Goal: Communication & Community: Answer question/provide support

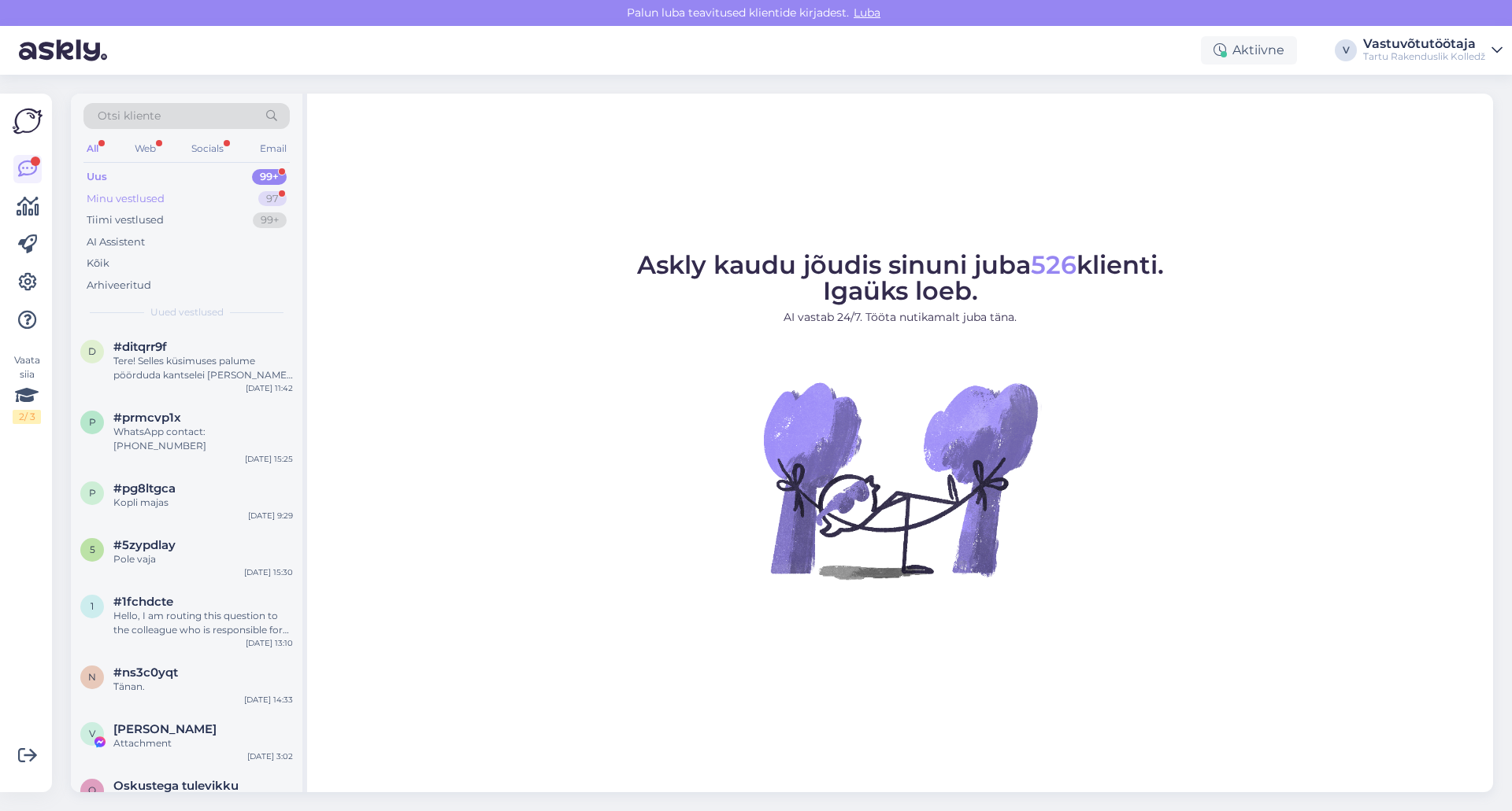
click at [151, 198] on div "Minu vestlused" at bounding box center [126, 198] width 78 height 15
click at [146, 191] on div "Minu vestlused" at bounding box center [126, 198] width 78 height 15
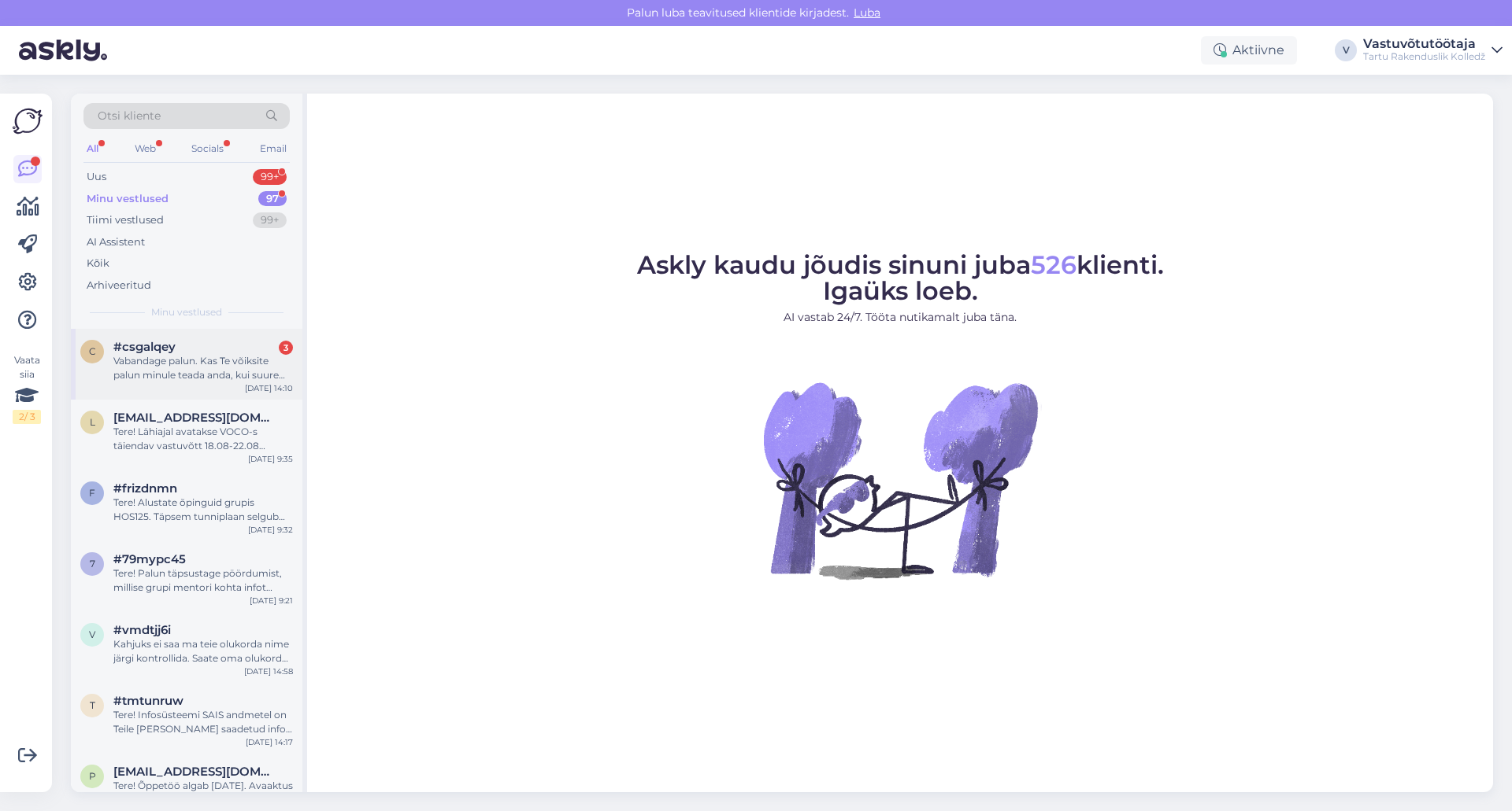
click at [214, 349] on div "#csgalqey 3" at bounding box center [203, 347] width 179 height 15
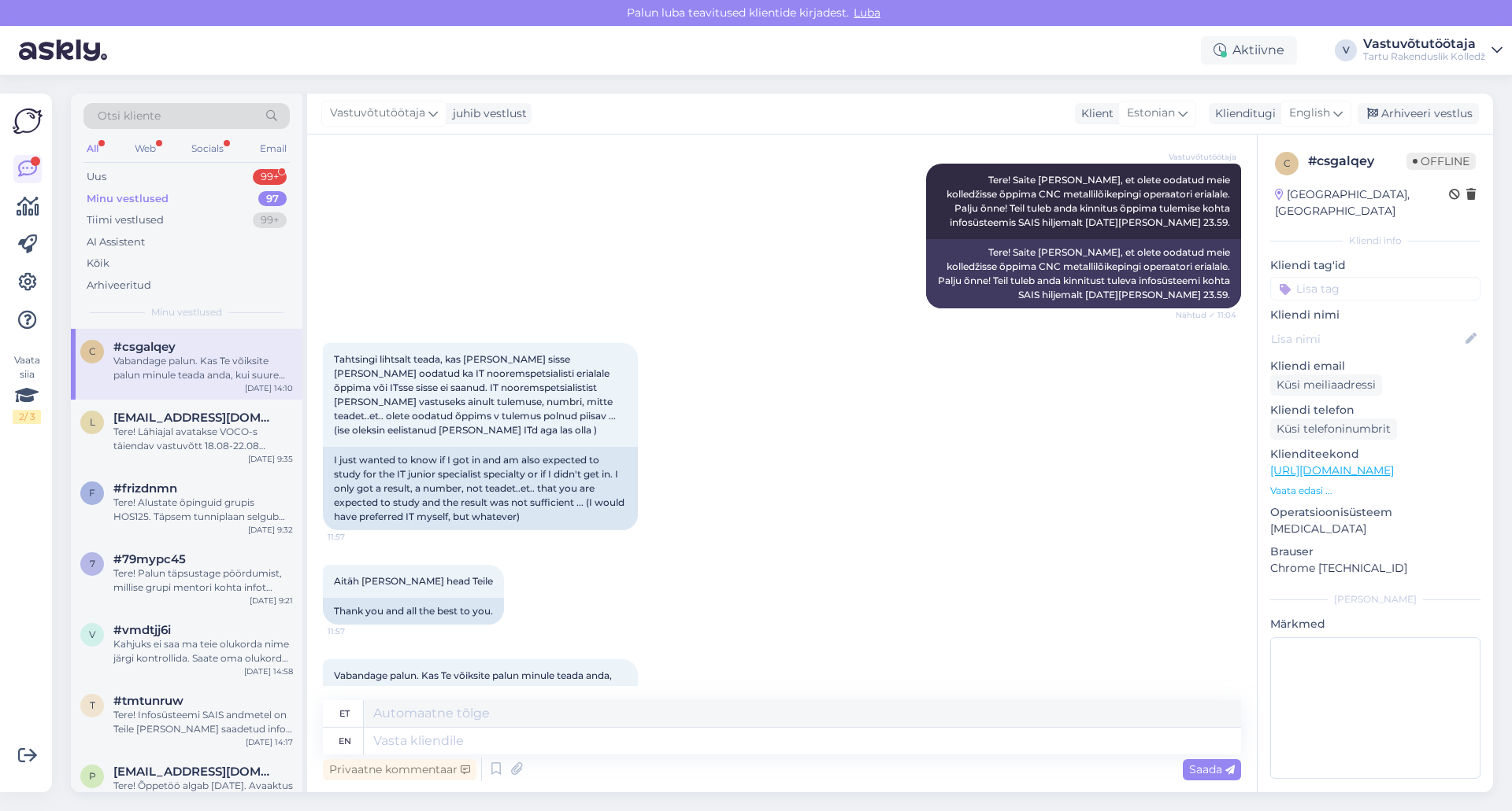
scroll to position [976, 0]
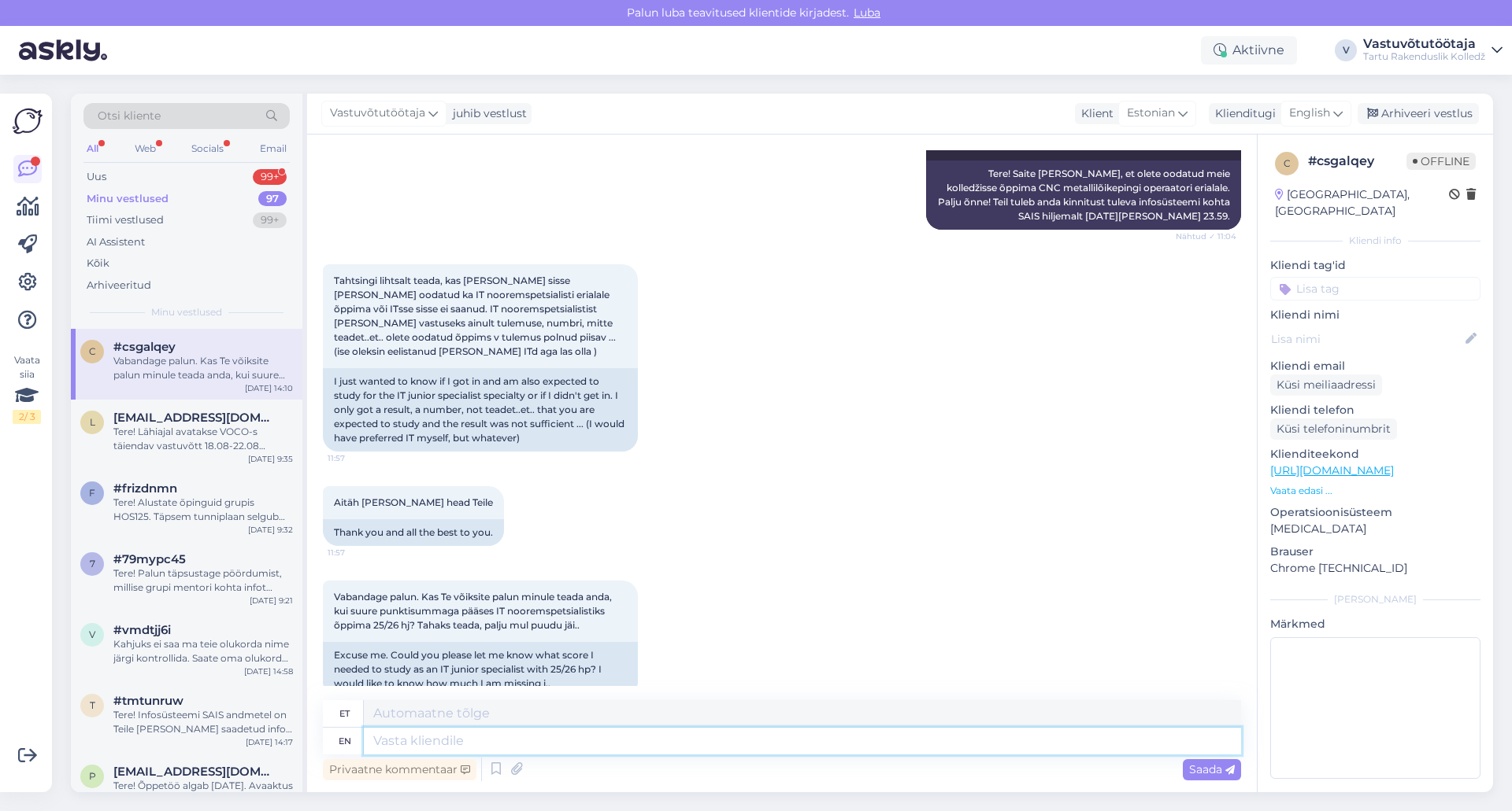
click at [469, 745] on textarea at bounding box center [802, 741] width 877 height 26
type textarea "Tere!"
type textarea "Tere! IT"
type textarea "Tere! See"
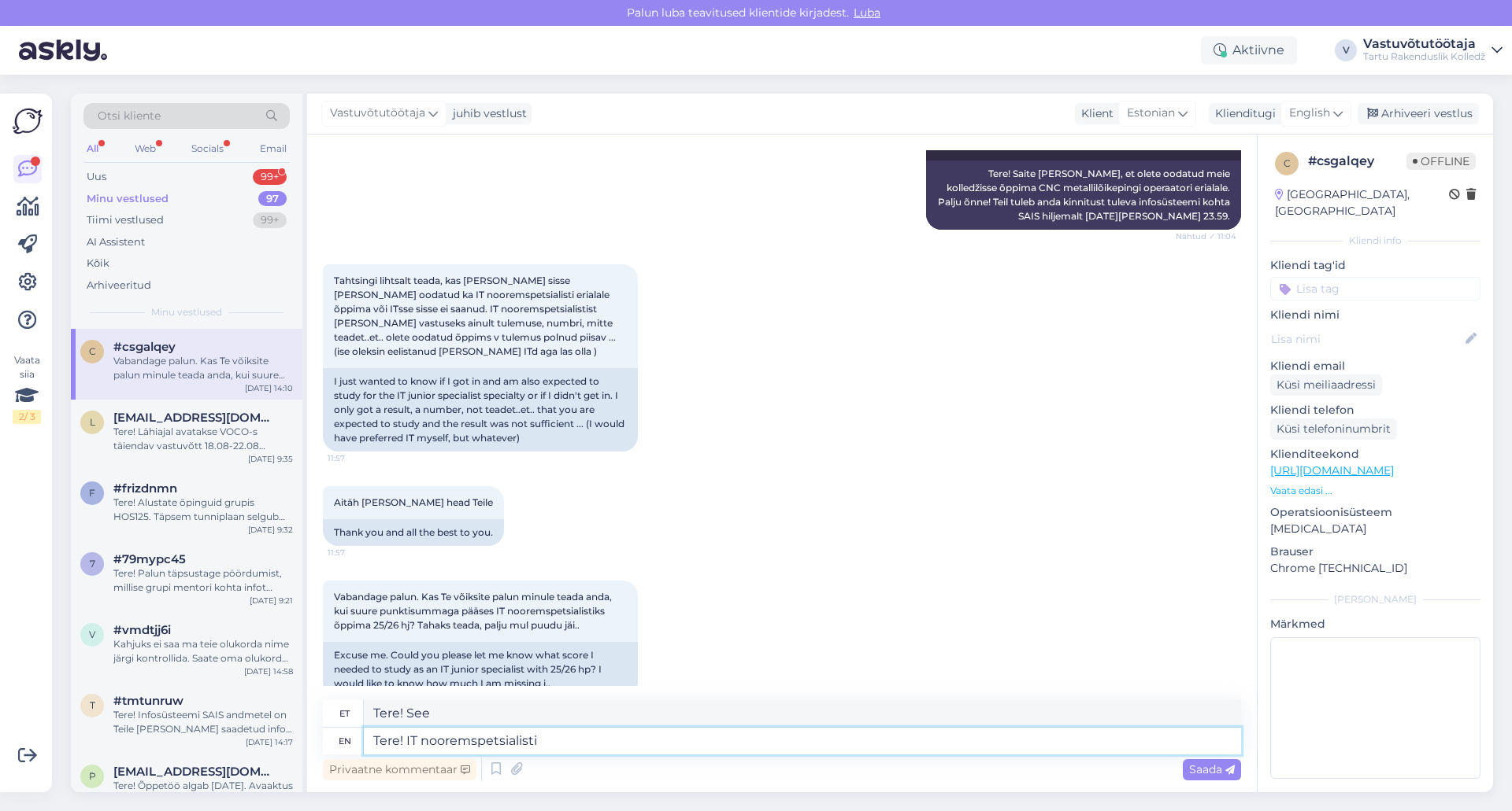
type textarea "Tere! IT nooremspetsialisti"
type textarea "Tere! IT noortespetsialist"
type textarea "Tere! IT nooremspetsialisti erialal o"
type textarea "Tere! IT nooremspetsialisti erialal"
type textarea "Tere! IT nooremspetsialisti erialal olete"
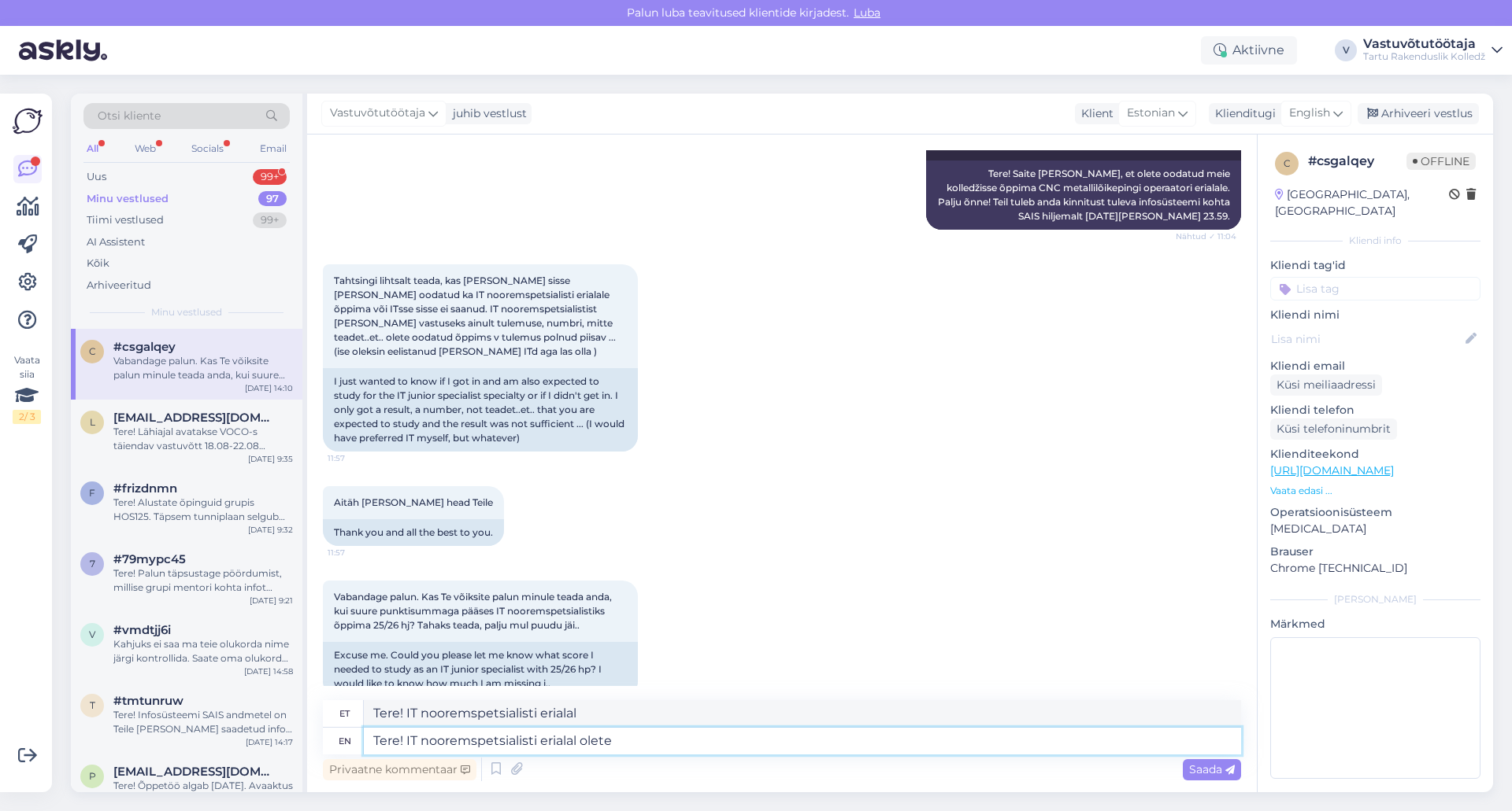
type textarea "Tere! IT nooremspetsialisti erialal olete"
type textarea "Tere! IT nooremspetsialisti erialal olete õppekohale"
type textarea "Tere! IT nooremspetsialisti erialal olete õppekohale kandideeriv"
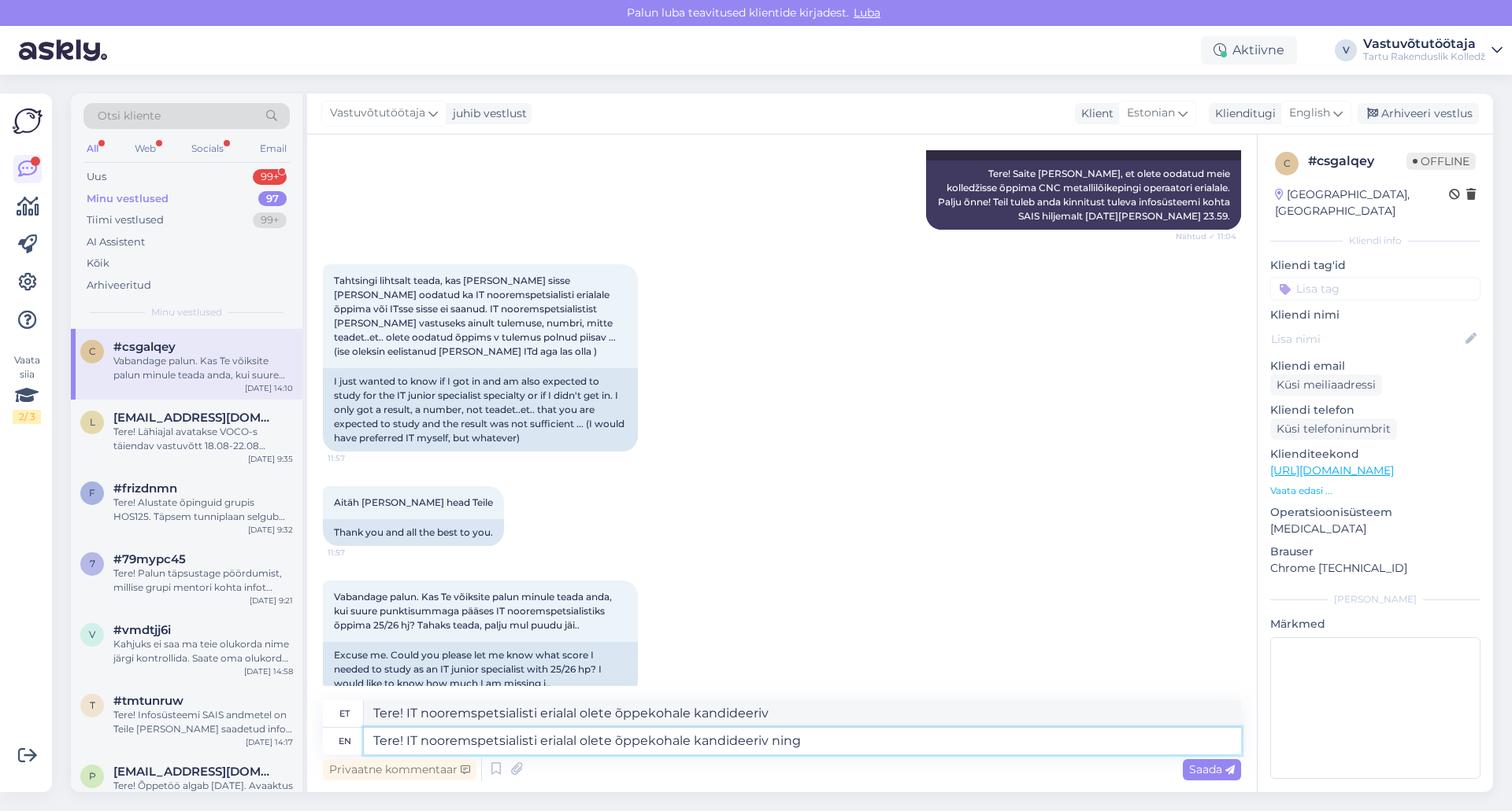
type textarea "Tere! IT nooremspetsialisti erialal olete õppekohale kandideeriv ning"
type textarea "Tere! IT nooremspetsialisti erialal olete õppekohale kandideeriv ning asute"
type textarea "Tere! IT nooremspetsialisti erialal olete õppekohale kandideeriv ja asute"
type textarea "Tere! IT nooremspetsialisti erialal olete õppekohale kandideeriv ning asute het…"
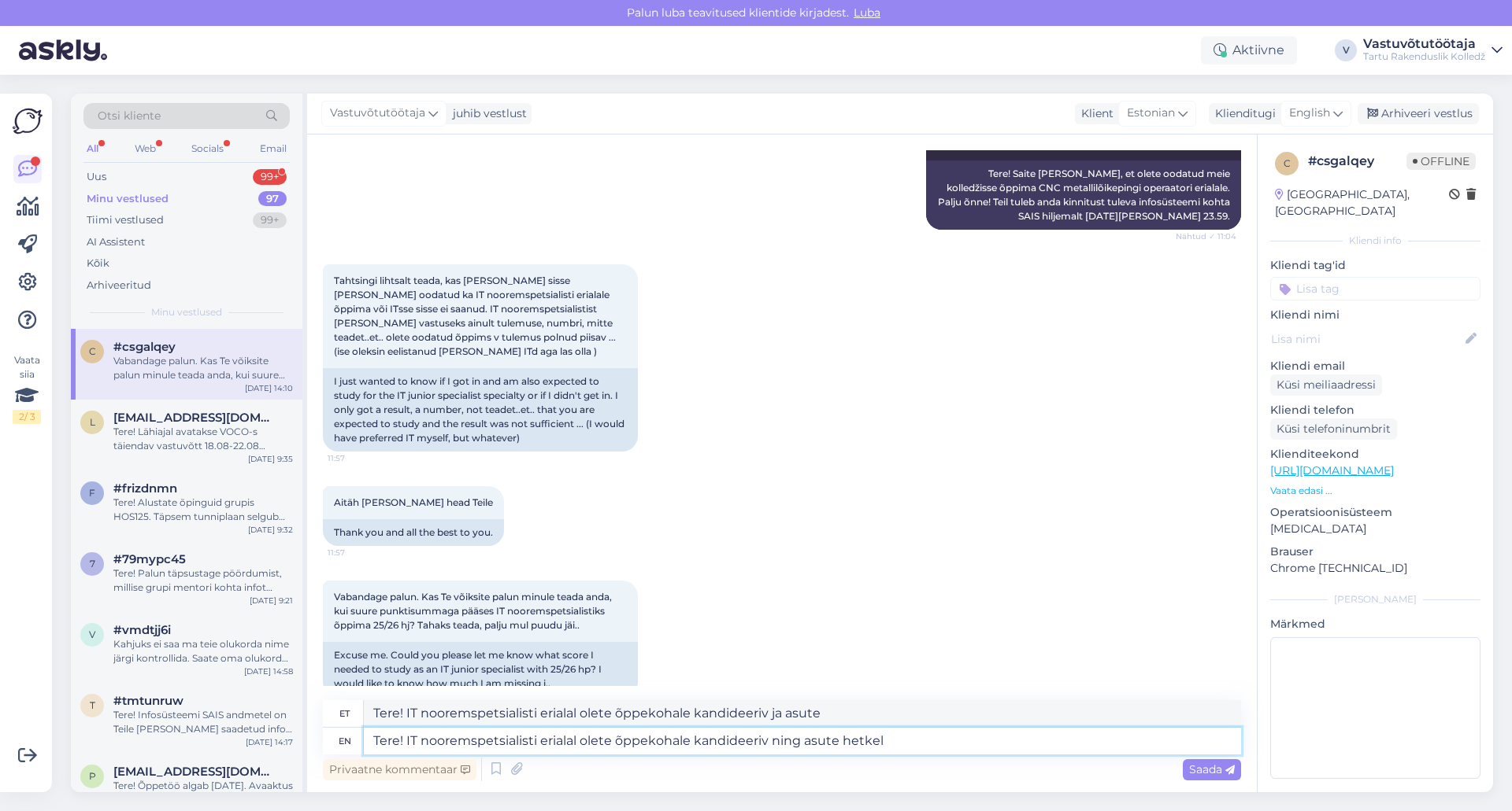
type textarea "Tere! IT nooremspetsialisti erialal olete õppekohale kandideeriv ja asute hetkel"
type textarea "Tere! IT nooremspetsialisti erialal olete õppekohale kandideeriv ning asute"
type textarea "Tere! IT nooremspetsialisti erialal olete õppekohale kandideeriv ja asute"
type textarea "Tere! IT nooremspetsialisti erialal olete õppekohale kandideeriv"
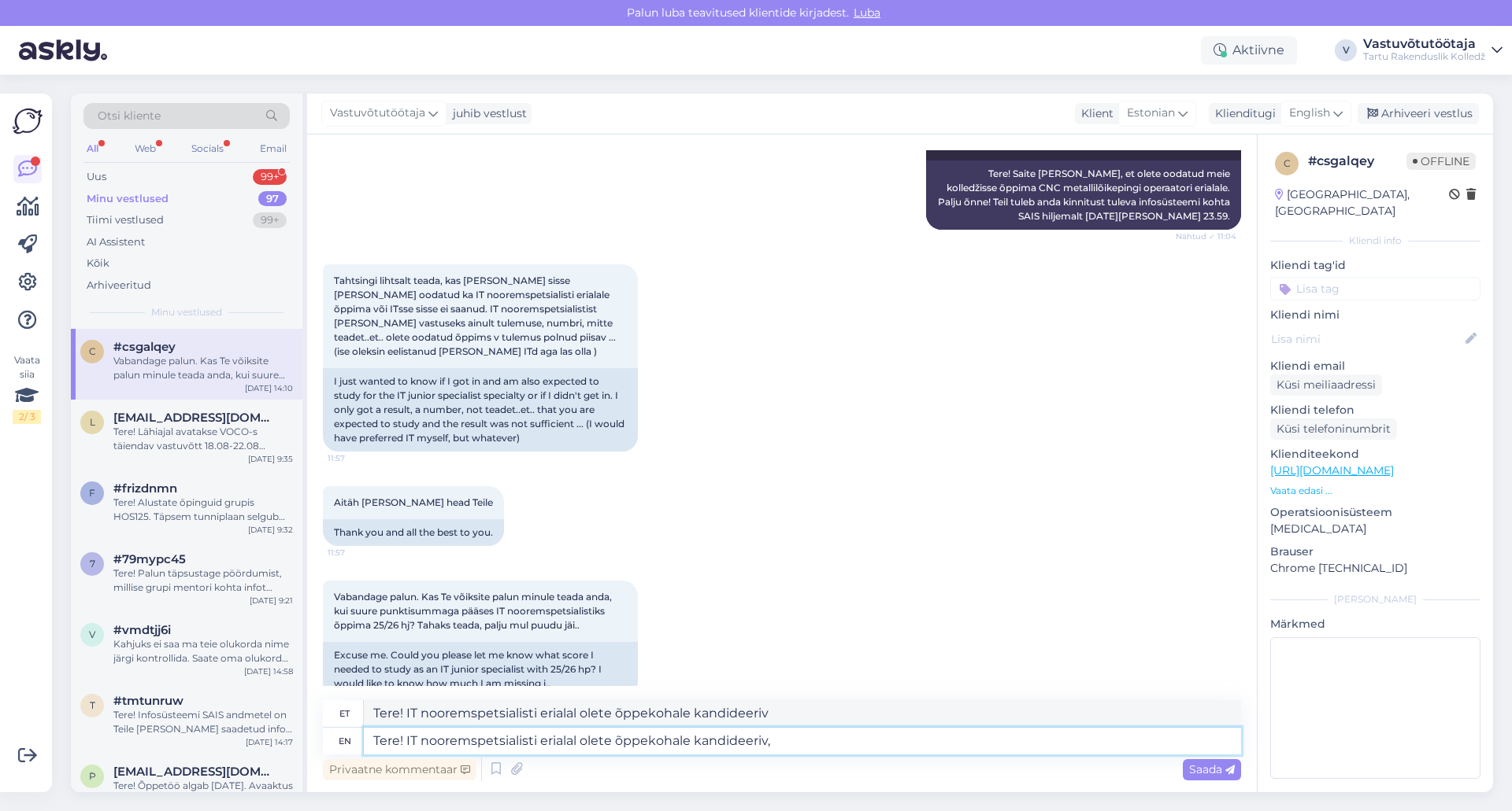
type textarea "Tere! IT nooremspetsialisti erialal olete õppekohale kandideeriv,"
type textarea "Tere! IT nooremspetsialisti erialal olete õppekohale kandideeriv, juhul k"
type textarea "Tere! IT nooremspetsialisti erialal olete õppekohale kandideeriv, juhul"
type textarea "Tere! IT nooremspetsialisti erialal olete õppekohale kandideeriv, juhul kui e"
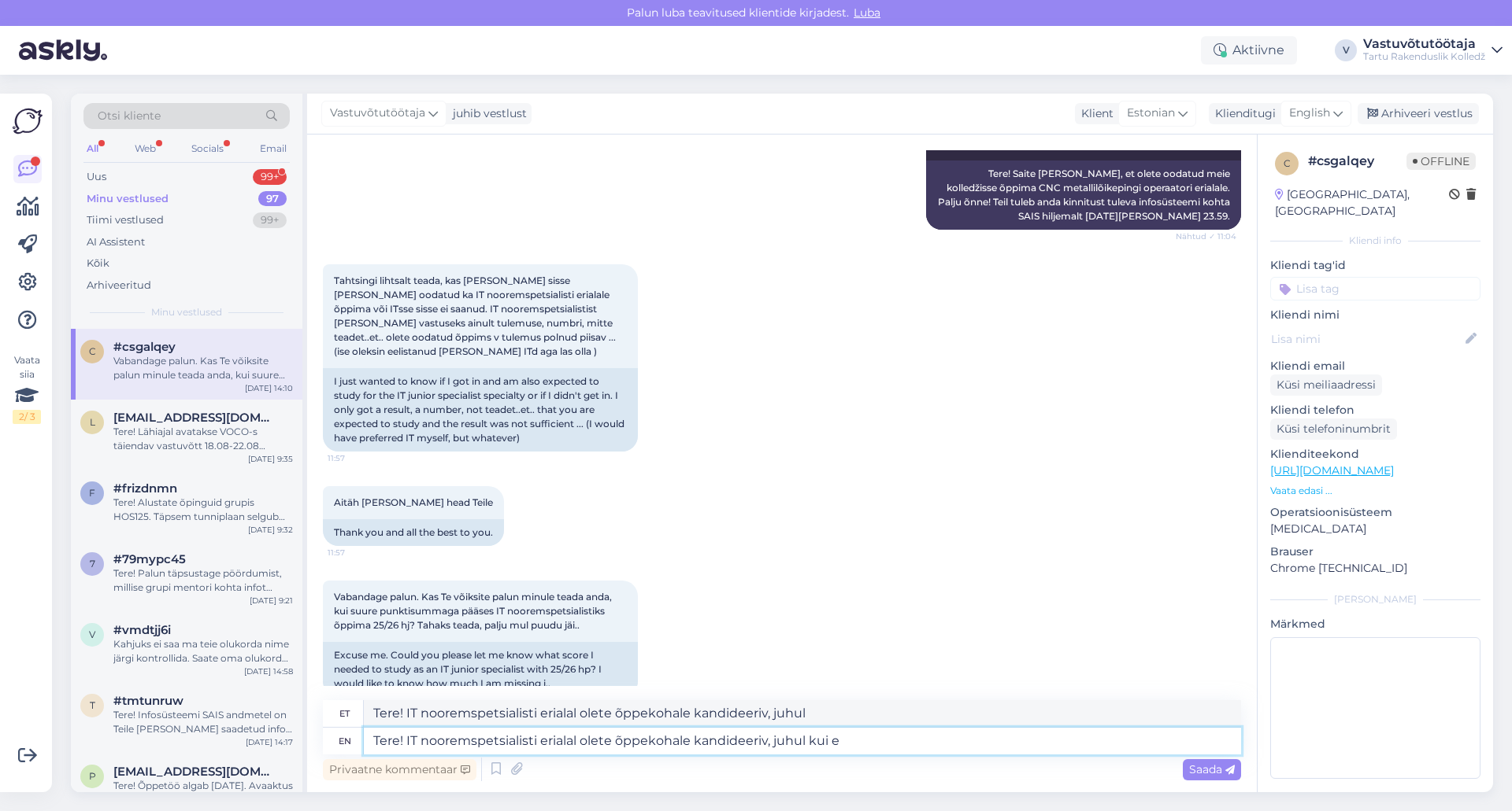
type textarea "Tere! IT nooremspetsialisti erialal olete õppekohale kandideeriv, juhul kui"
type textarea "Tere! IT nooremspetsialisti erialal olete õppekohale kandideeriv, juhul kui ees…"
type textarea "Tere! IT nooremspetsialisti erialal olete õppekohale kandideeriv, kui eespool"
type textarea "Tere! IT nooremspetsialisti erialal olete õppekohale kandideeriv, juhul kui ees…"
type textarea "Tere! IT nooremspetsialisti erialal olete õppekohale kandideeriv, kui eespool o…"
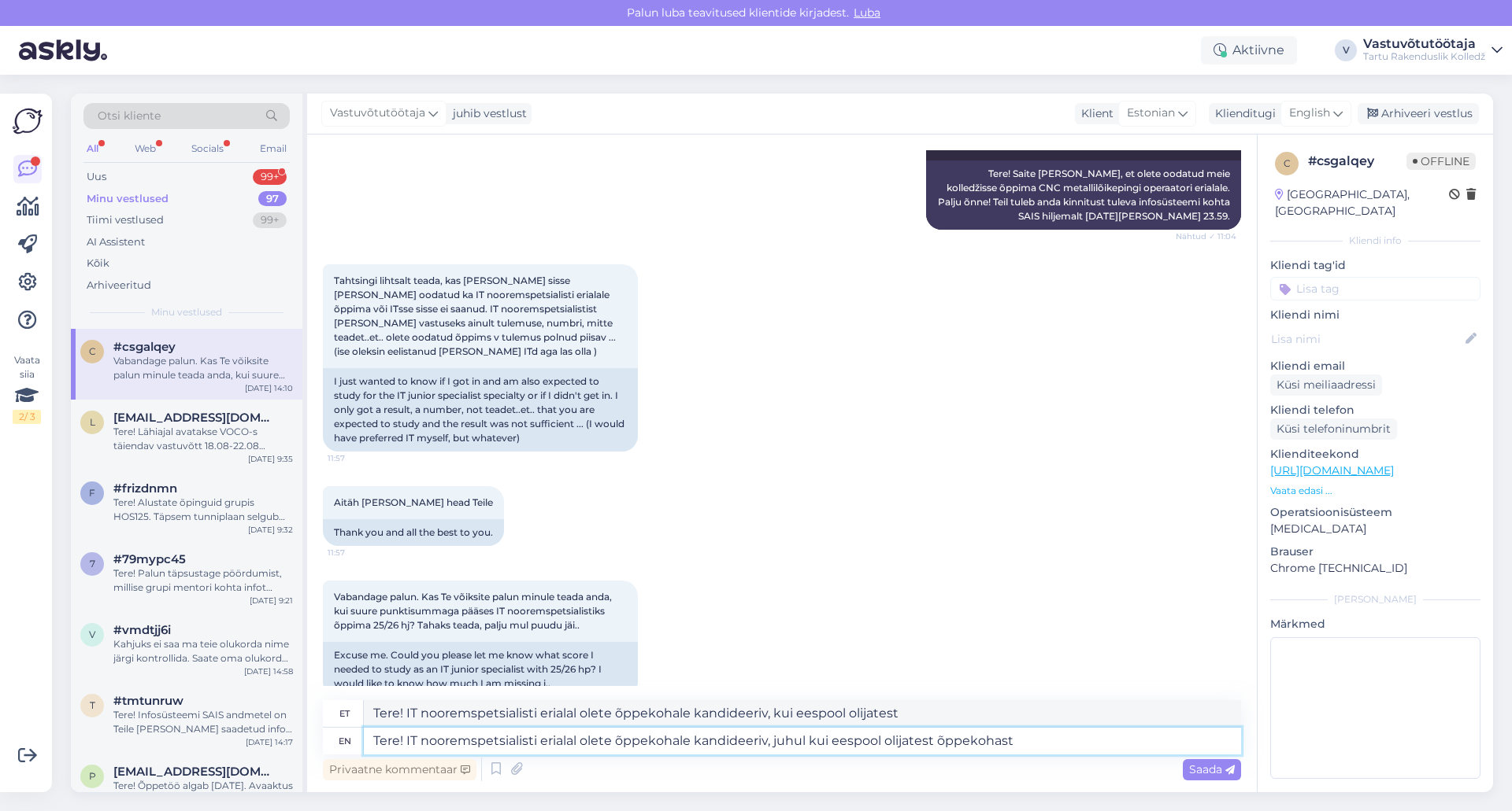
type textarea "Tere! IT nooremspetsialisti erialal olete õppekohale kandideeriv, juhul kui ees…"
type textarea "Tere! IT nooremspetsialisti erialal olete õppekohale kandideeriv, kui eespool o…"
type textarea "Tere! IT nooremspetsialisti erialal olete õppekohale kandideeriv, juhul kui ees…"
type textarea "Tere! IT nooremspetsialisti erialal olete õppekohale kandideeriv, kui eespool o…"
type textarea "Tere! IT nooremspetsialisti erialal olete õppekohale kandideeriv, juhul kui ees…"
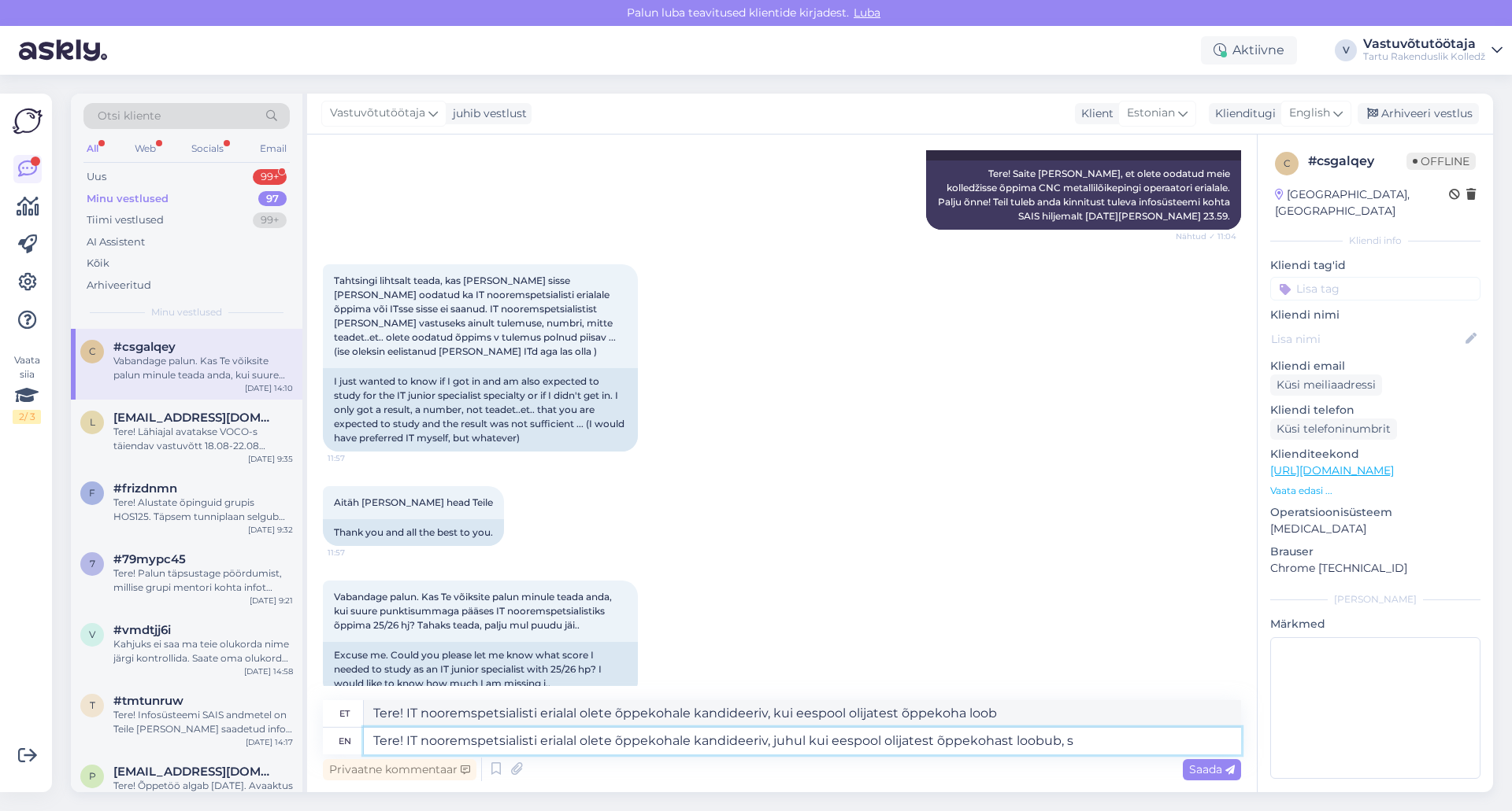
type textarea "Tere! IT nooremspetsialisti erialal olete õppekohale kandideeriv, kui eespool o…"
type textarea "Tere! IT nooremspetsialisti erialal olete õppekohale kandideeriv, juhul kui ees…"
type textarea "Tere! IT nooremspetsialisti erialal olete õppekohale kandideeriv, kui eespool o…"
type textarea "Tere! IT nooremspetsialisti erialal olete õppekohale kandideeriv, juhul kui ees…"
type textarea "Tere! IT nooremspetsialisti erialal olete õppekohale kandideeriv, kui eespool o…"
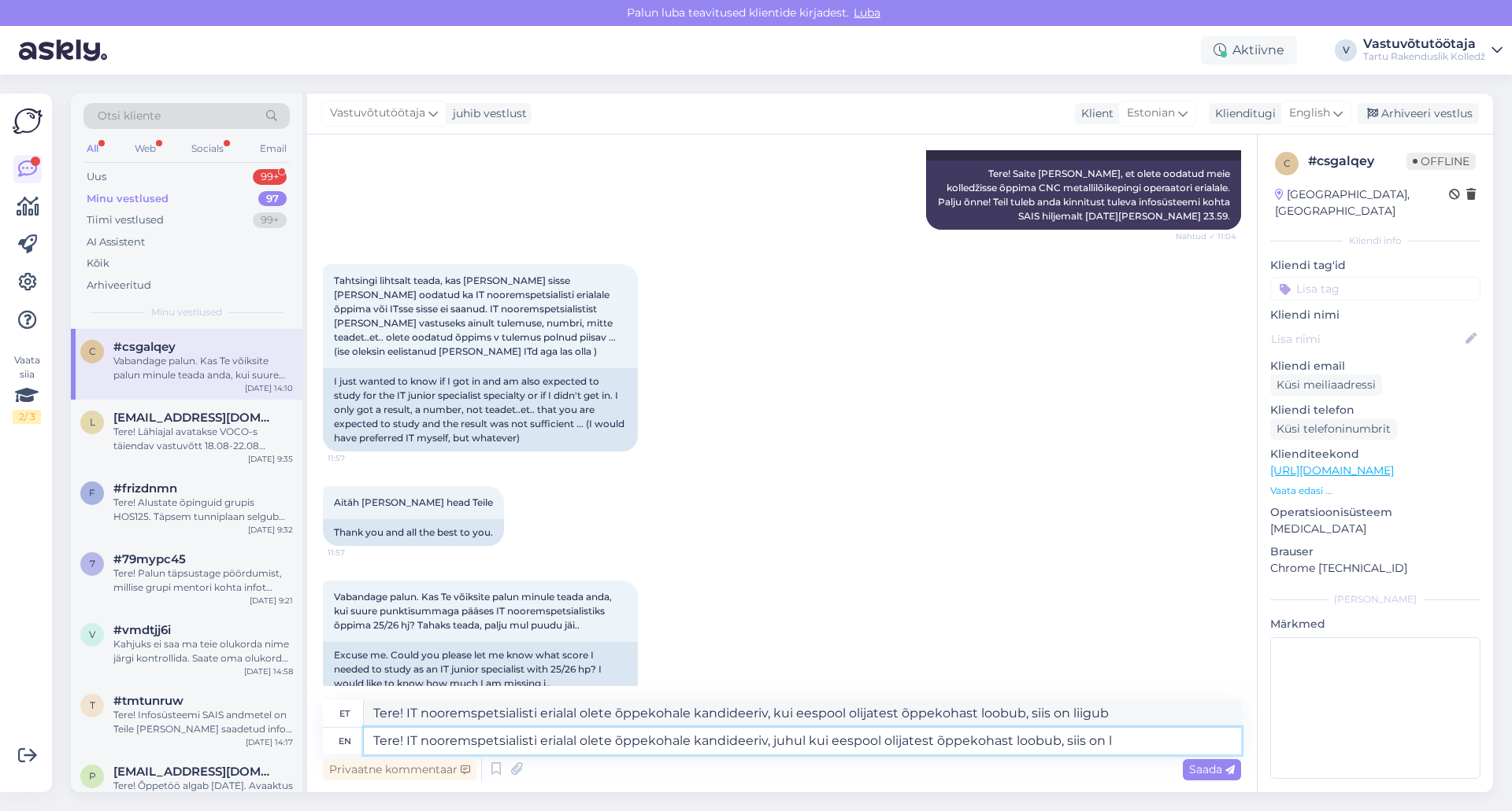
type textarea "Tere! IT nooremspetsialisti erialal olete õppekohale kandideeriv, juhul kui ees…"
type textarea "Tere! IT nooremspetsialisti erialal olete õppekohale kandideeriv, kui eespool o…"
type textarea "Tere! IT nooremspetsialisti erialal olete õppekohale kandideeriv, juhul kui ees…"
type textarea "Tere! IT nooremspetsialisti erialal olete õppekohale kandideeriv, kui eespool o…"
type textarea "Tere! IT nooremspetsialisti erialal olete õppekohale kandideeriv, juhul kui ees…"
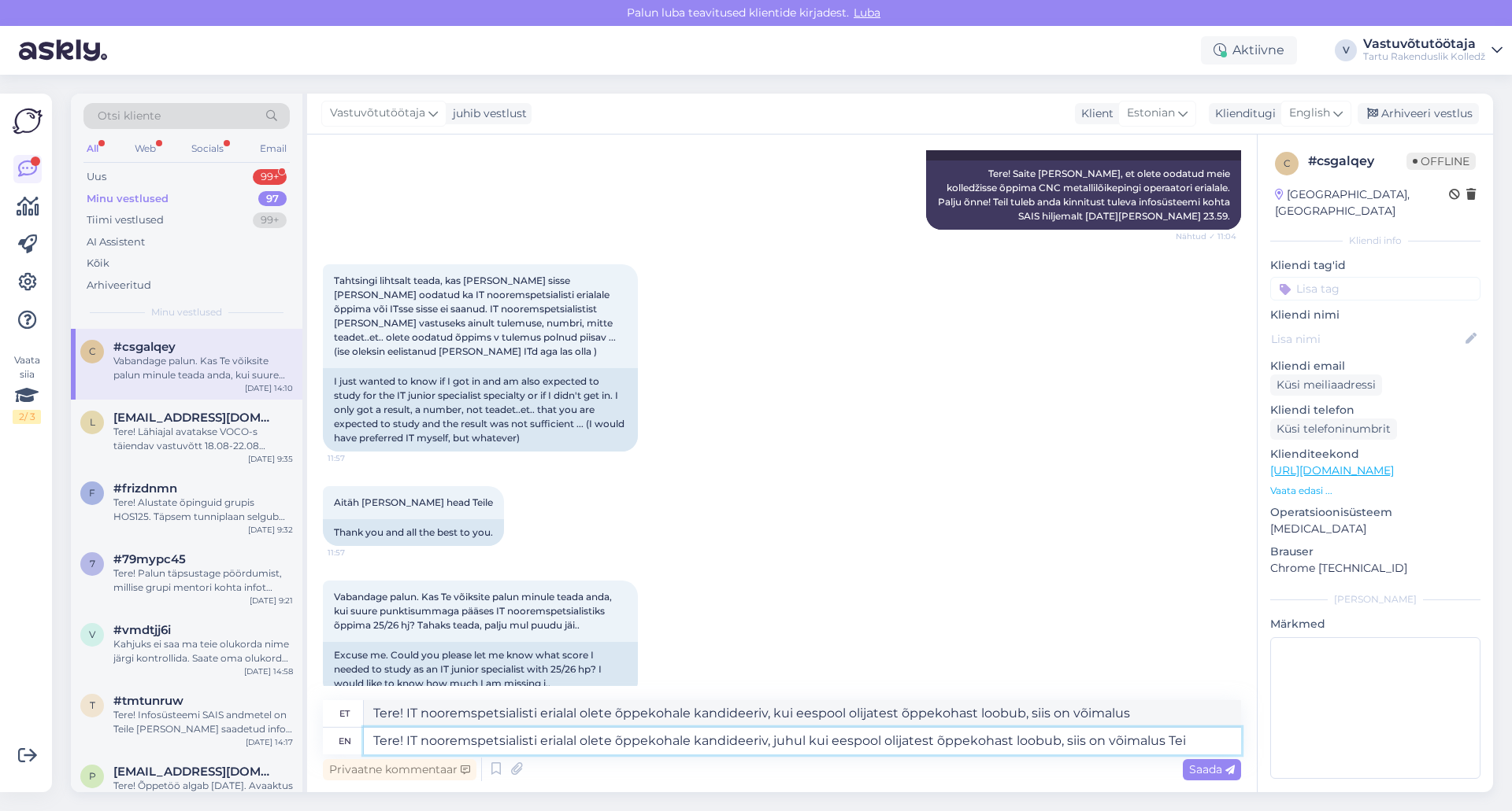
type textarea "Tere! IT nooremspetsialisti erialal olete õppekohale kandideeriv, kui eespool o…"
type textarea "Tere! IT nooremspetsialisti erialal olete õppekohale kandideeriv, juhul kui ees…"
type textarea "Tere! IT nooremspetsialisti erialal olete õppekohale kandideeriv, kui eespool o…"
type textarea "Tere! IT nooremspetsialisti erialal olete õppekohale kandideeriv, juhul kui ees…"
type textarea "Tere! IT nooremspetsialisti erialal olete õppekohale kandideeriv, kui eespool o…"
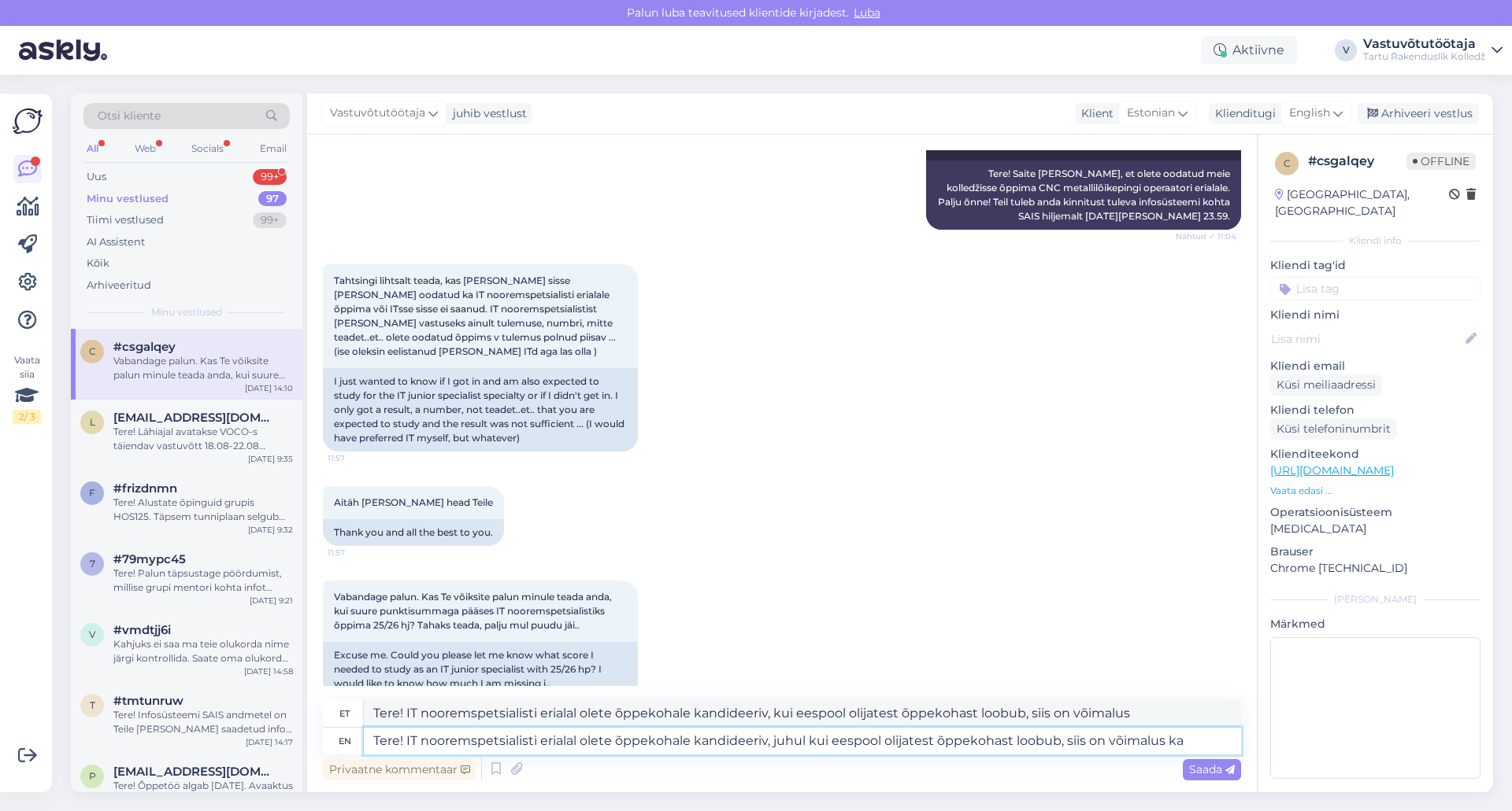
type textarea "Tere! IT nooremspetsialisti erialal olete õppekohale kandideeriv, juhul kui ees…"
type textarea "Tere! IT nooremspetsialisti erialal olete õppekohale kandideeriv, kui eespool o…"
type textarea "Tere! IT nooremspetsialisti erialal olete õppekohale kandideeriv, juhul kui ees…"
type textarea "Tere! IT nooremspetsialisti erialal olete õppekohale kandideeriv, kui eespool o…"
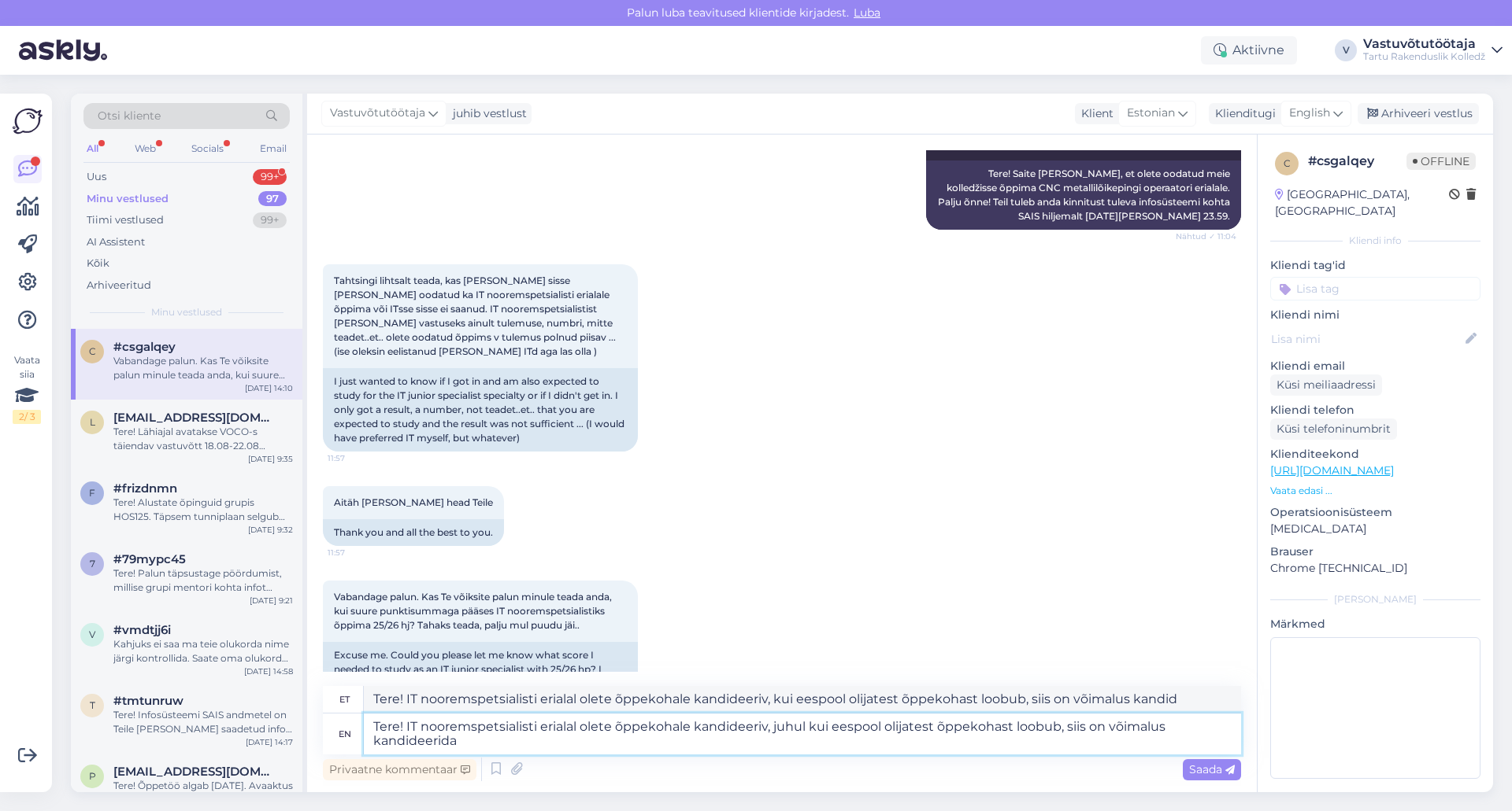
type textarea "Tere! IT nooremspetsialisti erialal olete õppekohale kandideeriv, juhul kui ees…"
type textarea "Tere! IT nooremspetsialisti erialal olete õppekohale kandideeriv, kui eespool o…"
type textarea "Tere! IT nooremspetsialisti erialal olete õppekohale kandideeriv, juhul kui ees…"
type textarea "Tere! IT nooremspetsialisti erialal olete õppekohale kandideeriv, kui eespool o…"
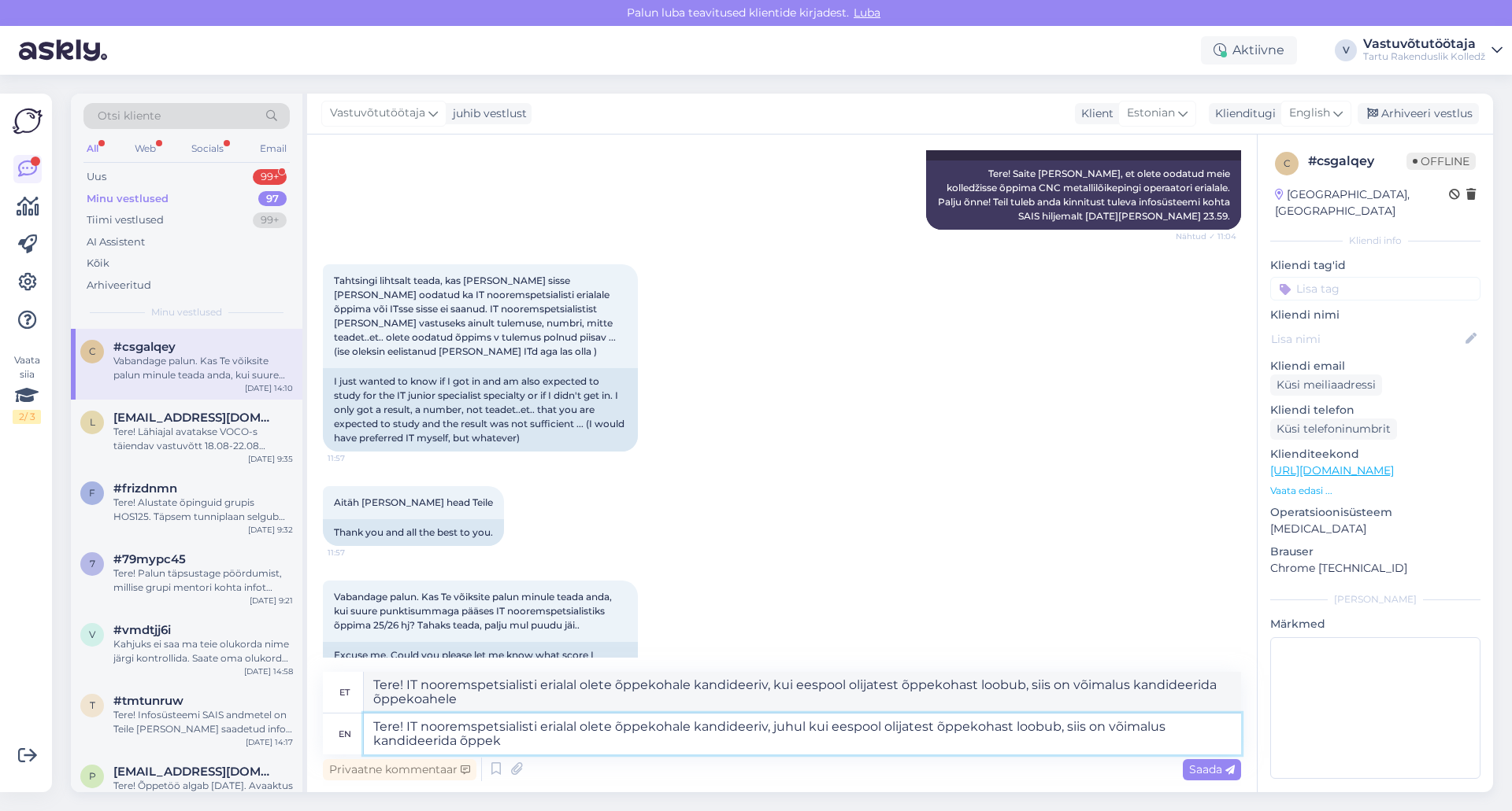
type textarea "Tere! IT nooremspetsialisti erialal olete õppekohale kandideeriv, juhul kui ees…"
type textarea "Tere! IT nooremspetsialisti erialal olete õppekohale kandideeriv, kui eespool o…"
type textarea "Tere! IT nooremspetsialisti erialal olete õppekohale kandideeriv, juhul kui ees…"
type textarea "Tere! IT nooremspetsialisti erialal olete õppekohale kandideeriv, kui eespool o…"
type textarea "Tere! IT nooremspetsialisti erialal olete õppekohale kandideeriv, juhul kui ees…"
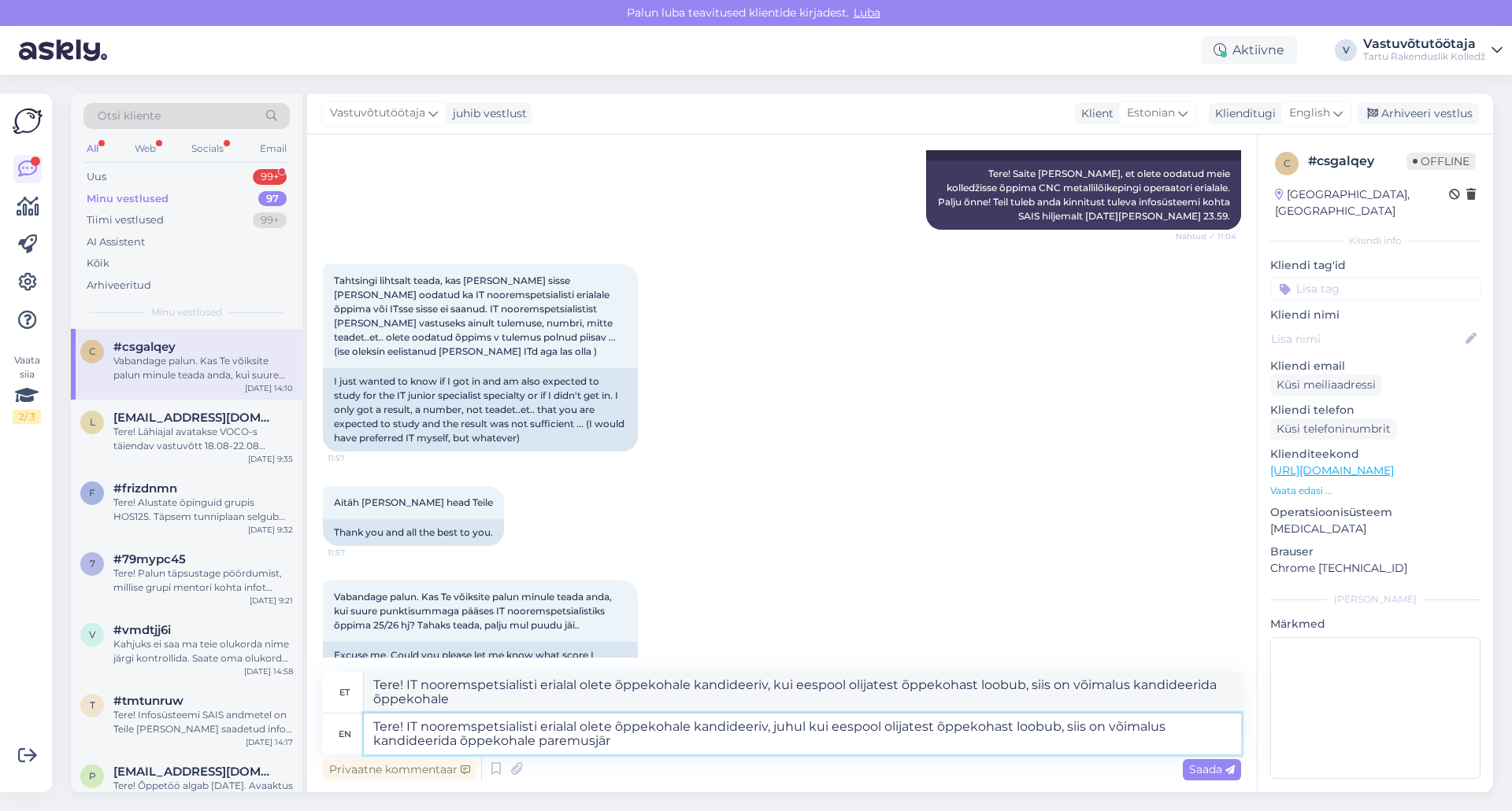
type textarea "Tere! IT nooremspetsialisti erialal olete õppekohale kandideeriv, kui eespool o…"
type textarea "Tere! IT nooremspetsialisti erialal olete õppekohale kandideeriv, juhul kui ees…"
type textarea "Tere! IT nooremspetsialisti erialal olete õppekohale kandideeriv, kui eespool o…"
type textarea "Tere! IT nooremspetsialisti erialal olete õppekohale kandideeriv, juhul kui ees…"
type textarea "Tere! IT nooremspetsialisti erialal olete õppekohale kandideeriv, kui eespool o…"
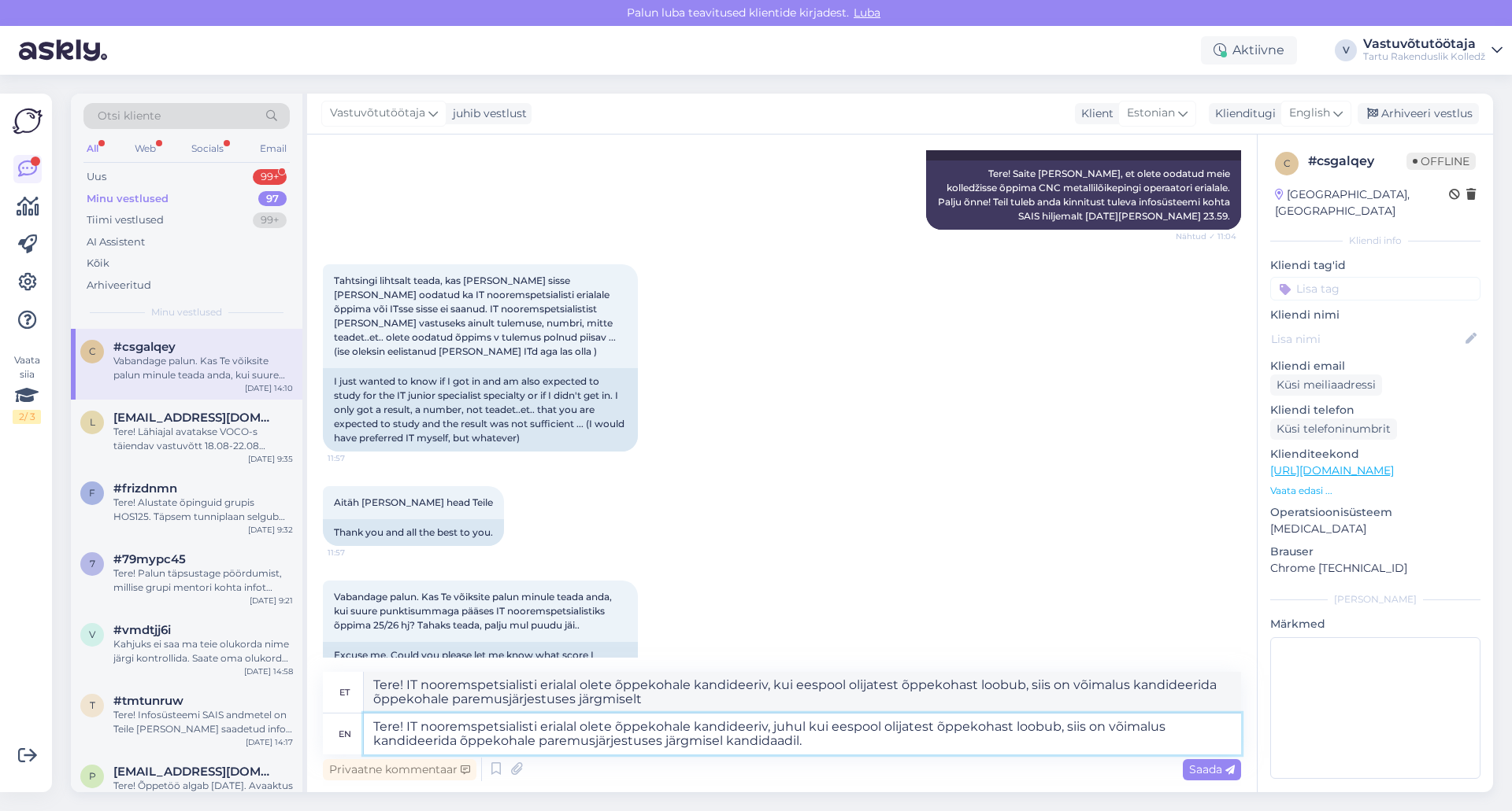
type textarea "Tere! IT nooremspetsialisti erialal olete õppekohale kandideeriv, juhul kui ees…"
type textarea "Tere! IT nooremspetsialisti erialal olete õppekohale kandideeriv, kui eespool o…"
click at [839, 741] on textarea "Tere! IT nooremspetsialisti erialal olete õppekohale kandideeriv, juhul kui ees…" at bounding box center [802, 734] width 877 height 41
type textarea "Tere! IT nooremspetsialisti erialal olete õppekohale kandideeriv, juhul kui ees…"
type textarea "Tere! IT nooremspetsialisti erialal olete õppekohale kandideeriv, kui eespool o…"
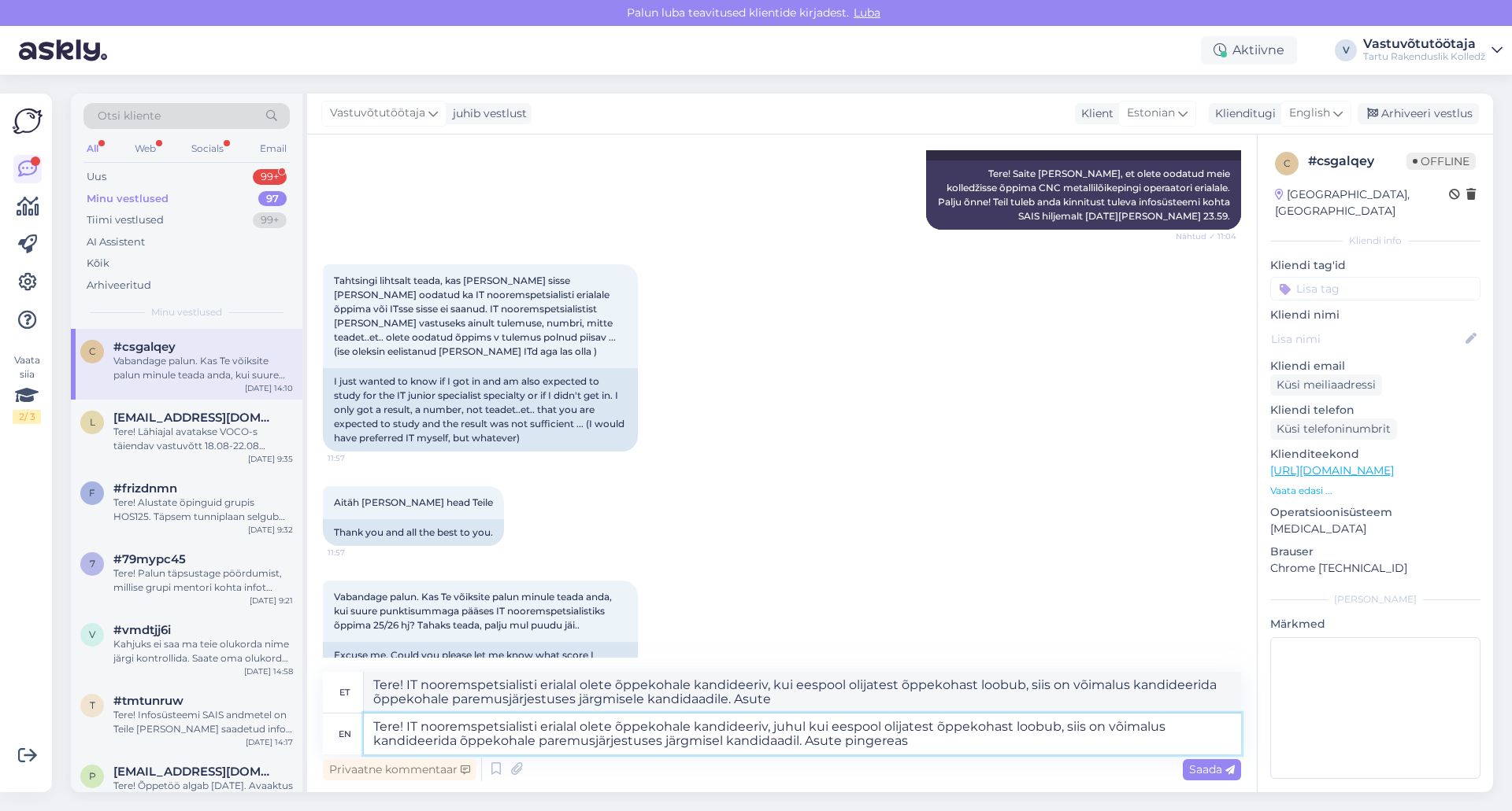
type textarea "Tere! IT nooremspetsialisti erialal olete õppekohale kandideeriv, juhul kui ees…"
type textarea "Tere! IT nooremspetsialisti erialal olete õppekohale kandideeriv, kui eespool o…"
type textarea "Tere! IT nooremspetsialisti erialal olete õppekohale kandideeriv, juhul kui ees…"
type textarea "Tere! IT nooremspetsialisti erialal olete õppekohale kandideeriv, kui eespool o…"
type textarea "Tere! IT nooremspetsialisti erialal olete õppekohale kandideeriv, juhul kui ees…"
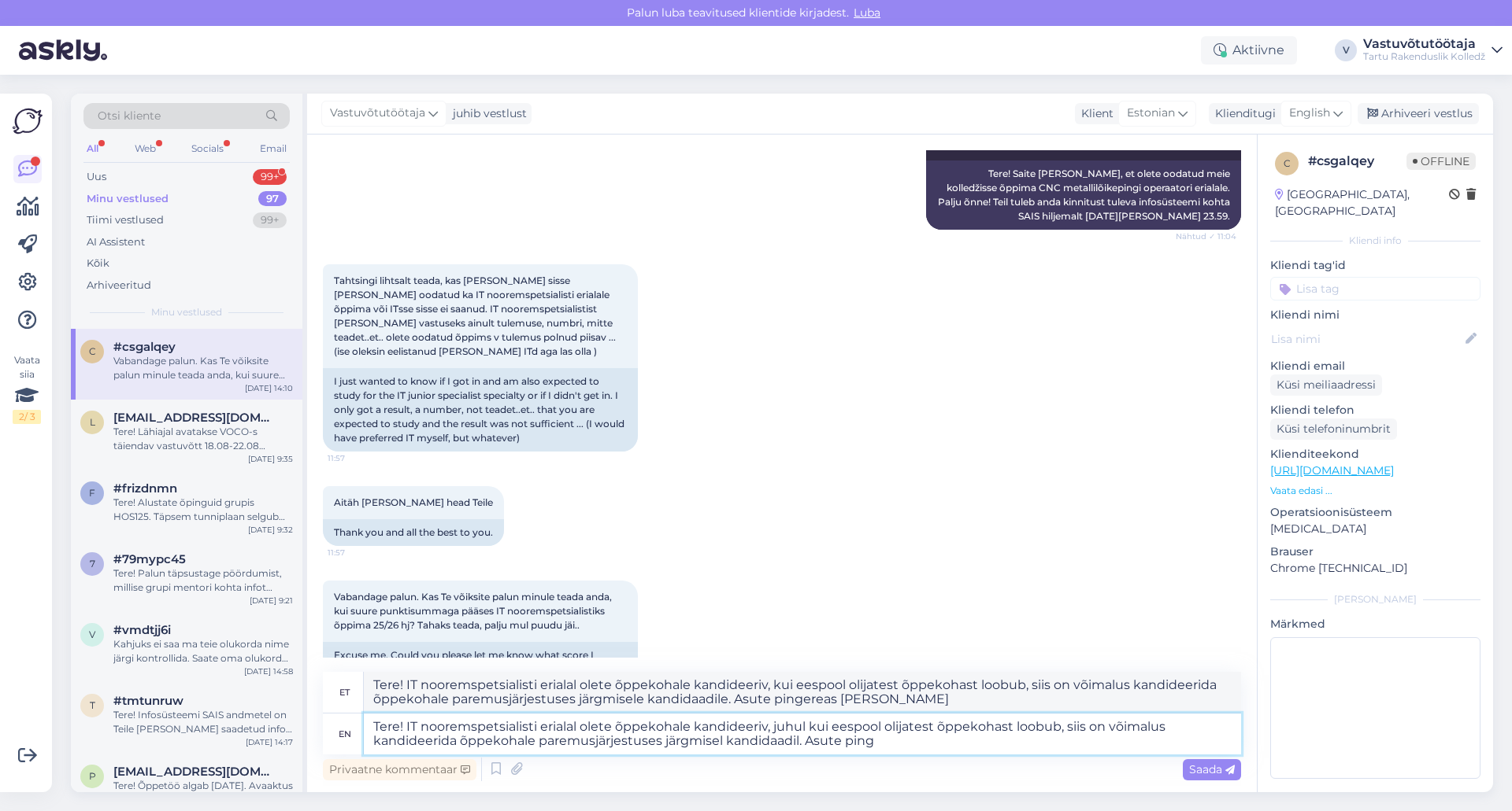
type textarea "Tere! IT nooremspetsialisti erialal olete õppekohale kandideeriv, kui eespool o…"
type textarea "Tere! IT nooremspetsialisti erialal olete õppekohale kandideeriv, juhul kui ees…"
type textarea "Tere! IT nooremspetsialisti erialal olete õppekohale kandideeriv, kui eespool o…"
type textarea "Tere! IT nooremspetsialisti erialal olete õppekohale kandideeriv, juhul kui ees…"
type textarea "Tere! IT nooremspetsialisti erialal olete õppekohale kandideeriv, kui eespool o…"
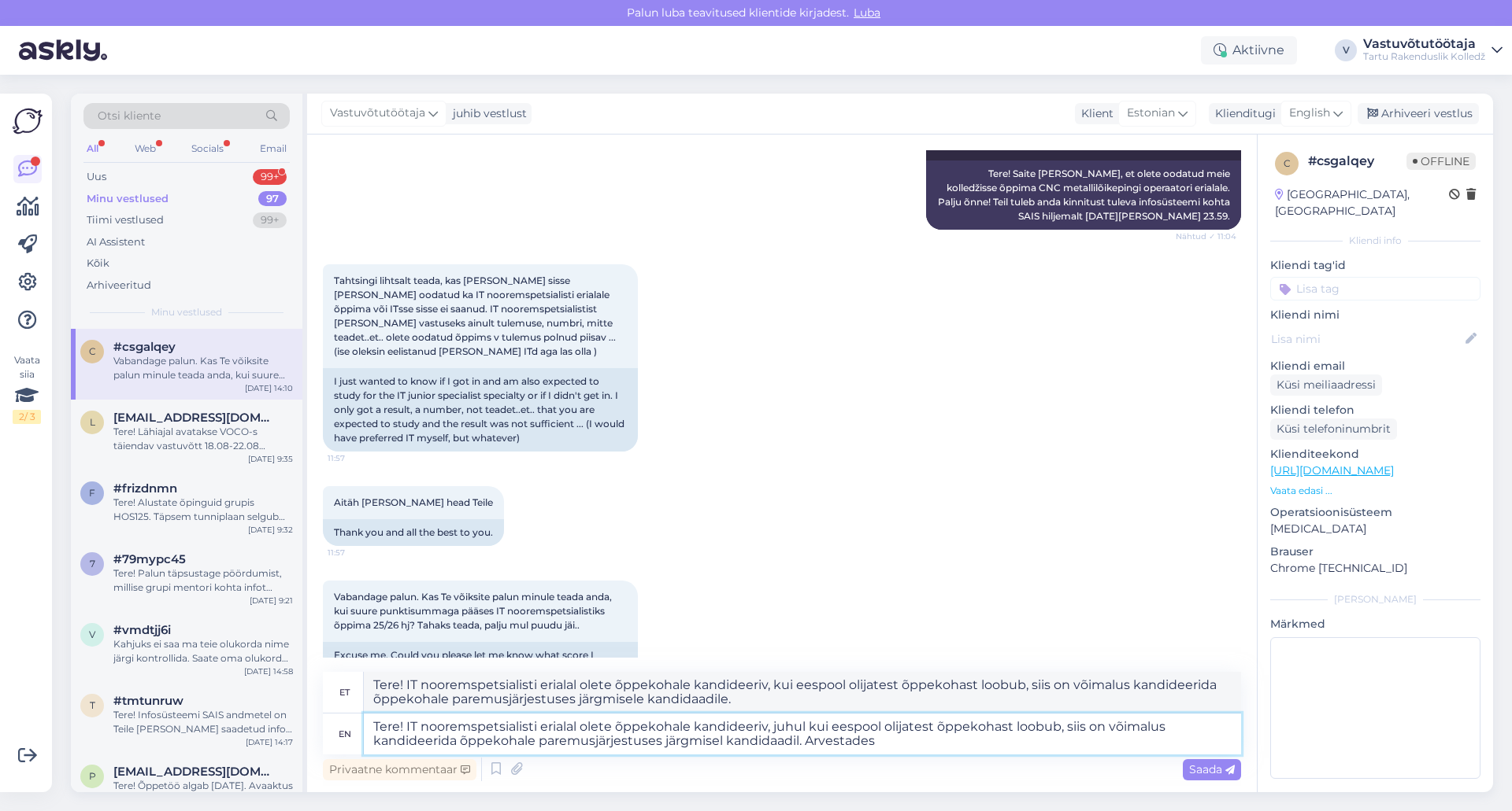
type textarea "Tere! IT nooremspetsialisti erialal olete õppekohale kandideeriv, juhul kui ees…"
type textarea "Tere! IT nooremspetsialisti erialal olete õppekohale kandideeriv, kui eespool o…"
type textarea "Tere! IT nooremspetsialisti erialal olete õppekohale kandideeriv, juhul kui ees…"
type textarea "Tere! IT nooremspetsialisti erialal olete õppekohale kandideeriv, kui eespool o…"
type textarea "Tere! IT nooremspetsialisti erialal olete õppekohale kandideeriv, juhul kui ees…"
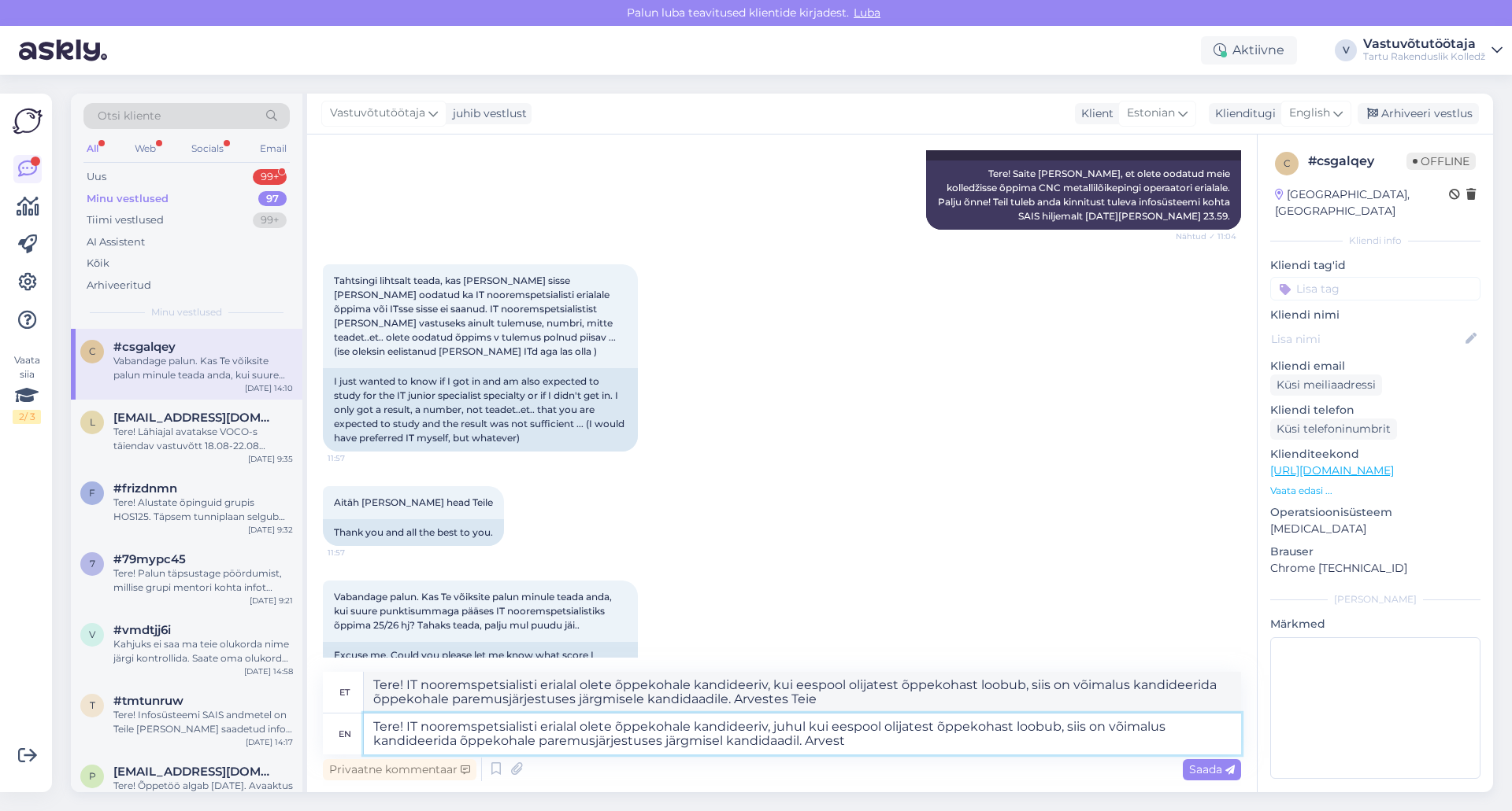
type textarea "Tere! IT nooremspetsialisti erialal olete õppekohale kandideeriv, kui eespool o…"
type textarea "Tere! IT nooremspetsialisti erialal olete õppekohale kandideeriv, juhul kui ees…"
type textarea "Tere! IT nooremspetsialisti erialal olete õppekohale kandideeriv, kui eespool o…"
type textarea "Tere! IT nooremspetsialisti erialal olete õppekohale kandideeriv, juhul kui ees…"
type textarea "Tere! IT nooremspetsialisti erialal olete õppekohale kandideeriv, kui eespool o…"
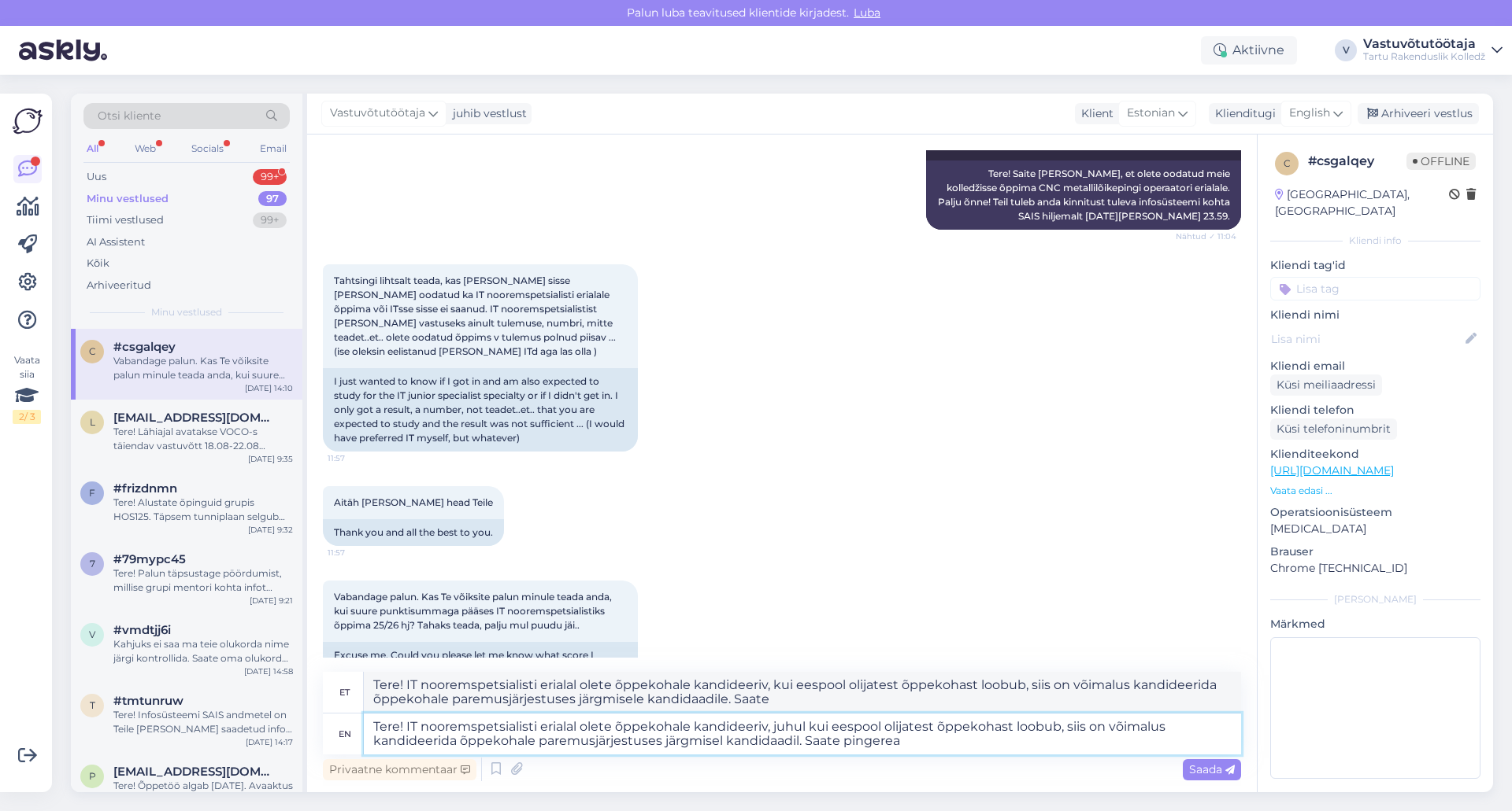
type textarea "Tere! IT nooremspetsialisti erialal olete õppekohale kandideeriv, juhul kui ees…"
type textarea "Tere! IT nooremspetsialisti erialal olete õppekohale kandideeriv, kui eespool o…"
type textarea "Tere! IT nooremspetsialisti erialal olete õppekohale kandideeriv, juhul kui ees…"
type textarea "Tere! IT nooremspetsialisti erialal olete õppekohale kandideeriv, kui eespool o…"
type textarea "Tere! IT nooremspetsialisti erialal olete õppekohale kandideeriv, juhul kui ees…"
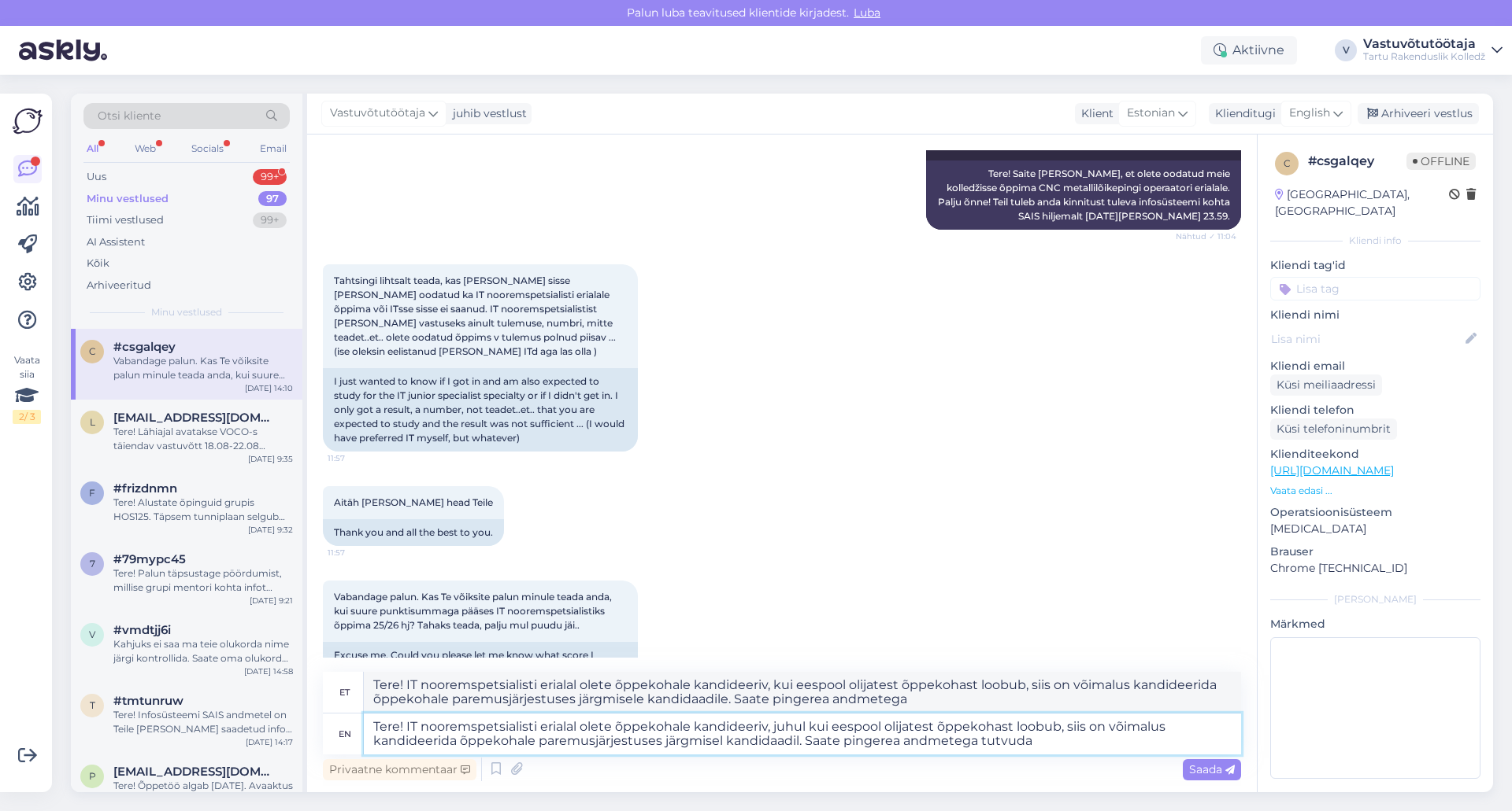
type textarea "Tere! IT nooremspetsialisti erialal olete õppekohale kandideeriv, kui eespool o…"
type textarea "Tere! IT nooremspetsialisti erialal olete õppekohale kandideeriv, juhul kui ees…"
type textarea "Tere! IT nooremspetsialisti erialal olete õppekohale kandideeriv, kui eespool o…"
type textarea "Tere! IT nooremspetsialisti erialal olete õppekohale kandideeriv, juhul kui ees…"
type textarea "Tere! IT nooremspetsialisti erialal olete õppekohale kandideeriv, kui eespool o…"
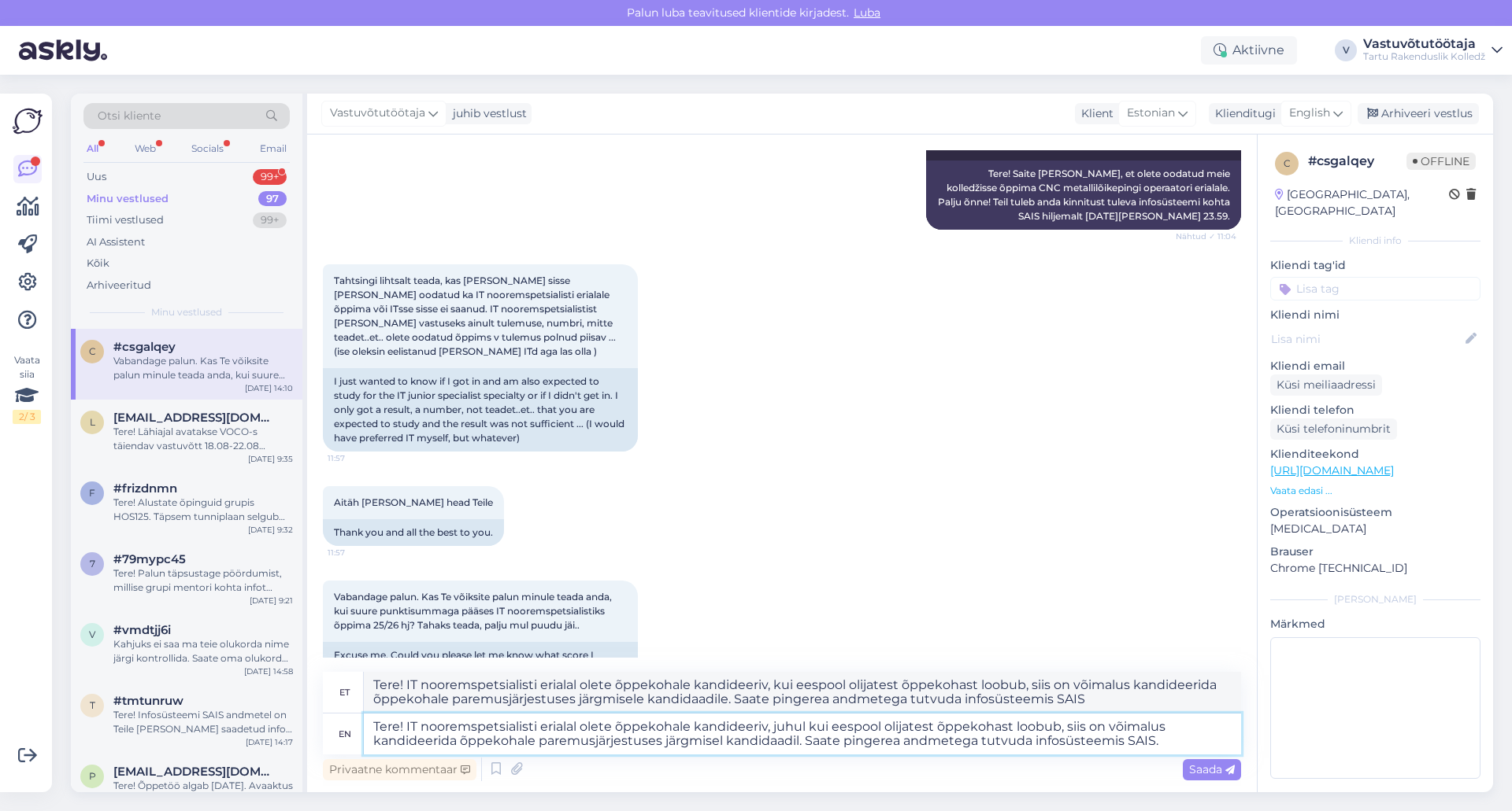
type textarea "Tere! IT nooremspetsialisti erialal olete õppekohale kandideeriv, juhul kui ees…"
type textarea "Tere! IT nooremspetsialisti erialal olete õppekohale kandideeriv, kui eespool o…"
drag, startPoint x: 850, startPoint y: 745, endPoint x: 809, endPoint y: 741, distance: 41.2
click at [809, 741] on textarea "Tere! IT nooremspetsialisti erialal olete õppekohale kandideeriv, juhul kui ees…" at bounding box center [802, 734] width 877 height 41
type textarea "Tere! IT nooremspetsialisti erialal olete õppekohale kandideeriv, juhul kui ees…"
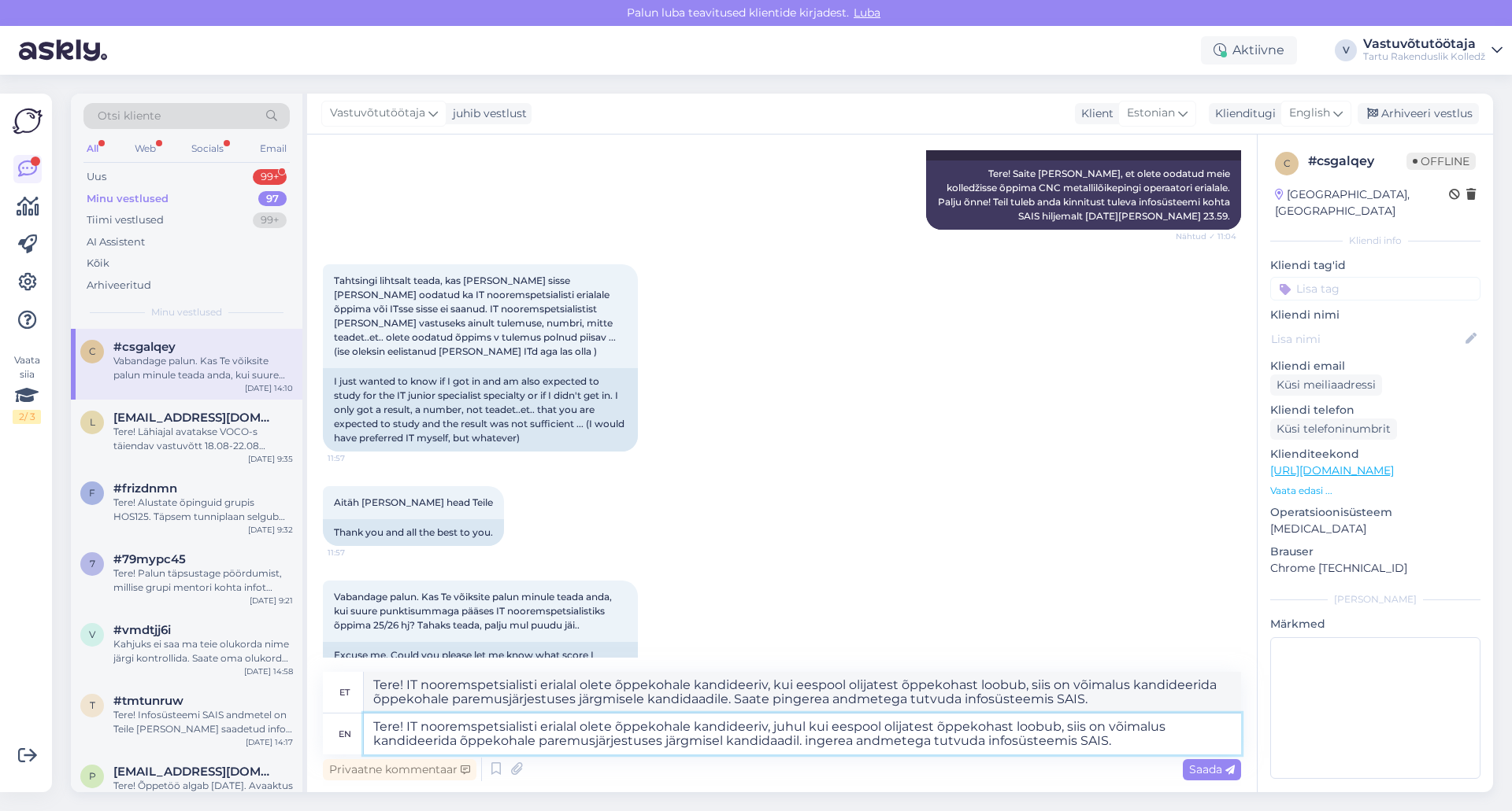
type textarea "Tere! IT nooremspetsialisti erialal olete õppekohale kandideeriv, kui eespool o…"
type textarea "Tere! IT nooremspetsialisti erialal olete õppekohale kandideeriv, juhul kui ees…"
type textarea "Tere! IT nooremspetsialisti erialal olete õppekohale kandideeriv, kui eespool o…"
click at [1105, 741] on textarea "Tere! IT nooremspetsialisti erialal olete õppekohale kandideeriv, juhul kui ees…" at bounding box center [802, 734] width 877 height 41
click at [1124, 740] on textarea "Tere! IT nooremspetsialisti erialal olete õppekohale kandideeriv, juhul kui ees…" at bounding box center [802, 734] width 877 height 41
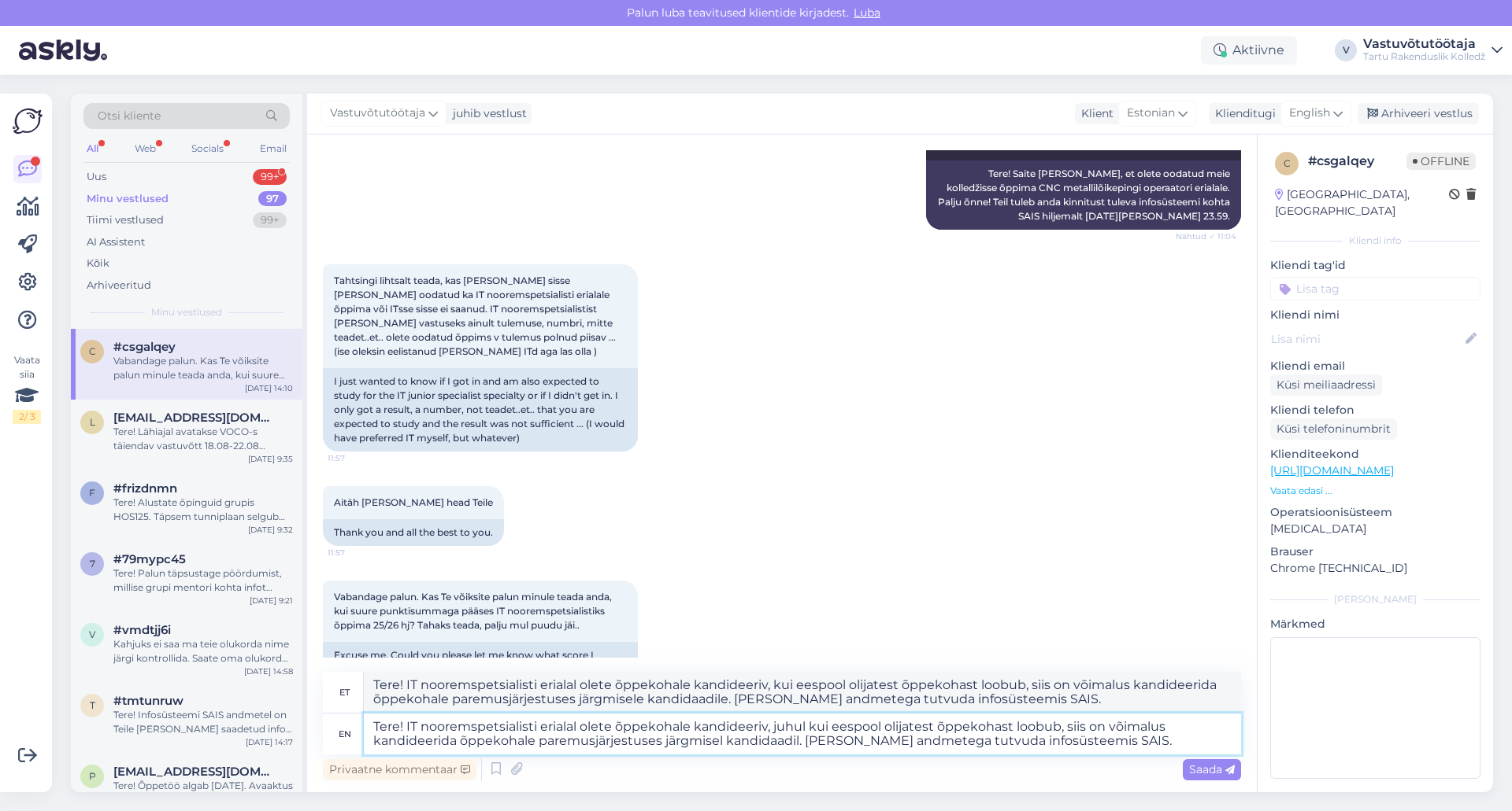
click at [946, 741] on textarea "Tere! IT nooremspetsialisti erialal olete õppekohale kandideeriv, juhul kui ees…" at bounding box center [802, 734] width 877 height 41
type textarea "Tere! IT nooremspetsialisti erialal olete õppekohale kandideeriv, juhul kui ees…"
type textarea "Tere! IT nooremspetsialisti erialal olete õppekohale kandideeriv, kui eespool o…"
type textarea "Tere! IT nooremspetsialisti erialal olete õppekohale kandideeriv, juhul kui ees…"
type textarea "Tere! IT nooremspetsialisti erialal olete õppekohale kandideeriv, kui eespool o…"
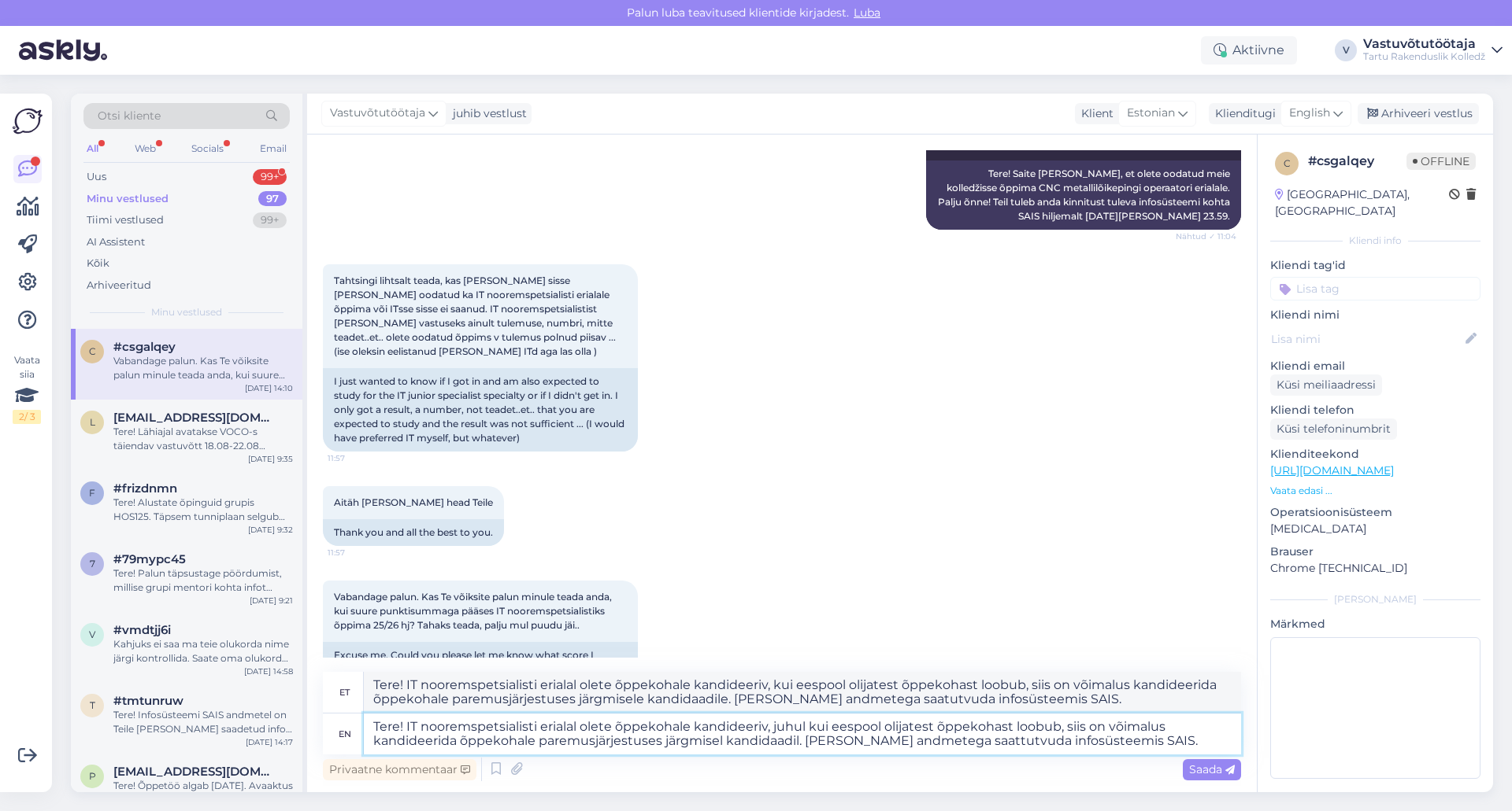
type textarea "Tere! IT nooremspetsialisti erialal olete õppekohale kandideeriv, juhul kui ees…"
type textarea "Tere! IT nooremspetsialisti erialal olete õppekohale kandideeriv, kui eespool o…"
type textarea "Tere! IT nooremspetsialisti erialal olete õppekohale kandideeriv, juhul kui ees…"
type textarea "Tere! IT nooremspetsialisti erialal olete õppekohale kandideeriv, kui eespool o…"
click at [805, 740] on textarea "Tere! IT nooremspetsialisti erialal olete õppekohale kandideeriv, juhul kui ees…" at bounding box center [802, 734] width 877 height 41
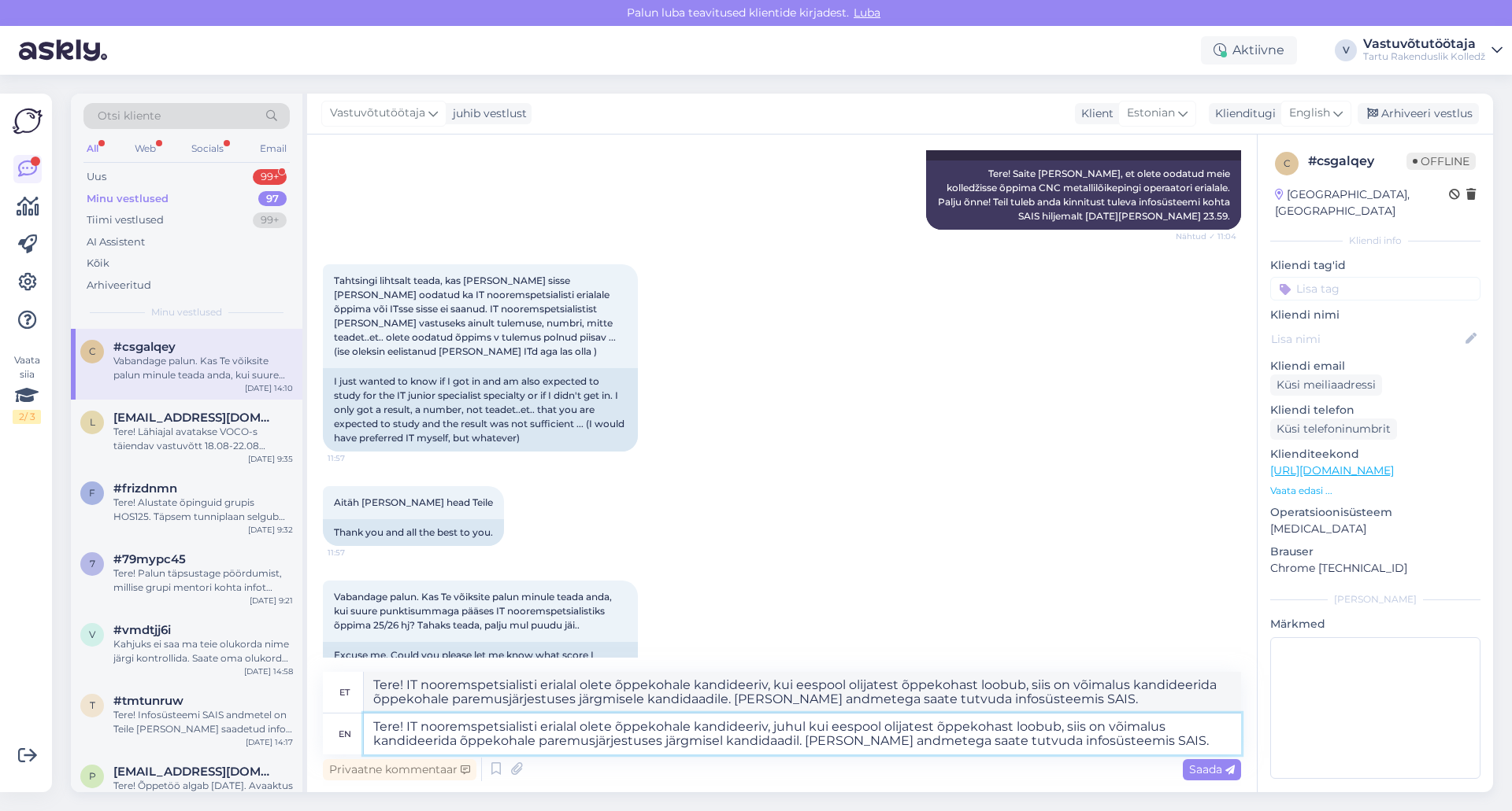
type textarea "Tere! IT nooremspetsialisti erialal olete õppekohale kandideeriv, juhul kui ees…"
type textarea "Tere! IT nooremspetsialisti erialal olete õppekohale kandideeriv, kui eespool o…"
type textarea "Tere! IT nooremspetsialisti erialal olete õppekohale kandideeriv, juhul kui ees…"
type textarea "Tere! IT nooremspetsialisti erialal olete õppekohale kandideeriv, kui eespool o…"
type textarea "Tere! IT nooremspetsialisti erialal olete õppekohale kandideeriv, juhul kui ees…"
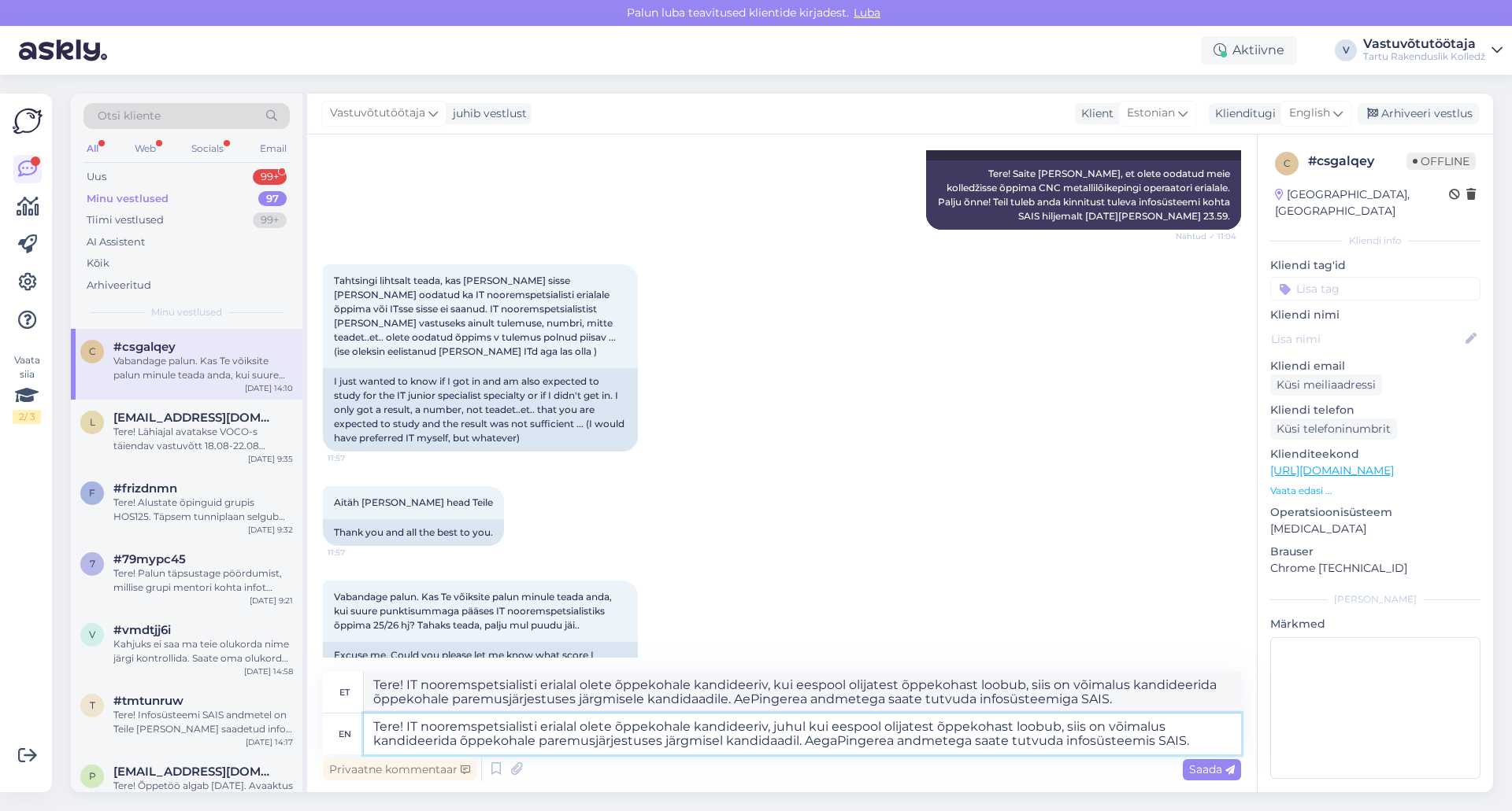
type textarea "Tere! IT nooremspetsialisti erialal olete õppekohale kandideeriv, kui eespool o…"
type textarea "Tere! IT nooremspetsialisti erialal olete õppekohale kandideeriv, juhul kui ees…"
type textarea "Tere! IT nooremspetsialisti erialal olete õppekohale kandideeriv, kui eespool o…"
type textarea "Tere! IT nooremspetsialisti erialal olete õppekohale kandideeriv, juhul kui ees…"
type textarea "Tere! IT nooremspetsialisti erialal olete õppekohale kandideeriv, kui eespool o…"
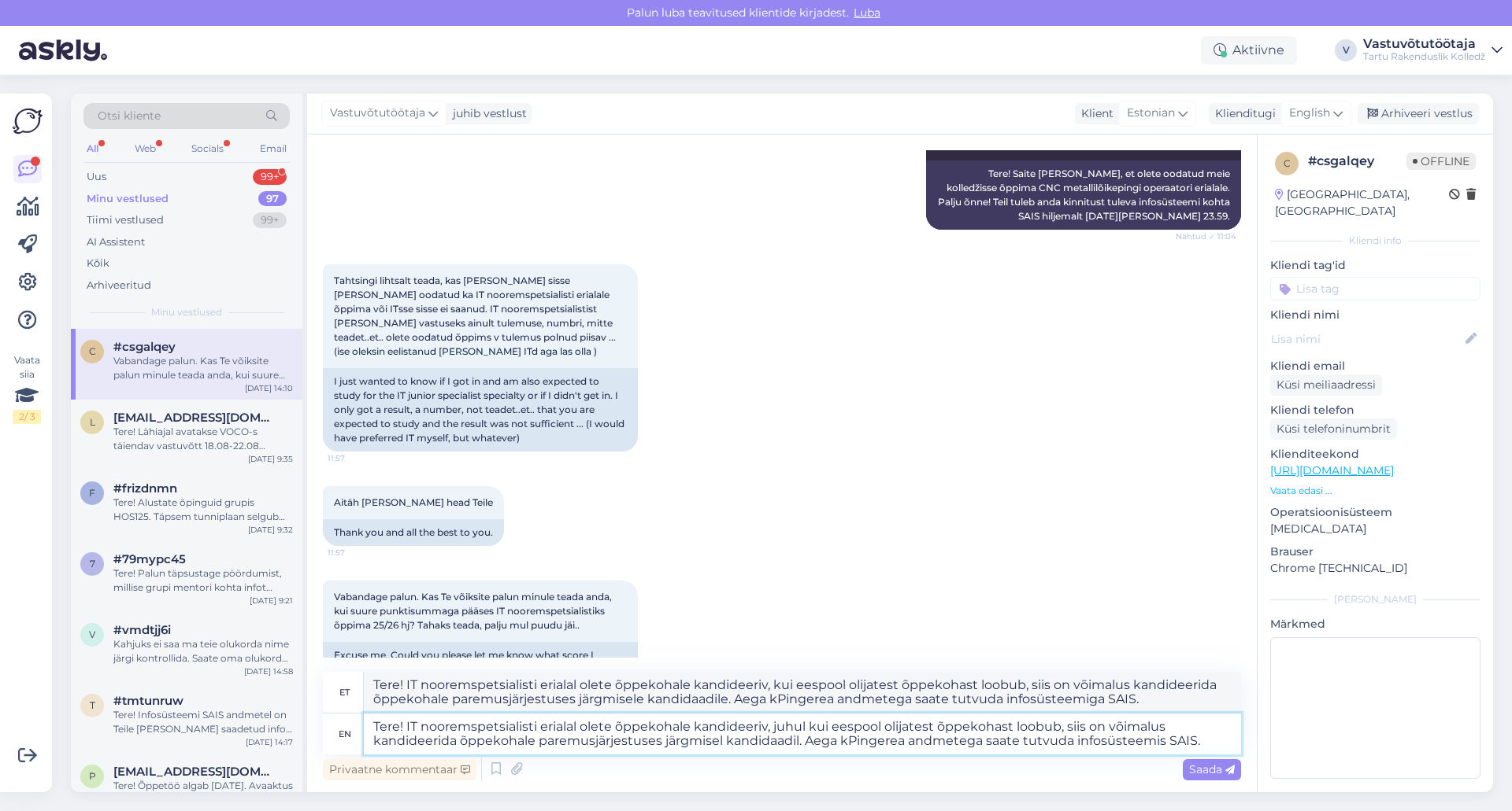
type textarea "Tere! IT nooremspetsialisti erialal olete õppekohale kandideeriv, juhul kui ees…"
type textarea "Tere! IT nooremspetsialisti erialal olete õppekohale kandideeriv, kui eespool o…"
type textarea "Tere! IT nooremspetsialisti erialal olete õppekohale kandideeriv, juhul kui ees…"
type textarea "Tere! IT nooremspetsialisti erialal olete õppekohale kandideeriv, kui eespool o…"
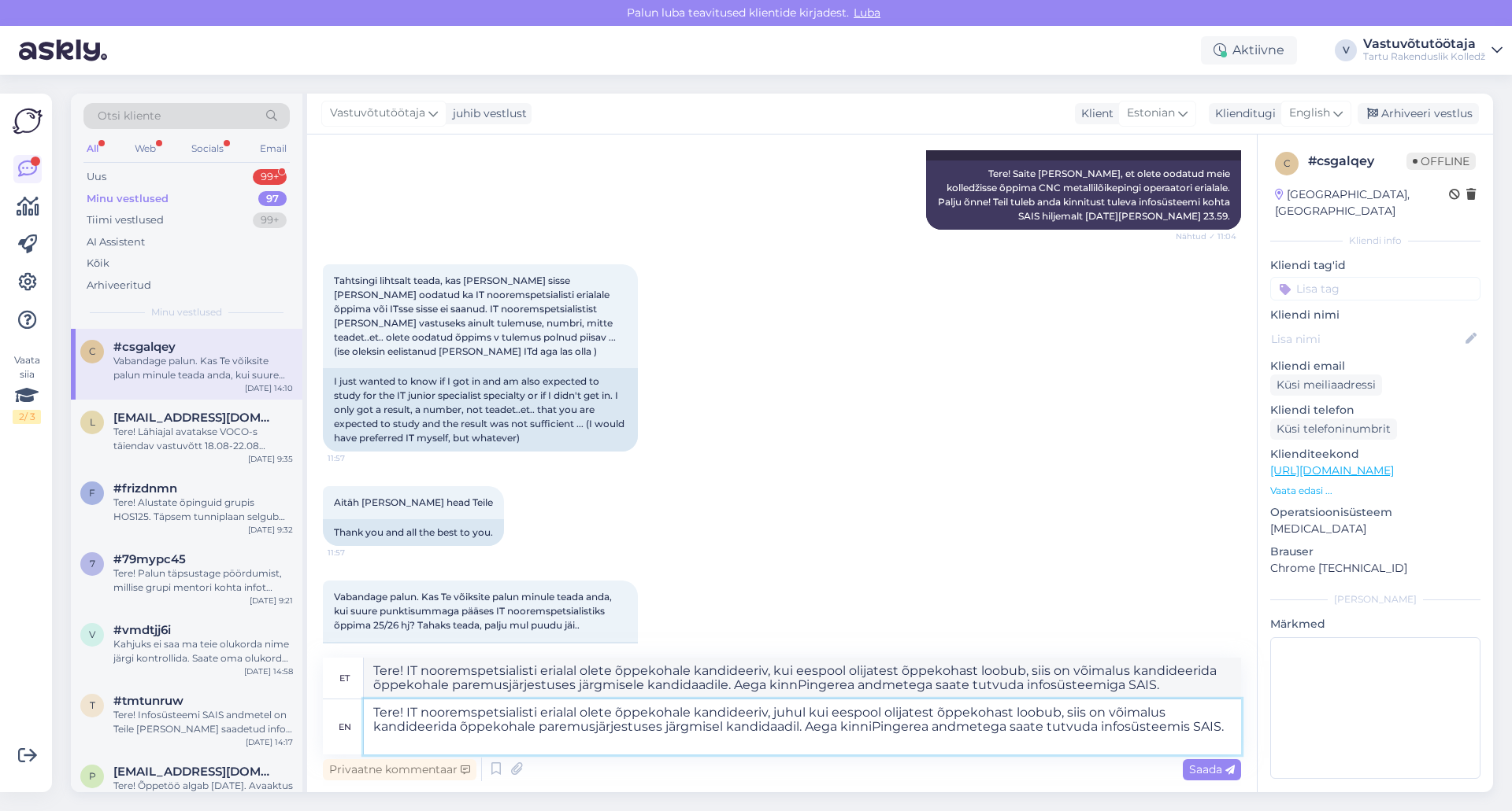
type textarea "Tere! IT nooremspetsialisti erialal olete õppekohale kandideeriv, juhul kui ees…"
type textarea "Tere! IT nooremspetsialisti erialal olete õppekohale kandideeriv, kui eespool o…"
type textarea "Tere! IT nooremspetsialisti erialal olete õppekohale kandideeriv, juhul kui ees…"
type textarea "Tere! IT nooremspetsialisti erialal olete õppekohale kandideeriv, kui eespool o…"
type textarea "Tere! IT nooremspetsialisti erialal olete õppekohale kandideeriv, juhul kui ees…"
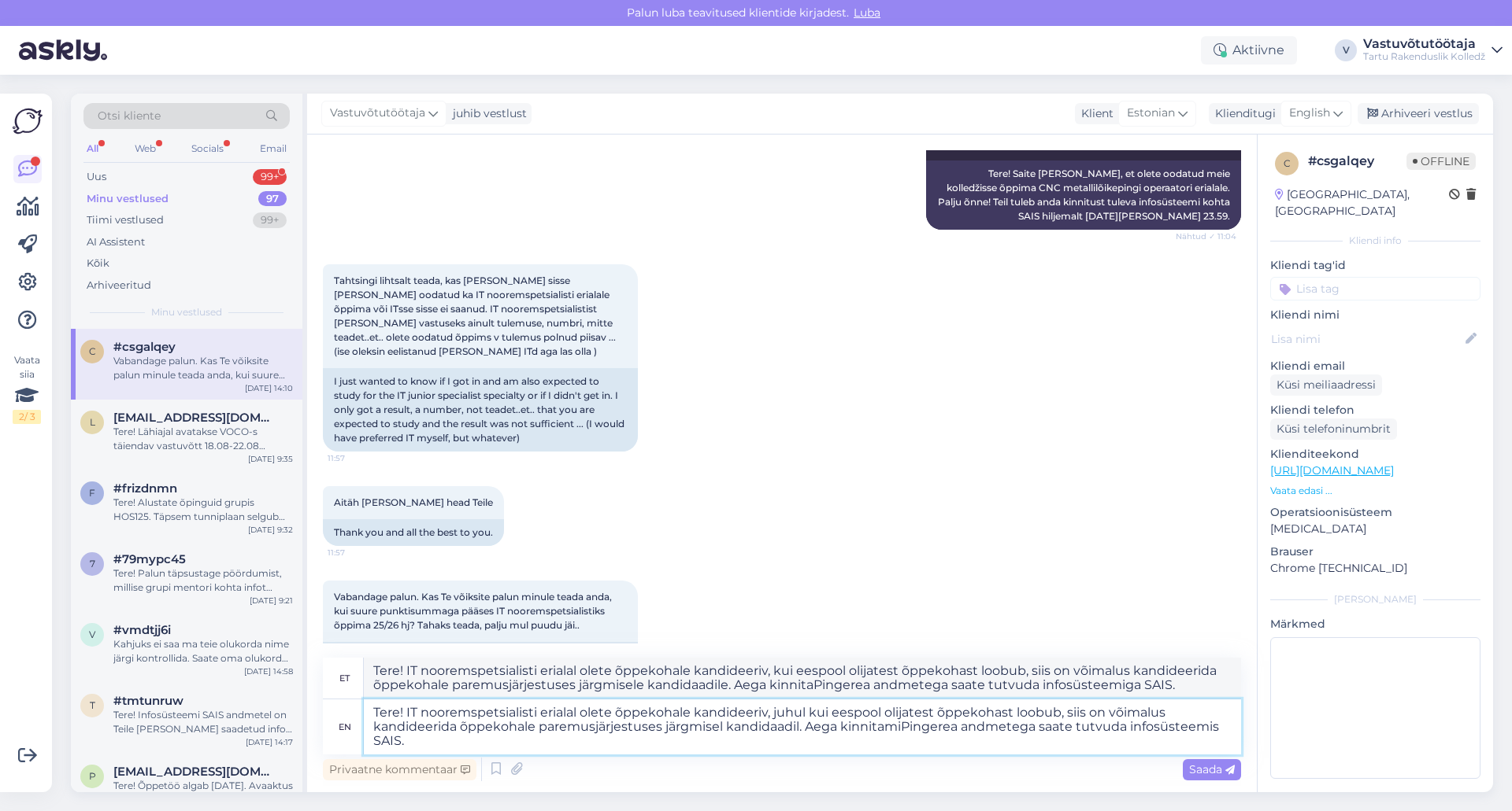
type textarea "Tere! IT nooremspetsialisti erialal olete õppekohale kandideeriv, kui eespool o…"
type textarea "Tere! IT nooremspetsialisti erialal olete õppekohale kandideeriv, juhul kui ees…"
type textarea "Tere! IT nooremspetsialisti erialal olete õppekohale kandideeriv, kui eespool o…"
type textarea "Tere! IT nooremspetsialisti erialal olete õppekohale kandideeriv, juhul kui ees…"
type textarea "Tere! IT nooremspetsialisti erialal olete õppekohale kandideeriv, kui eespool o…"
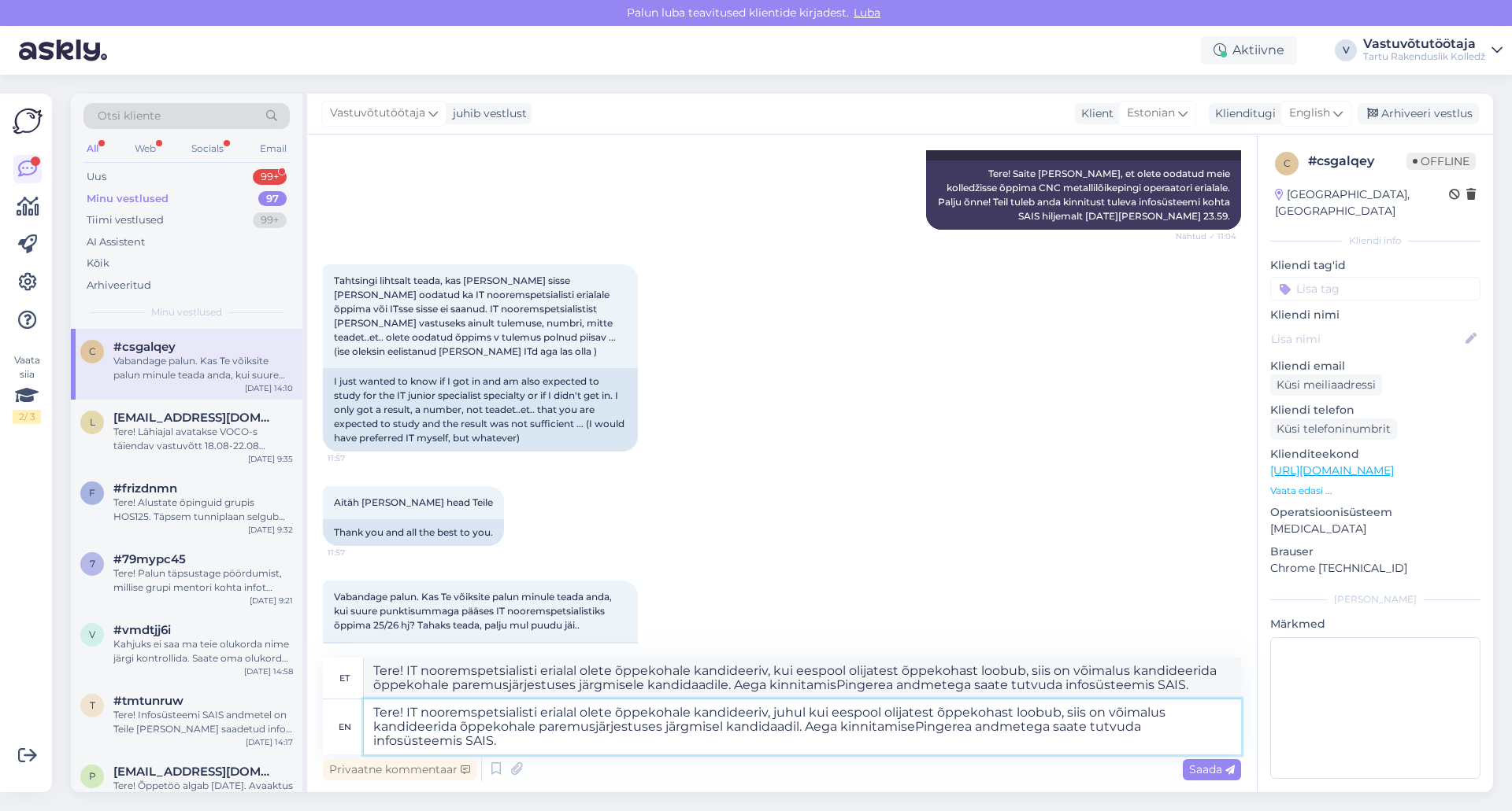
type textarea "Tere! IT nooremspetsialisti erialal olete õppekohale kandideeriv, juhul kui ees…"
type textarea "Tere! IT nooremspetsialisti erialal olete õppekohale kandideeriv, kui eespool o…"
type textarea "Tere! IT nooremspetsialisti erialal olete õppekohale kandideeriv, juhul kui ees…"
type textarea "Tere! IT nooremspetsialisti erialal olete õppekohale kandideeriv, kui eespool o…"
type textarea "Tere! IT nooremspetsialisti erialal olete õppekohale kandideeriv, juhul kui ees…"
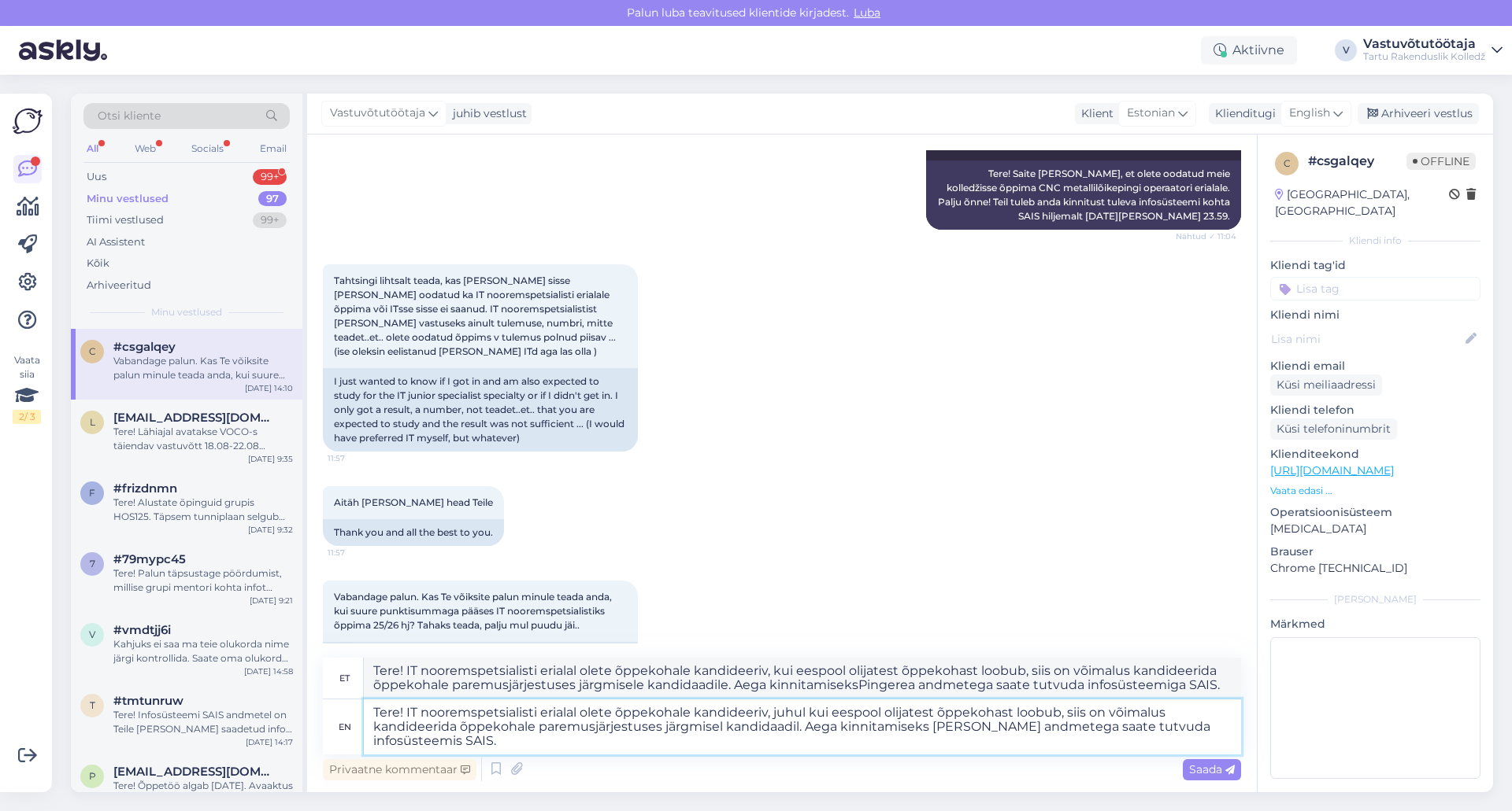
type textarea "Tere! IT nooremspetsialisti erialal olete õppekohale kandideeriv, kui eespool o…"
type textarea "Tere! IT nooremspetsialisti erialal olete õppekohale kandideeriv, juhul kui ees…"
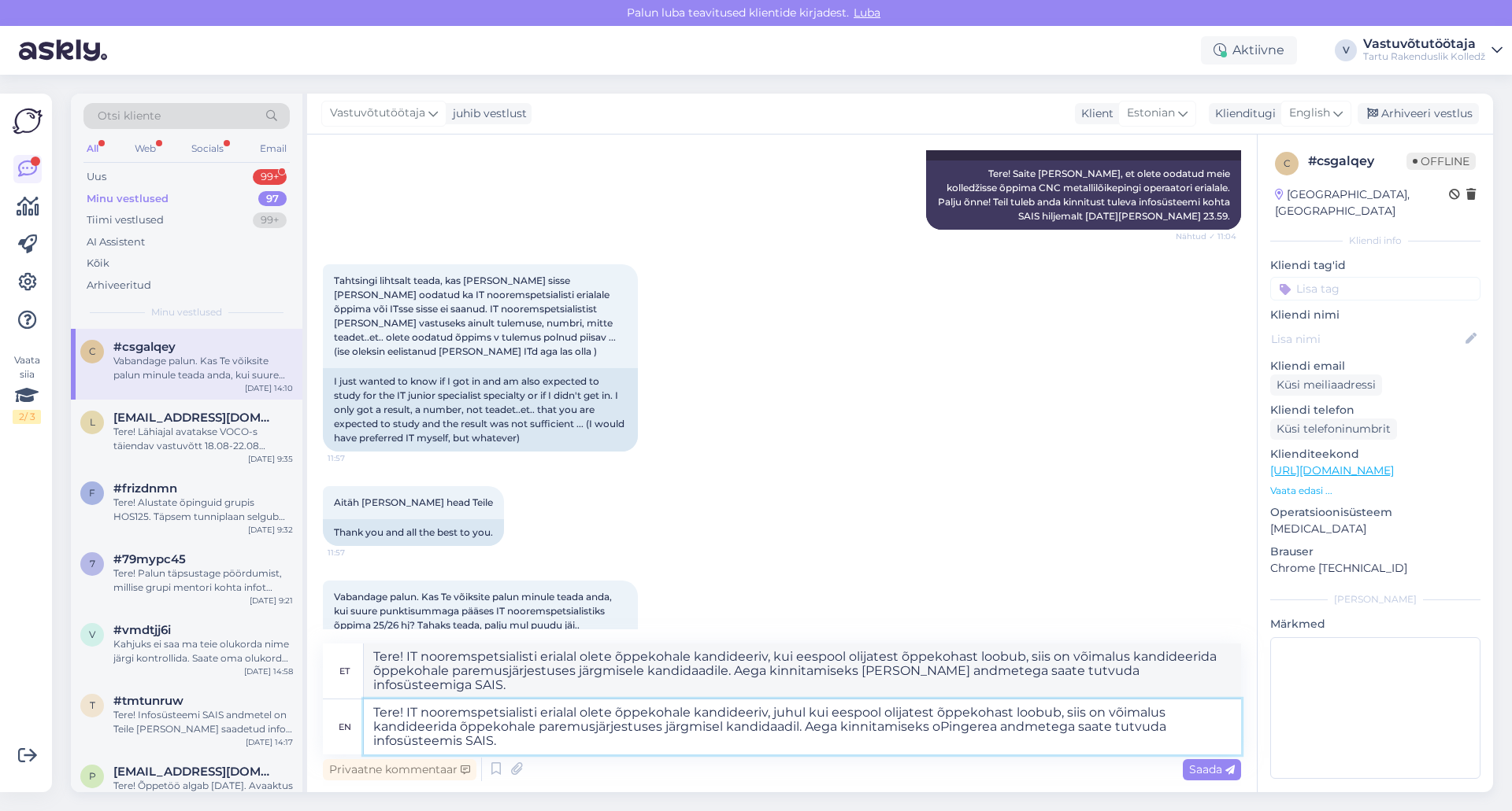
type textarea "Tere! IT nooremspetsialisti erialal olete õppekohale kandideeriv, kui eespool o…"
type textarea "Tere! IT nooremspetsialisti erialal olete õppekohale kandideeriv, juhul kui ees…"
type textarea "Tere! IT nooremspetsialisti erialal olete õppekohale kandideeriv, kui eespool o…"
type textarea "Tere! IT nooremspetsialisti erialal olete õppekohale kandideeriv, juhul kui ees…"
type textarea "Tere! IT nooremspetsialisti erialal olete õppekohale kandideeriv, kui eespool o…"
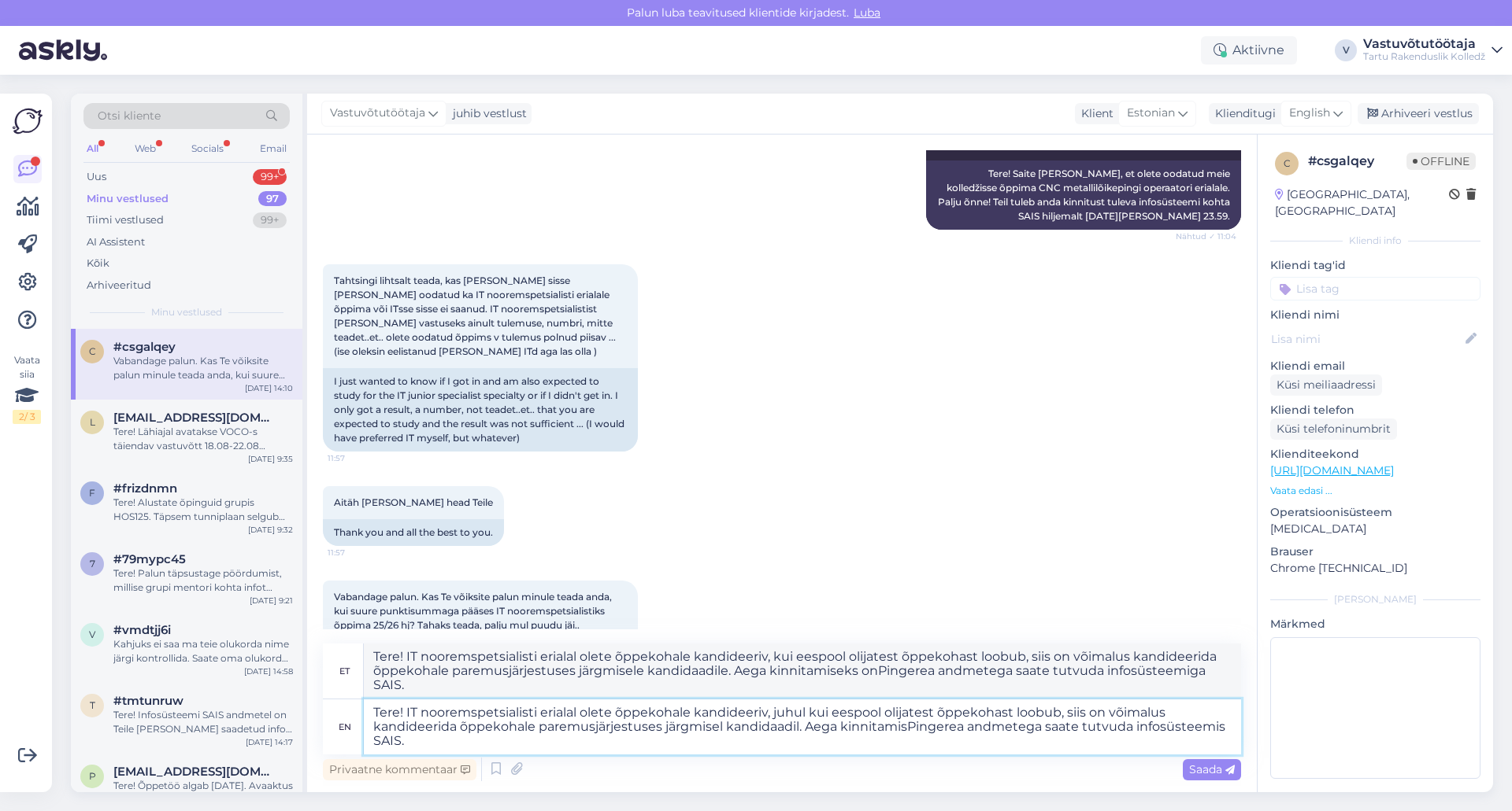
type textarea "Tere! IT nooremspetsialisti erialal olete õppekohale kandideeriv, juhul kui ees…"
type textarea "Tere! IT nooremspetsialisti erialal olete õppekohale kandideeriv, kui eespool o…"
type textarea "Tere! IT nooremspetsialisti erialal olete õppekohale kandideeriv, juhul kui ees…"
type textarea "Tere! IT nooremspetsialisti erialal olete õppekohale kandideeriv, kui eespool o…"
type textarea "Tere! IT nooremspetsialisti erialal olete õppekohale kandideeriv, juhul kui ees…"
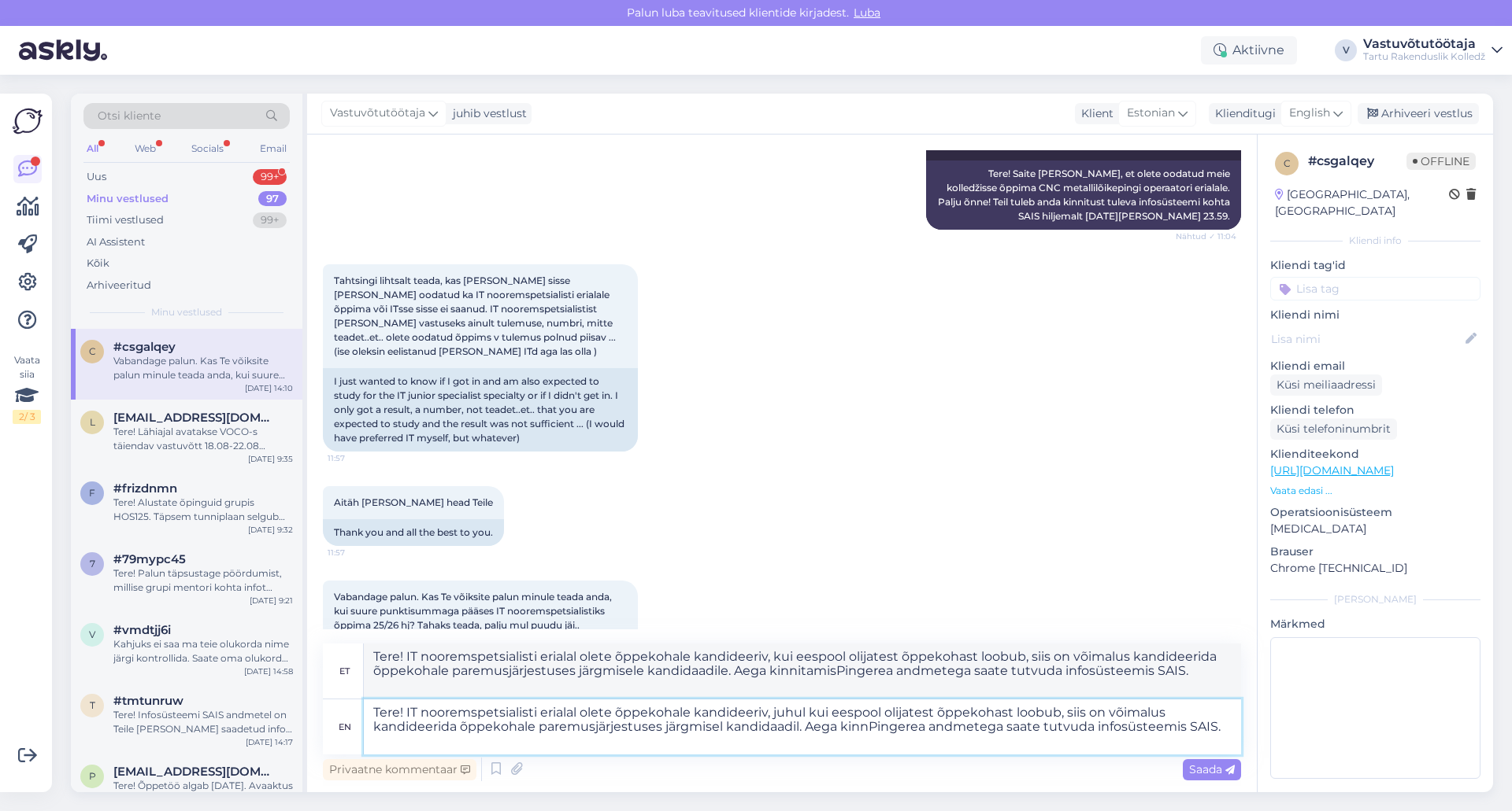
type textarea "Tere! IT nooremspetsialisti erialal olete õppekohale kandideeriv, kui eespool o…"
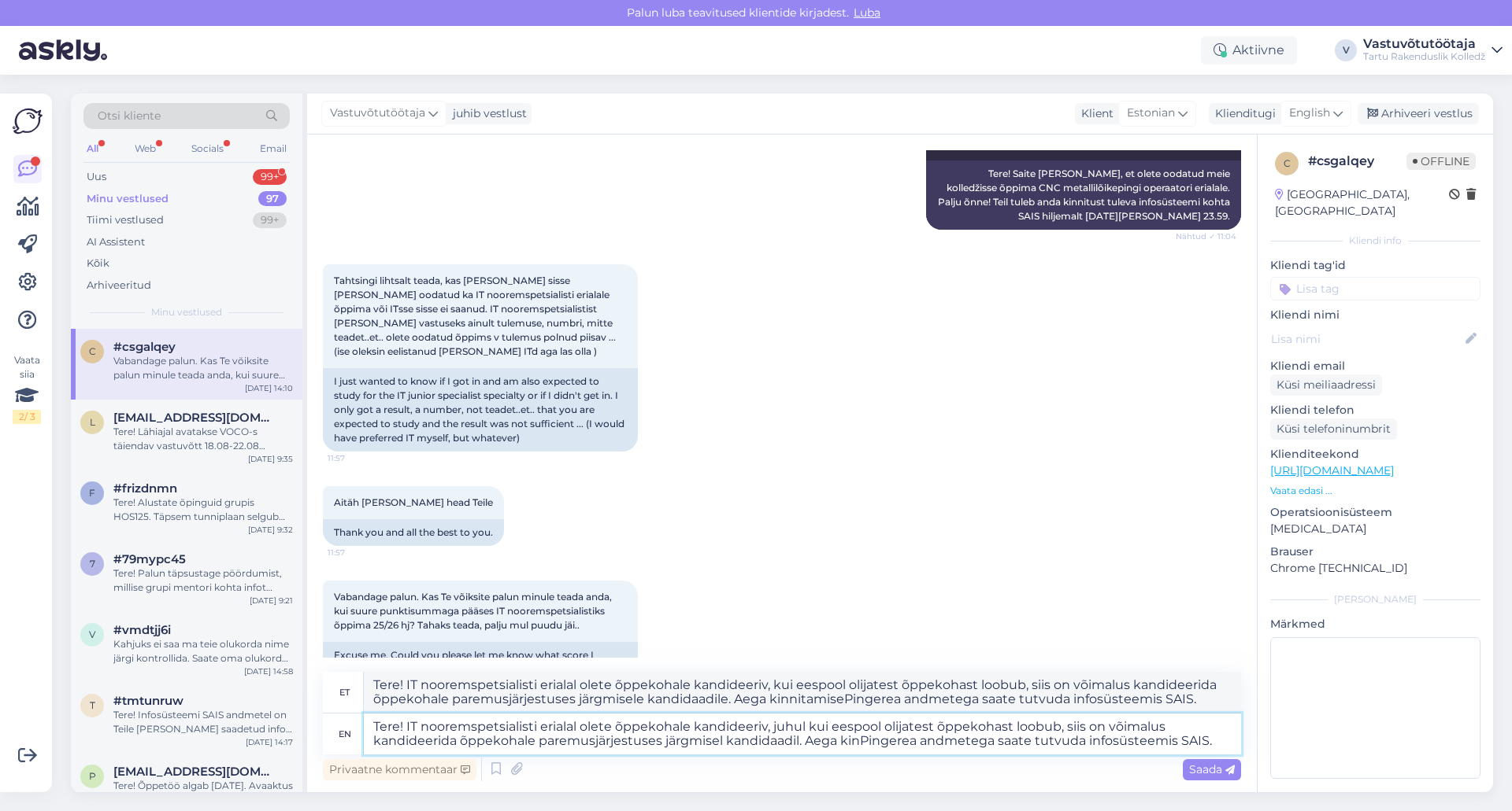
type textarea "Tere! IT nooremspetsialisti erialal olete õppekohale kandideeriv, juhul kui ees…"
type textarea "Tere! IT nooremspetsialisti erialal olete õppekohale kandideeriv, kui eespool o…"
type textarea "Tere! IT nooremspetsialisti erialal olete õppekohale kandideeriv, juhul kui ees…"
type textarea "Tere! IT nooremspetsialisti erialal olete õppekohale kandideeriv, kui eespool o…"
type textarea "Tere! IT nooremspetsialisti erialal olete õppekohale kandideeriv, juhul kui ees…"
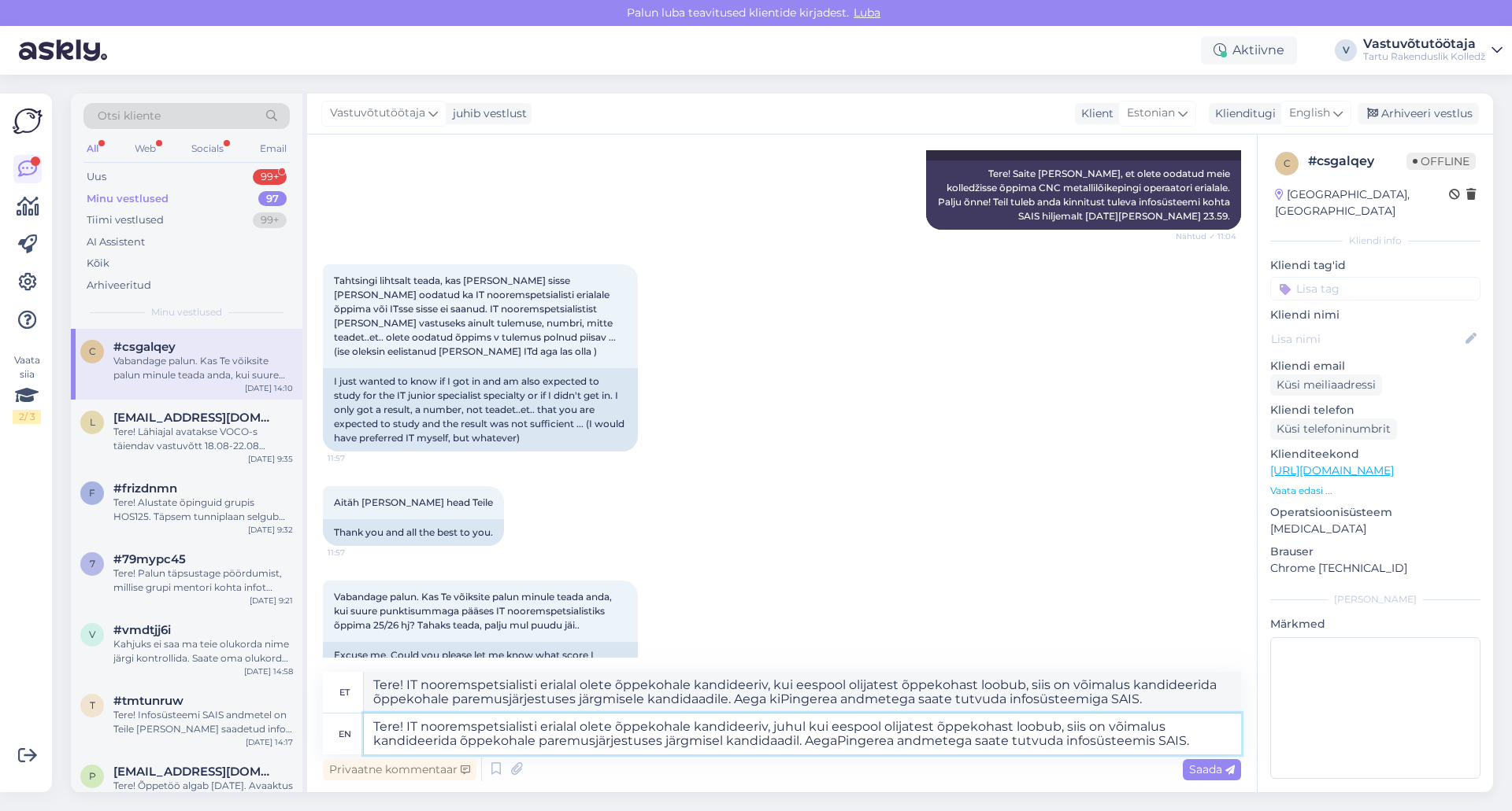
type textarea "Tere! IT nooremspetsialisti erialal olete õppekohale kandideeriv, kui eespool o…"
type textarea "Tere! IT nooremspetsialisti erialal olete õppekohale kandideeriv, juhul kui ees…"
type textarea "Tere! IT nooremspetsialisti erialal olete õppekohale kandideeriv, kui eespool o…"
type textarea "Tere! IT nooremspetsialisti erialal olete õppekohale kandideeriv, juhul kui ees…"
type textarea "Tere! IT nooremspetsialisti erialal olete õppekohale kandideeriv, kui eespool o…"
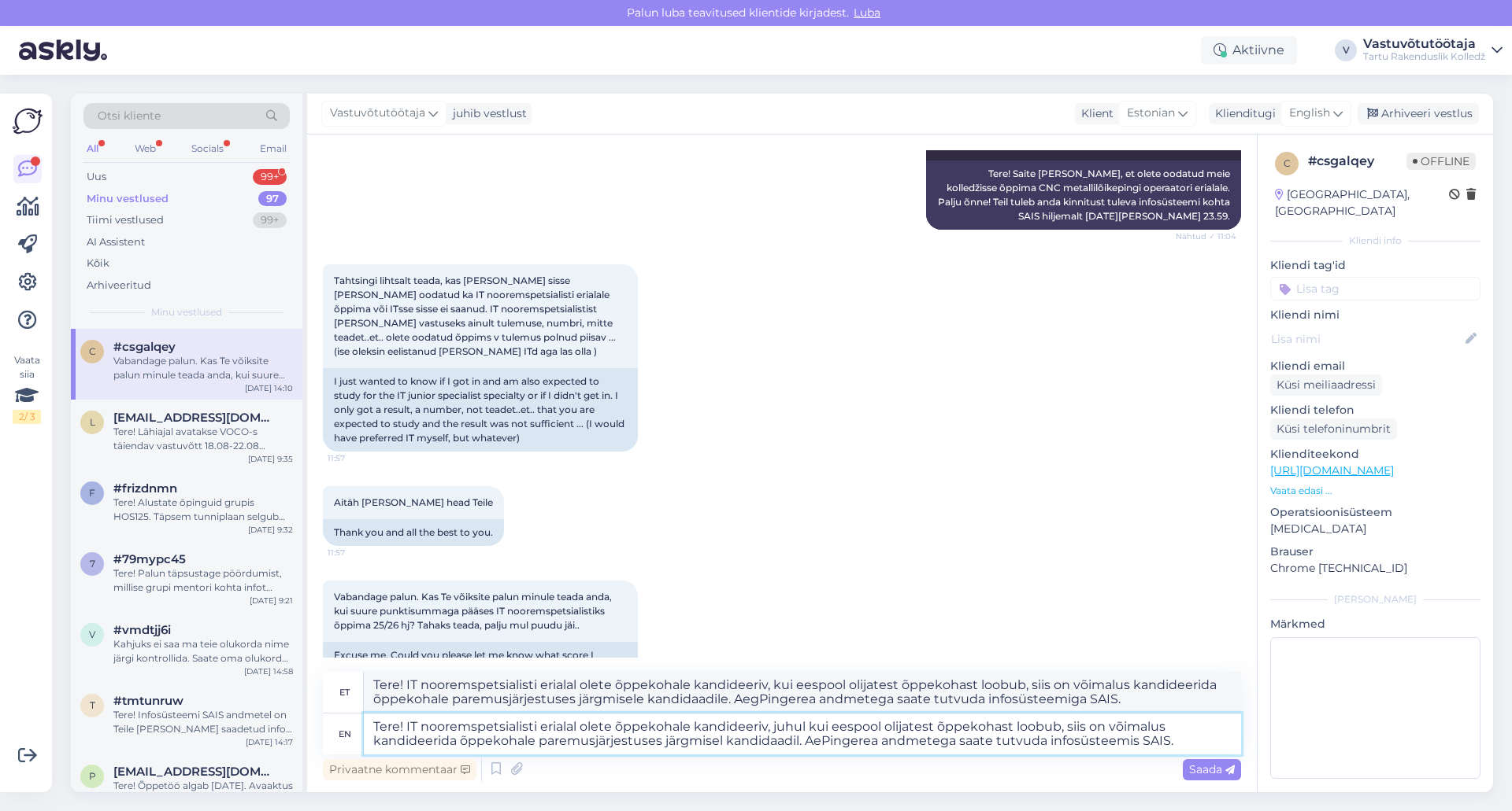
type textarea "Tere! IT nooremspetsialisti erialal olete õppekohale kandideeriv, juhul kui ees…"
type textarea "Tere! IT nooremspetsialisti erialal olete õppekohale kandideeriv, kui eespool o…"
type textarea "Tere! IT nooremspetsialisti erialal olete õppekohale kandideeriv, juhul kui ees…"
type textarea "Tere! IT nooremspetsialisti erialal olete õppekohale kandideeriv, kui eespool o…"
type textarea "Tere! IT nooremspetsialisti erialal olete õppekohale kandideeriv, juhul kui ees…"
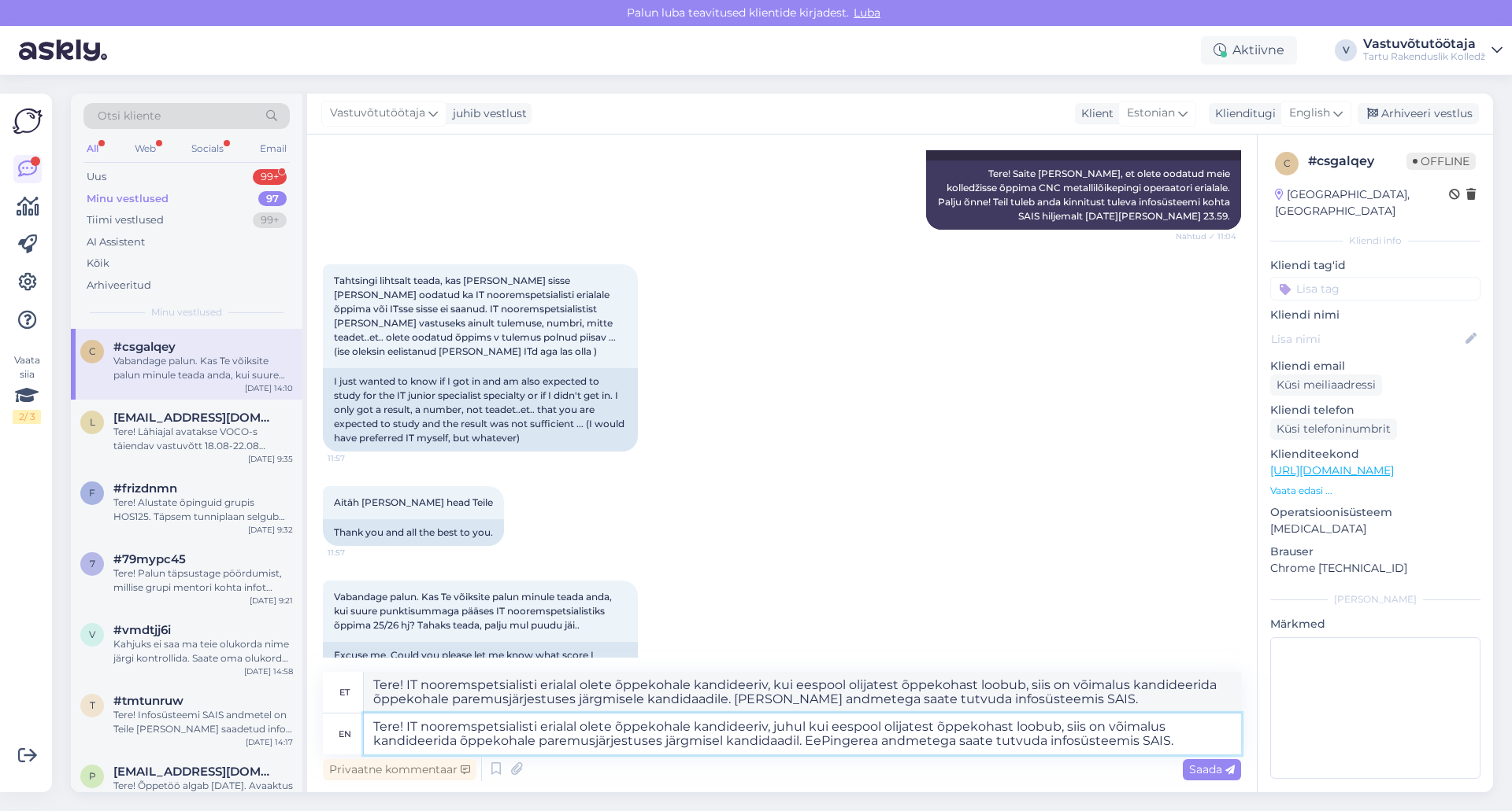
type textarea "Tere! IT nooremspetsialisti erialal olete õppekohale kandideeriv, kui eespool o…"
type textarea "Tere! IT nooremspetsialisti erialal olete õppekohale kandideeriv, juhul kui ees…"
type textarea "Tere! IT nooremspetsialisti erialal olete õppekohale kandideeriv, kui eespool o…"
type textarea "Tere! IT nooremspetsialisti erialal olete õppekohale kandideeriv, juhul kui ees…"
type textarea "Tere! IT nooremspetsialisti erialal olete õppekohale kandideeriv, kui eespool o…"
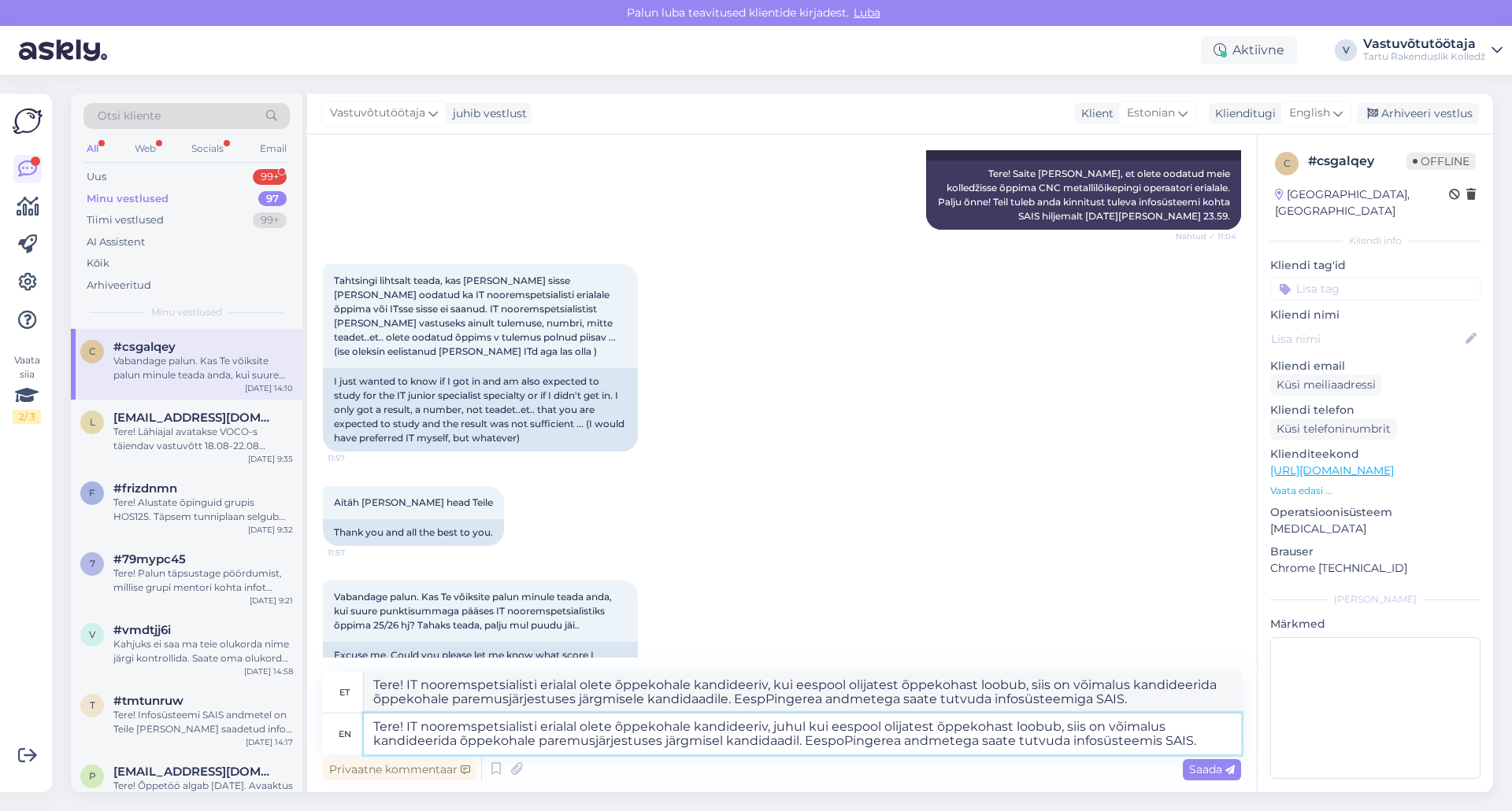
type textarea "Tere! IT nooremspetsialisti erialal olete õppekohale kandideeriv, juhul kui ees…"
type textarea "Tere! IT nooremspetsialisti erialal olete õppekohale kandideeriv, kui eespool o…"
type textarea "Tere! IT nooremspetsialisti erialal olete õppekohale kandideeriv, juhul kui ees…"
type textarea "Tere! IT nooremspetsialisti erialal olete õppekohale kandideeriv, kui eespool o…"
type textarea "Tere! IT nooremspetsialisti erialal olete õppekohale kandideeriv, juhul kui ees…"
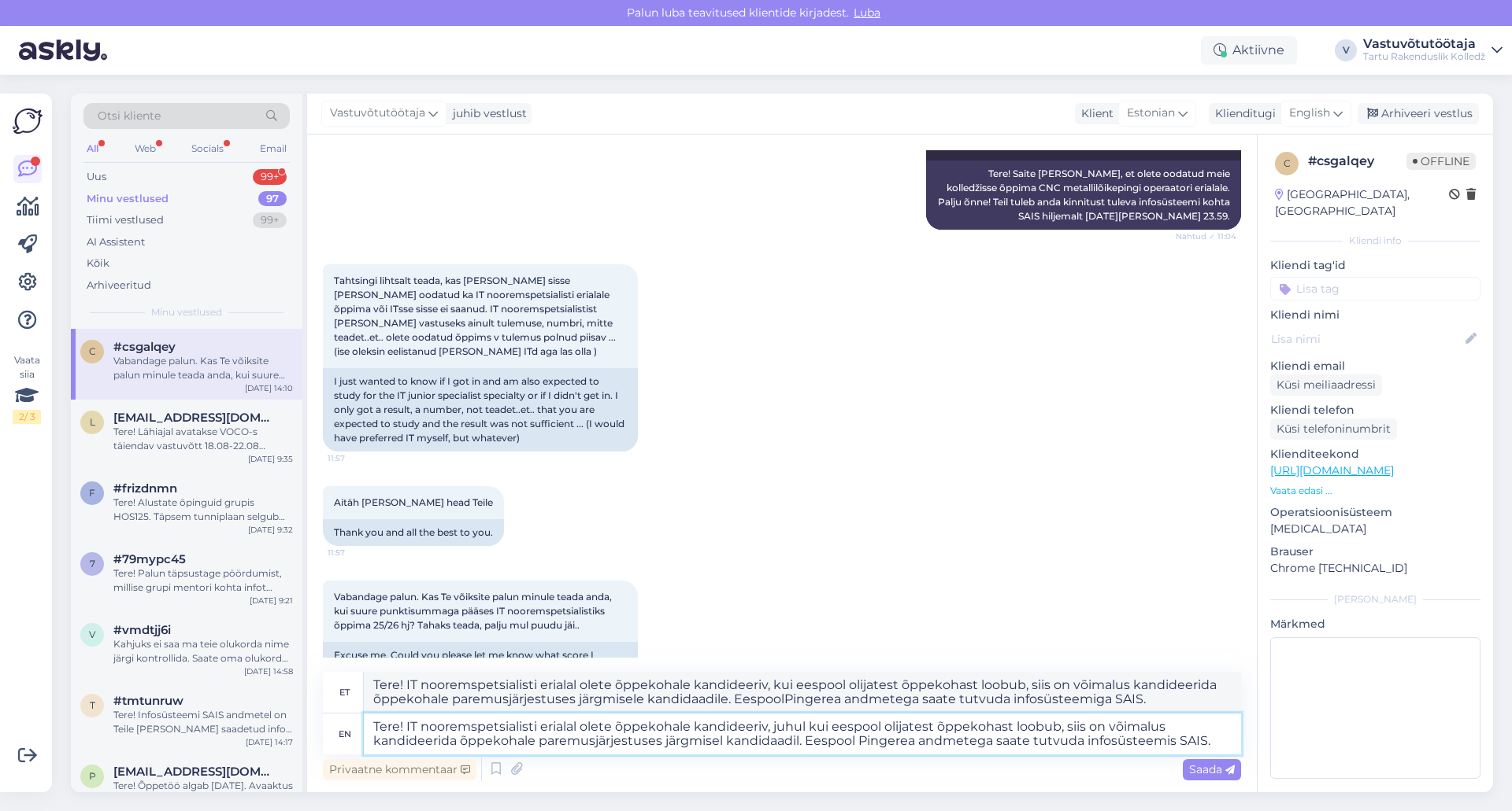
type textarea "Tere! IT nooremspetsialisti erialal olete õppekohale kandideeriv, kui eespool o…"
type textarea "Tere! IT nooremspetsialisti erialal olete õppekohale kandideeriv, juhul kui ees…"
type textarea "Tere! IT nooremspetsialisti erialal olete õppekohale kandideeriv, kui eespool o…"
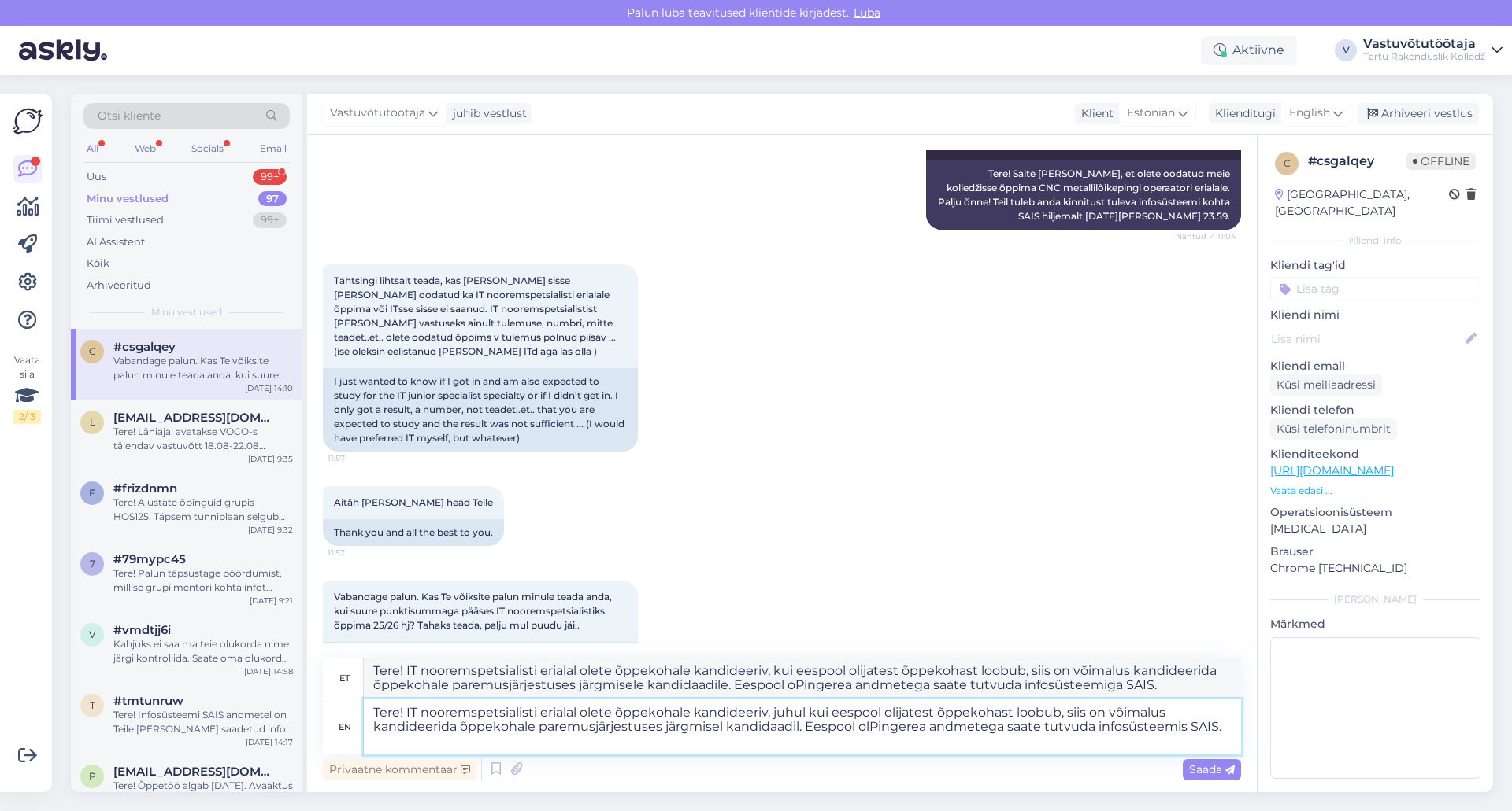
type textarea "Tere! IT nooremspetsialisti erialal olete õppekohale kandideeriv, juhul kui ees…"
type textarea "Tere! IT nooremspetsialisti erialal olete õppekohale kandideeriv, kui eespool o…"
type textarea "Tere! IT nooremspetsialisti erialal olete õppekohale kandideeriv, juhul kui ees…"
type textarea "Tere! IT nooremspetsialisti erialal olete õppekohale kandideeriv, kui eespool o…"
type textarea "Tere! IT nooremspetsialisti erialal olete õppekohale kandideeriv, juhul kui ees…"
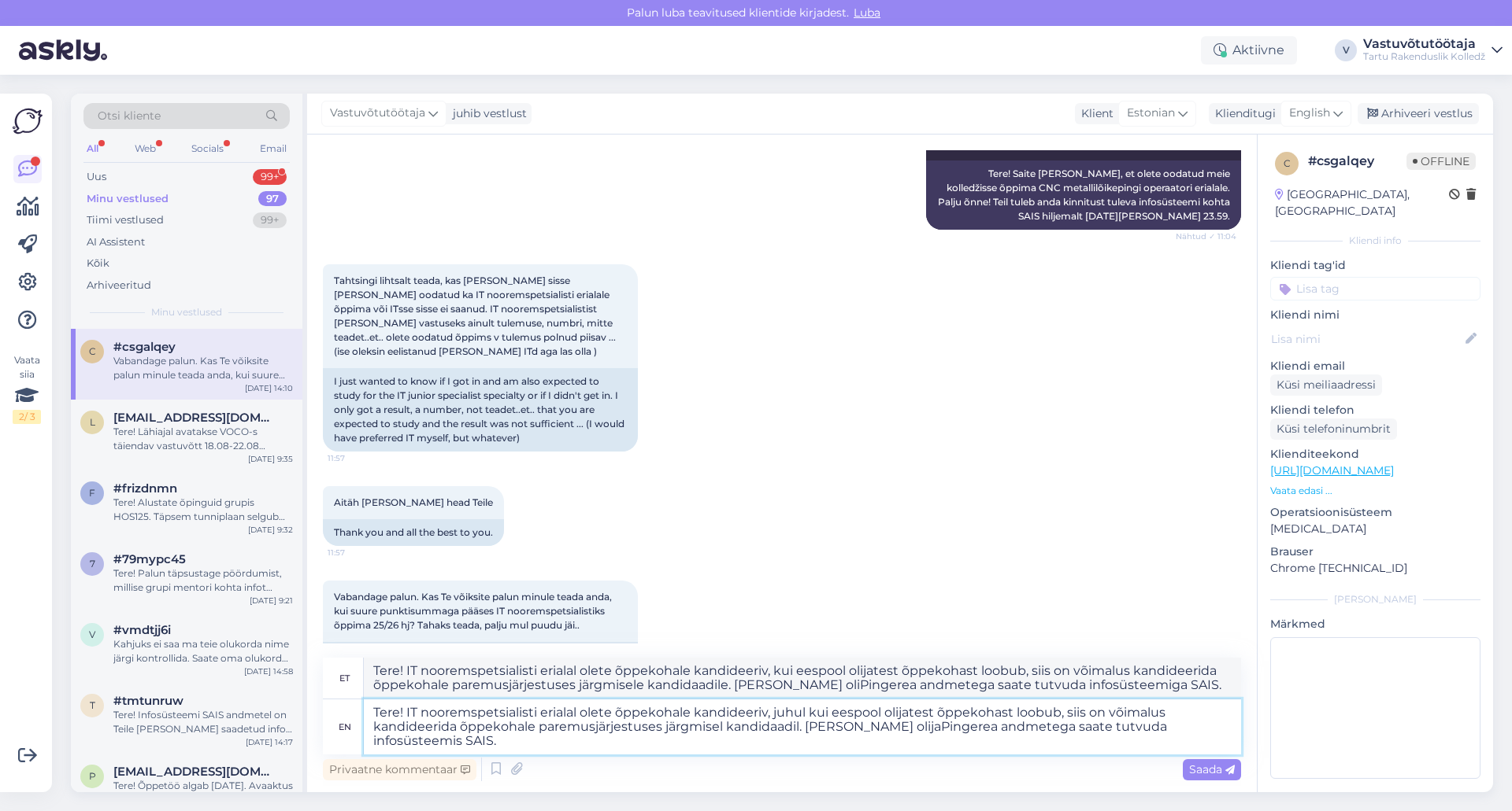
type textarea "Tere! IT nooremspetsialisti erialal olete õppekohale kandideeriv, kui eespool o…"
type textarea "Tere! IT nooremspetsialisti erialal olete õppekohale kandideeriv, juhul kui ees…"
type textarea "Tere! IT nooremspetsialisti erialal olete õppekohale kandideeriv, kui eespool o…"
type textarea "Tere! IT nooremspetsialisti erialal olete õppekohale kandideeriv, juhul kui ees…"
type textarea "Tere! IT nooremspetsialisti erialal olete õppekohale kandideeriv, kui eespool o…"
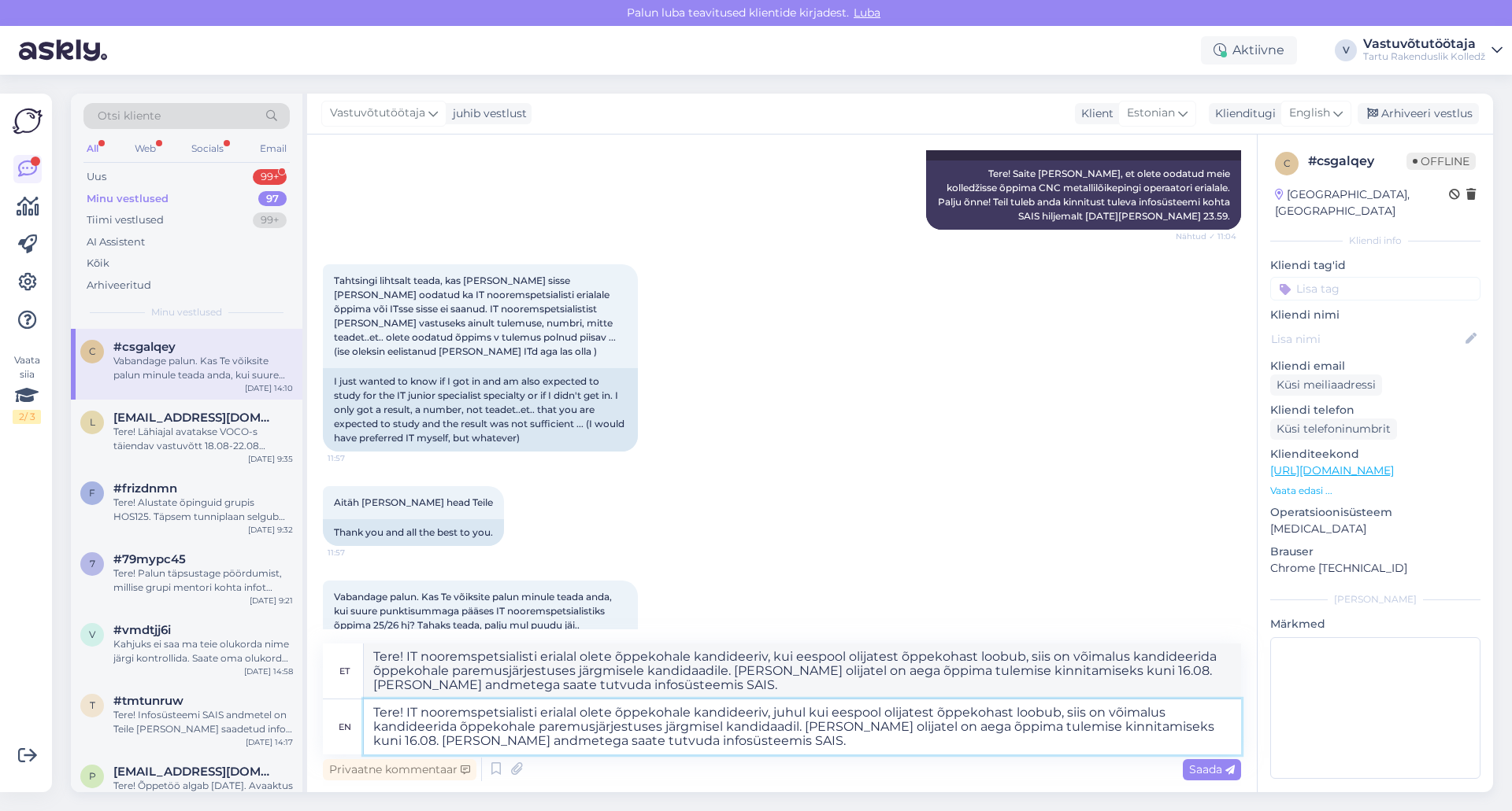
click at [596, 728] on textarea "Tere! IT nooremspetsialisti erialal olete õppekohale kandideeriv, juhul kui ees…" at bounding box center [802, 727] width 877 height 55
click at [1223, 724] on textarea "Tere! IT nooremspetsialisti erialal olete õppekohale kandideeriv, juhul kui ees…" at bounding box center [802, 727] width 877 height 55
click at [851, 732] on textarea "Tere! IT nooremspetsialisti erialal olete õppekohale kandideeriv, juhul kui ees…" at bounding box center [802, 727] width 877 height 55
click at [839, 738] on textarea "Tere! IT nooremspetsialisti erialal olete õppekohale kandideeriv, juhul kui ees…" at bounding box center [802, 727] width 877 height 55
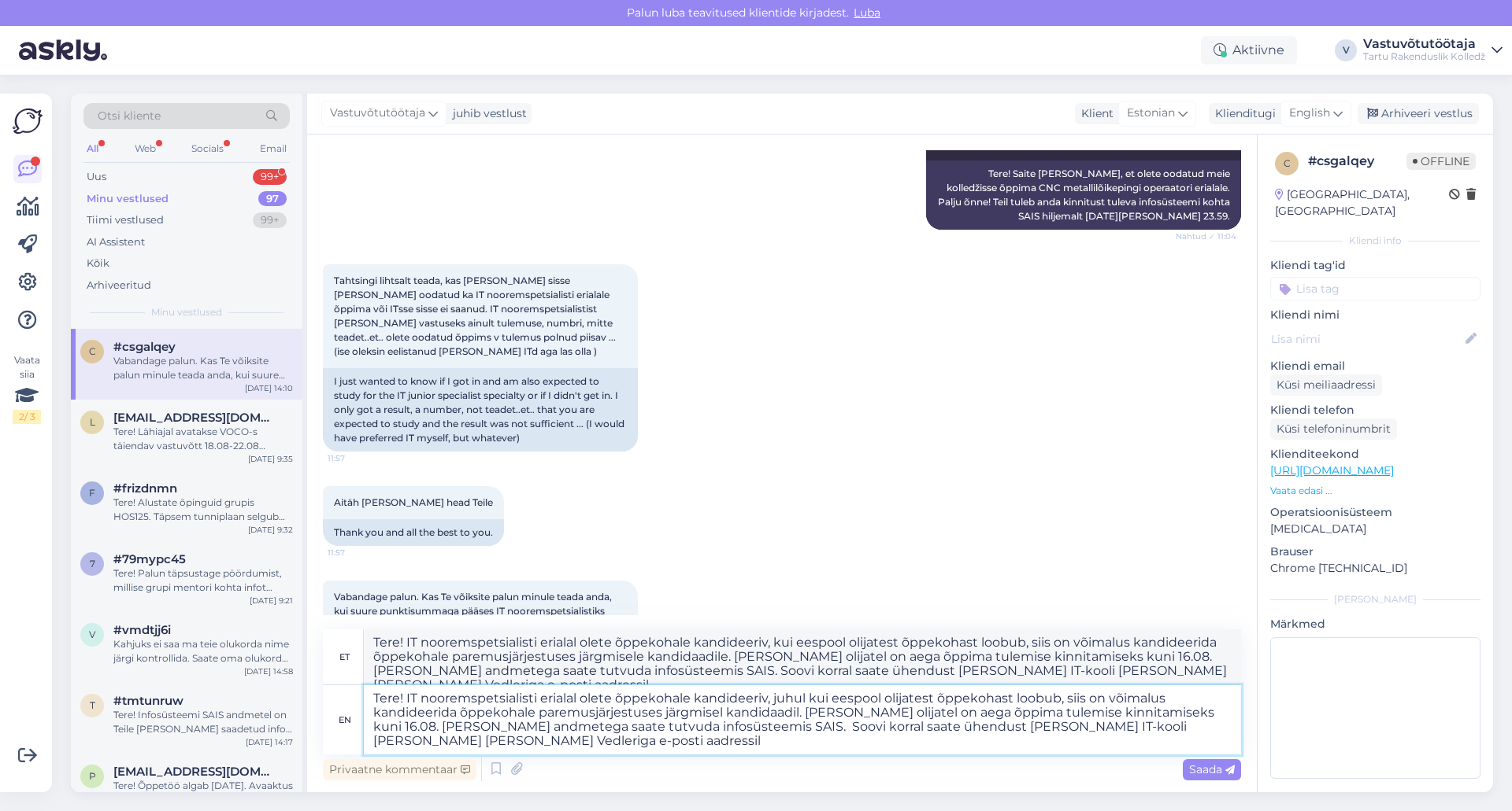
click at [1226, 727] on textarea "Tere! IT nooremspetsialisti erialal olete õppekohale kandideeriv, juhul kui ees…" at bounding box center [802, 720] width 877 height 69
paste textarea "[EMAIL_ADDRESS][DOMAIN_NAME]"
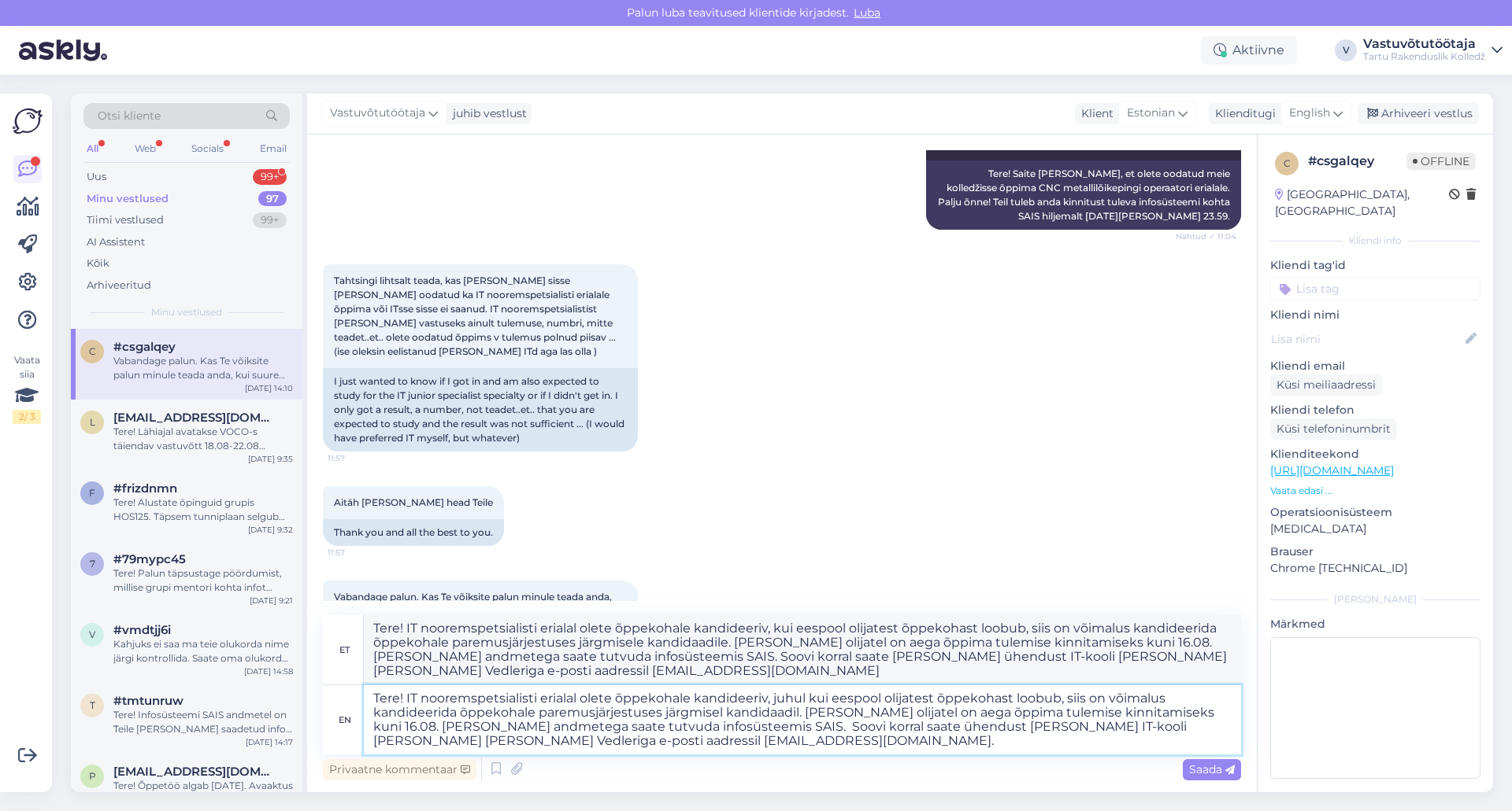
click at [570, 740] on textarea "Tere! IT nooremspetsialisti erialal olete õppekohale kandideeriv, juhul kui ees…" at bounding box center [802, 720] width 877 height 69
click at [1209, 770] on span "Saada" at bounding box center [1212, 770] width 45 height 15
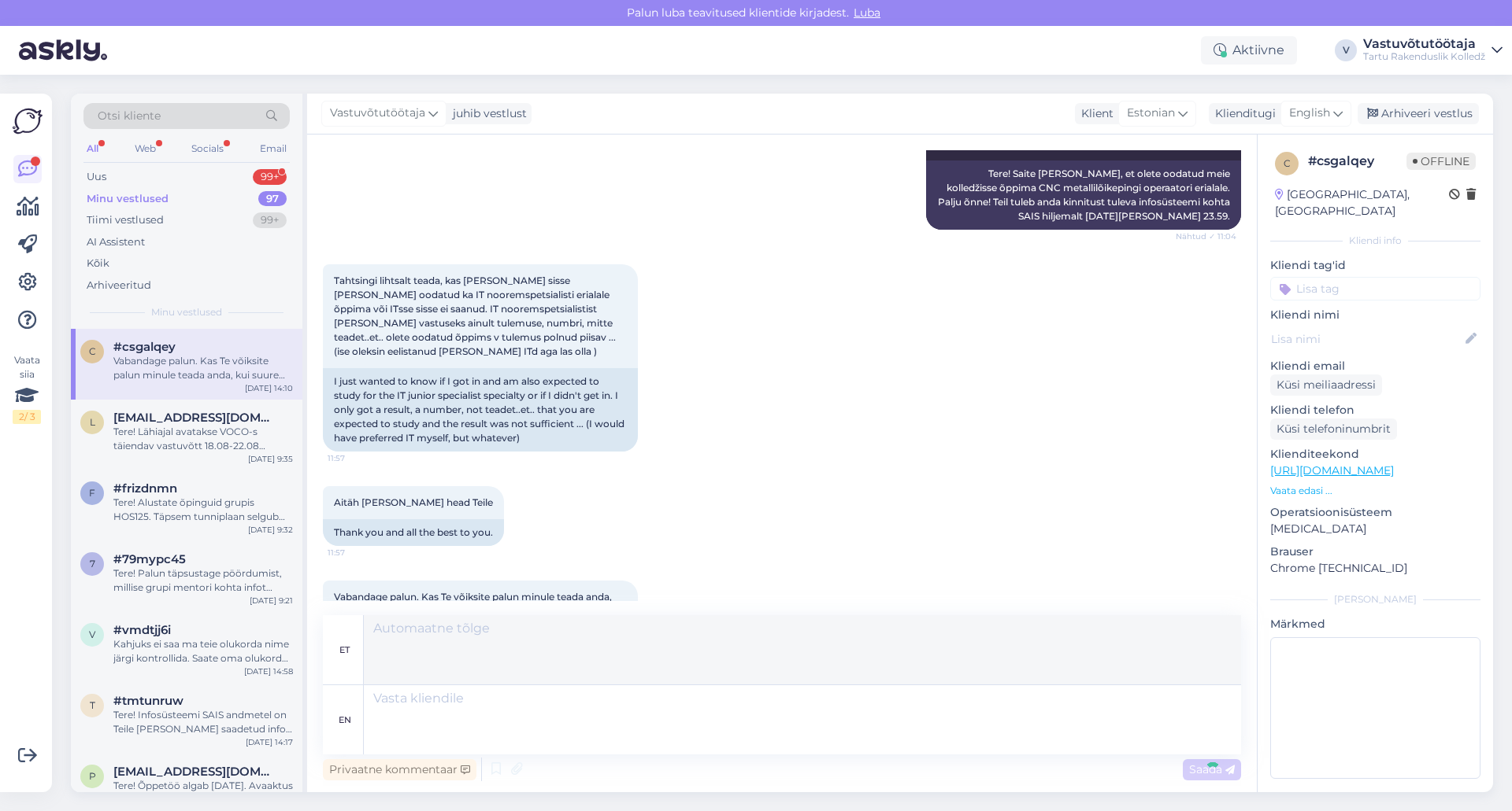
scroll to position [1269, 0]
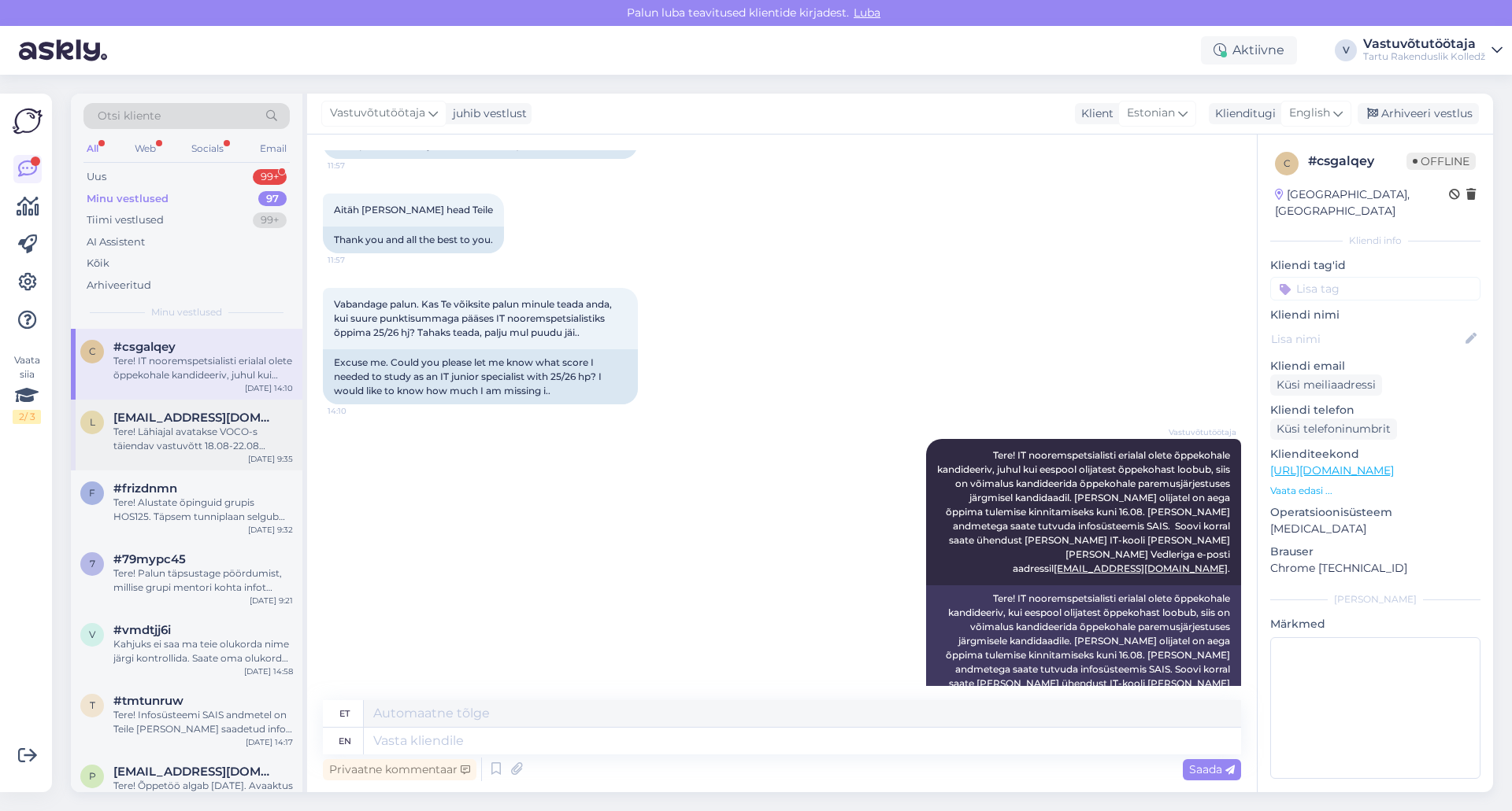
click at [191, 424] on span "[EMAIL_ADDRESS][DOMAIN_NAME]" at bounding box center [196, 418] width 164 height 15
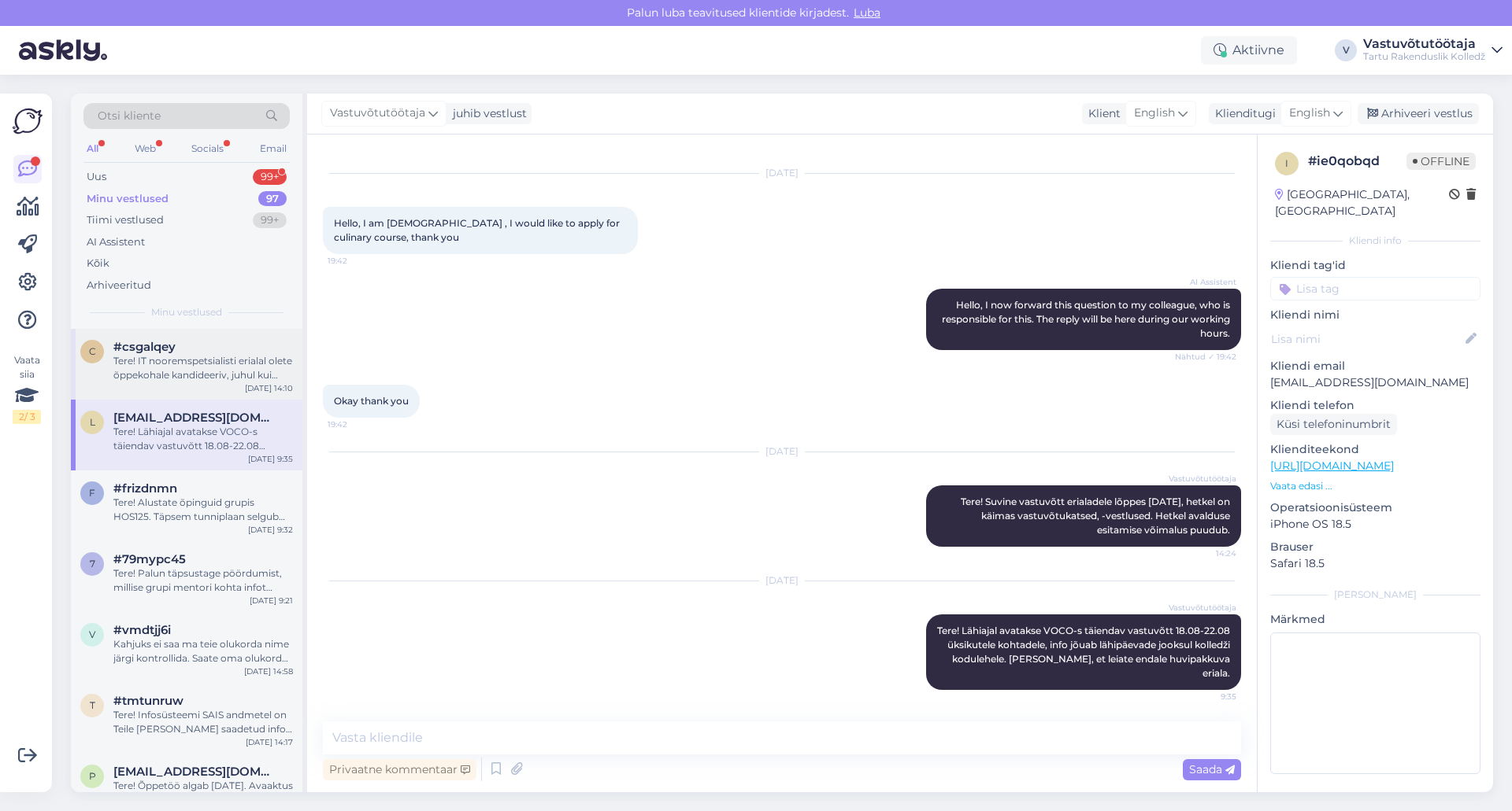
click at [185, 356] on div "Tere! IT nooremspetsialisti erialal olete õppekohale kandideeriv, juhul kui ees…" at bounding box center [203, 368] width 179 height 28
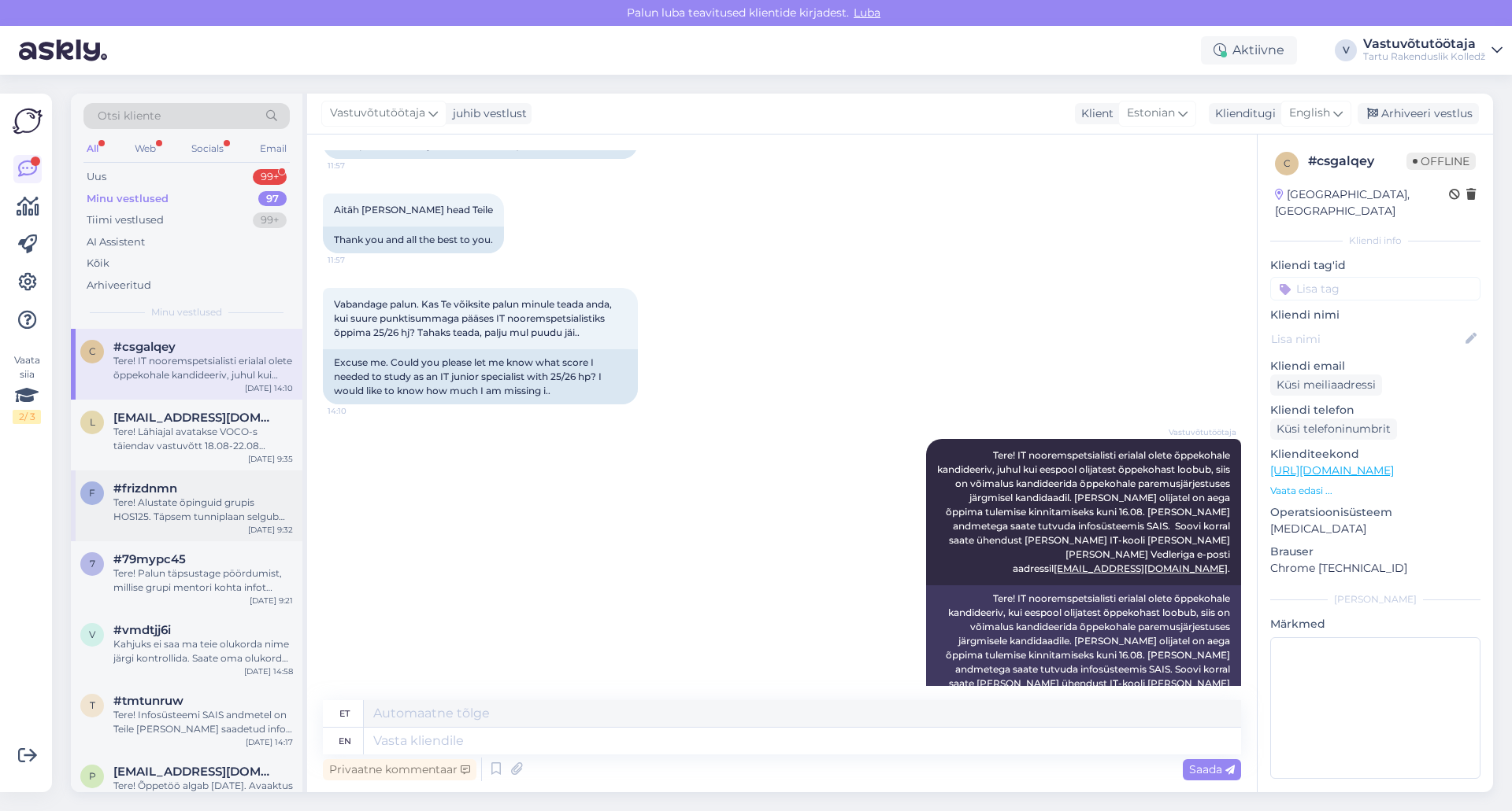
click at [202, 505] on div "Tere! Alustate õpinguid grupis HOS125. Täpsem tunniplaan selgub augustikuu lõpu…" at bounding box center [203, 509] width 179 height 28
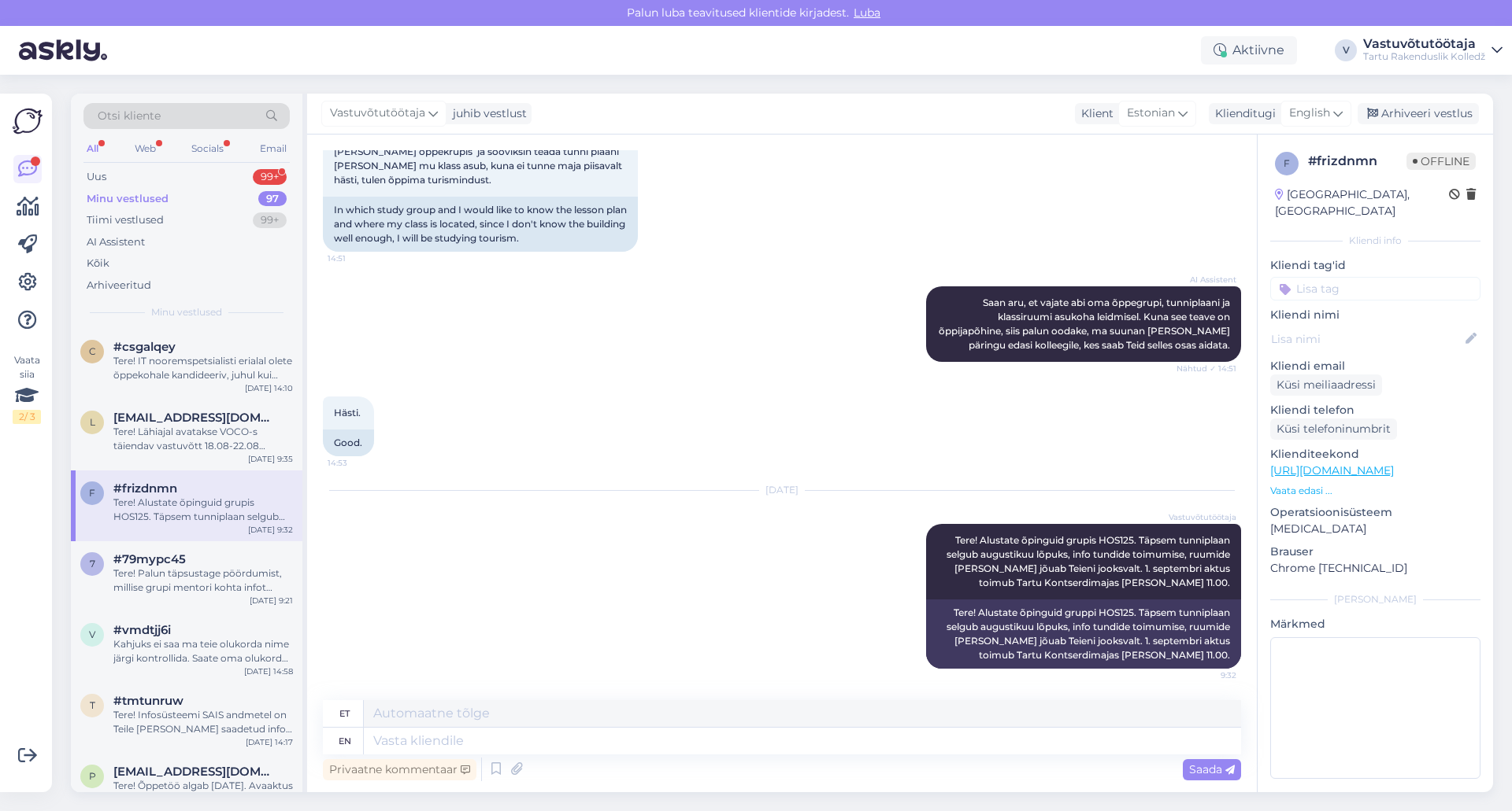
scroll to position [261, 0]
click at [217, 566] on div "#79mypc45" at bounding box center [203, 560] width 179 height 15
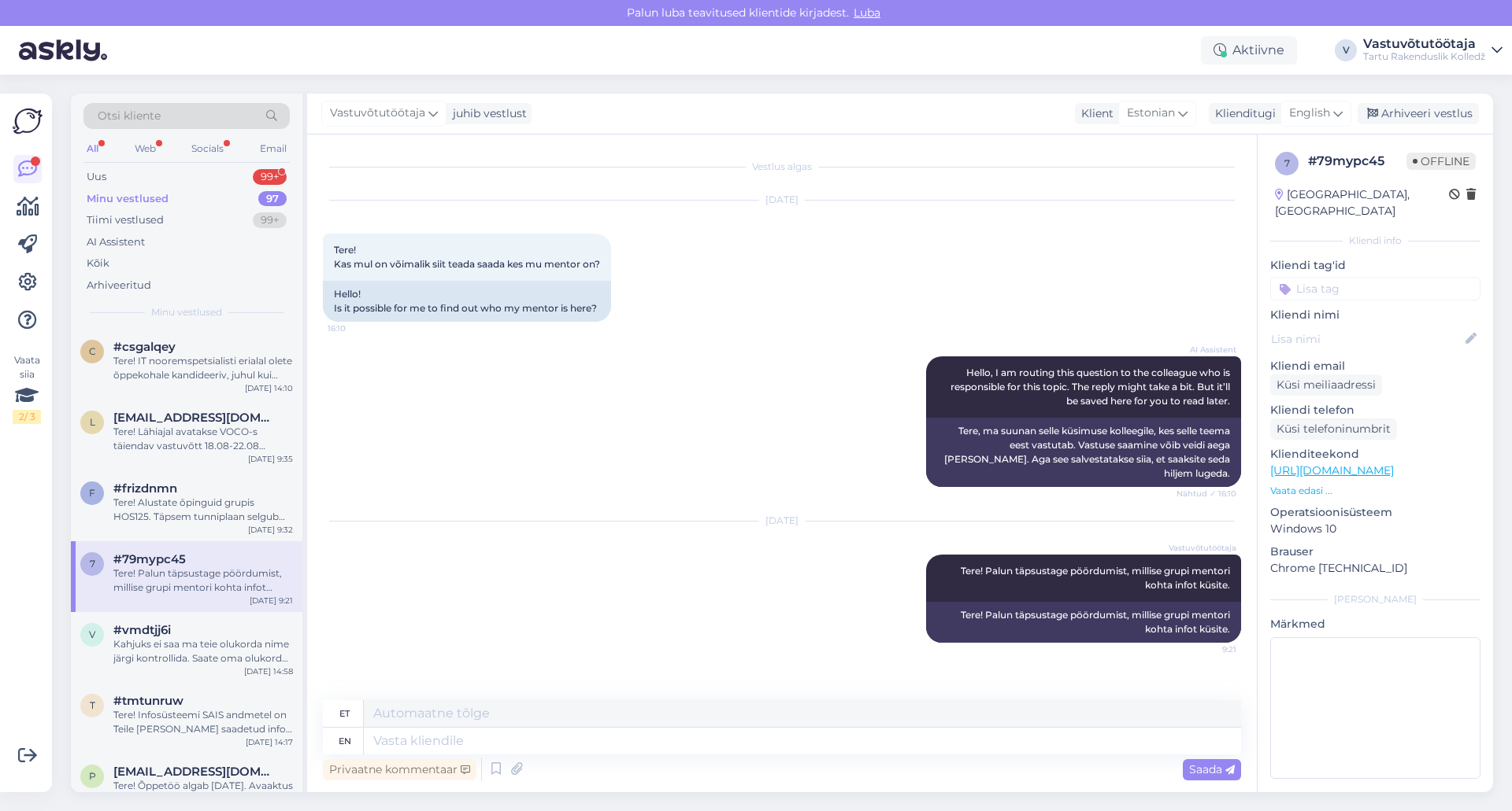
scroll to position [0, 0]
click at [218, 663] on div "Kahjuks ei saa ma teie olukorda nime järgi kontrollida. Saate oma olukorda, kas…" at bounding box center [203, 651] width 179 height 28
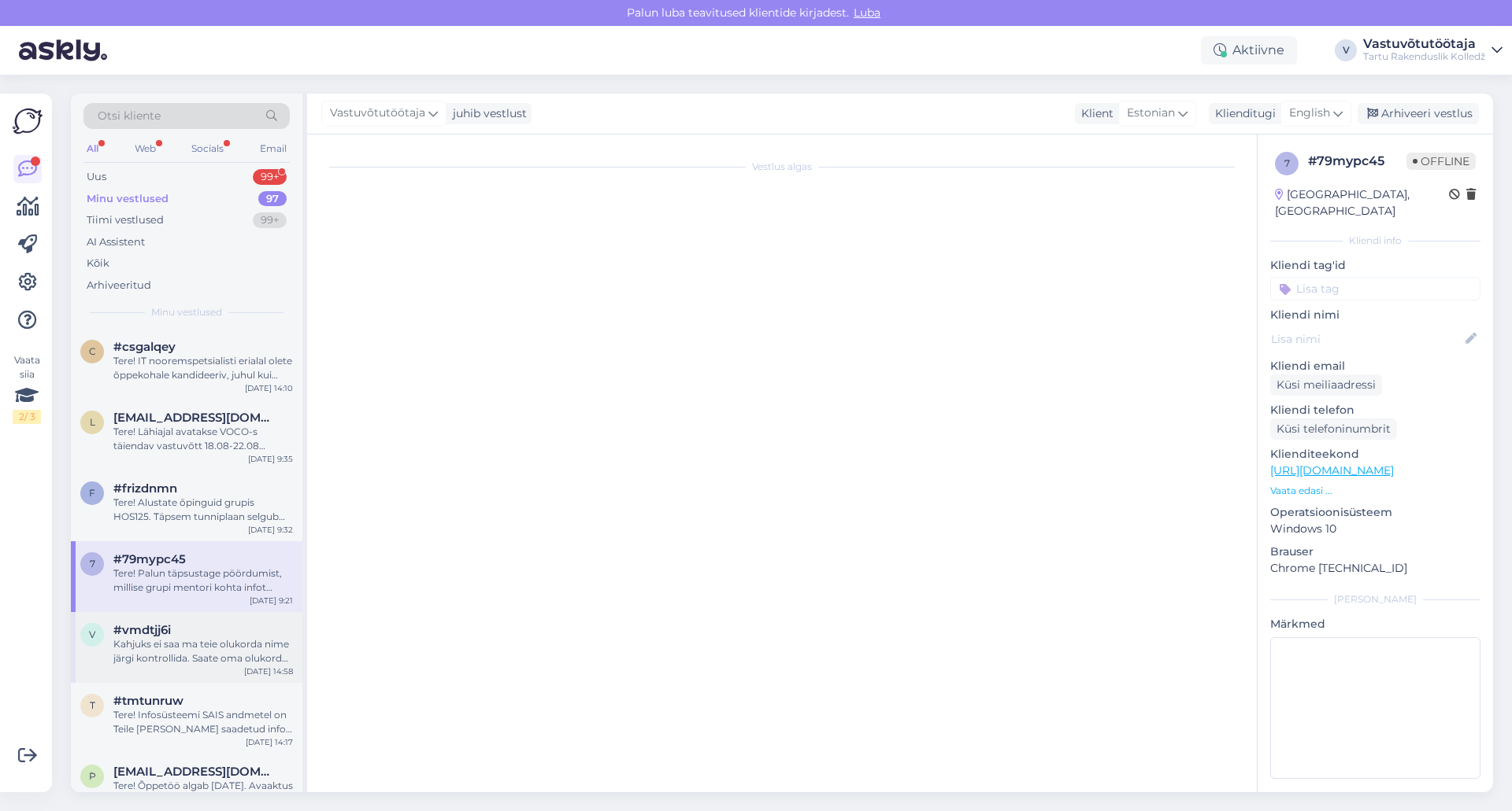
scroll to position [406, 0]
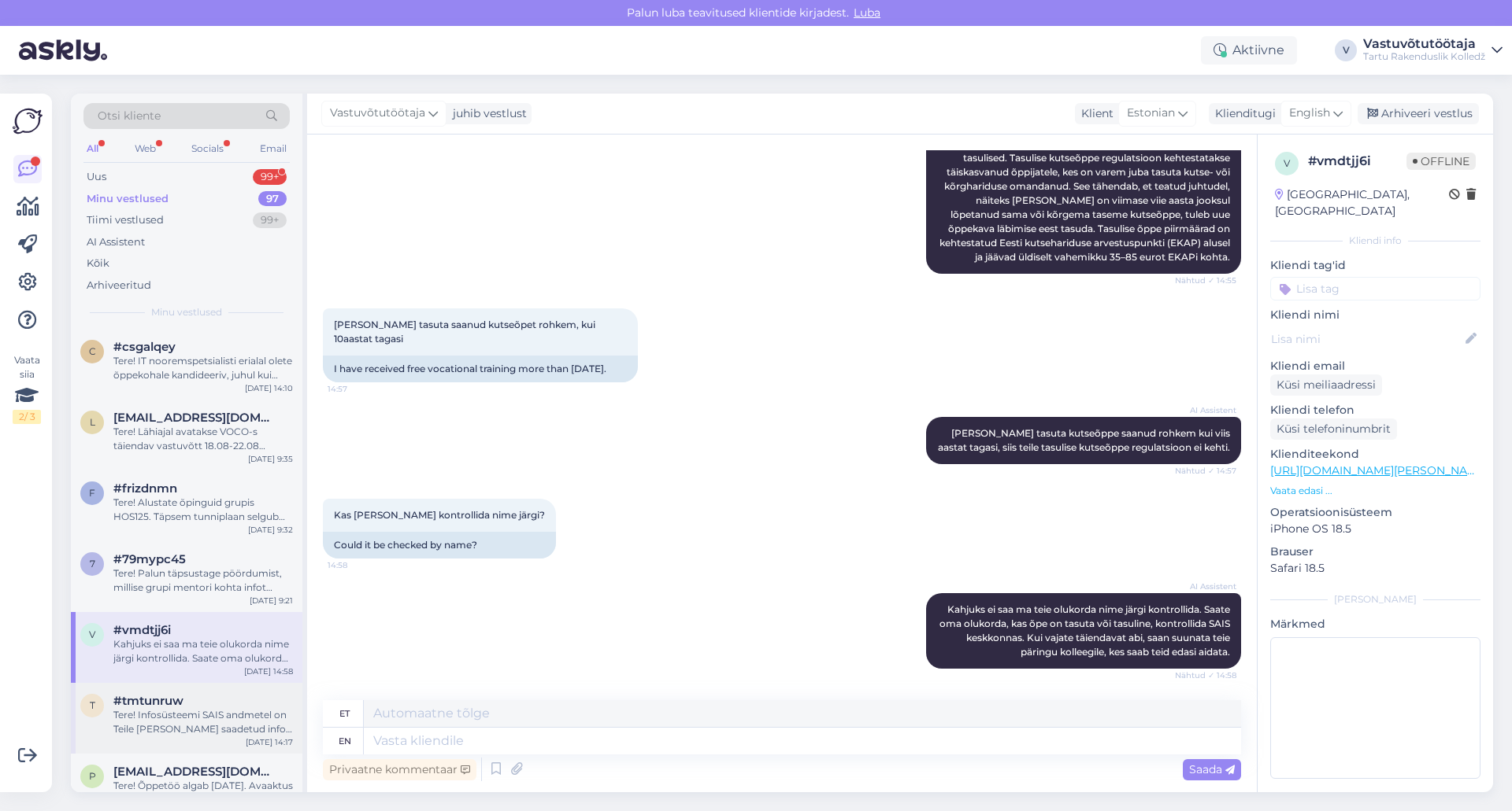
click at [220, 719] on div "Tere! Infosüsteemi SAIS andmetel on Teile [PERSON_NAME] saadetud info, et eripu…" at bounding box center [203, 722] width 179 height 28
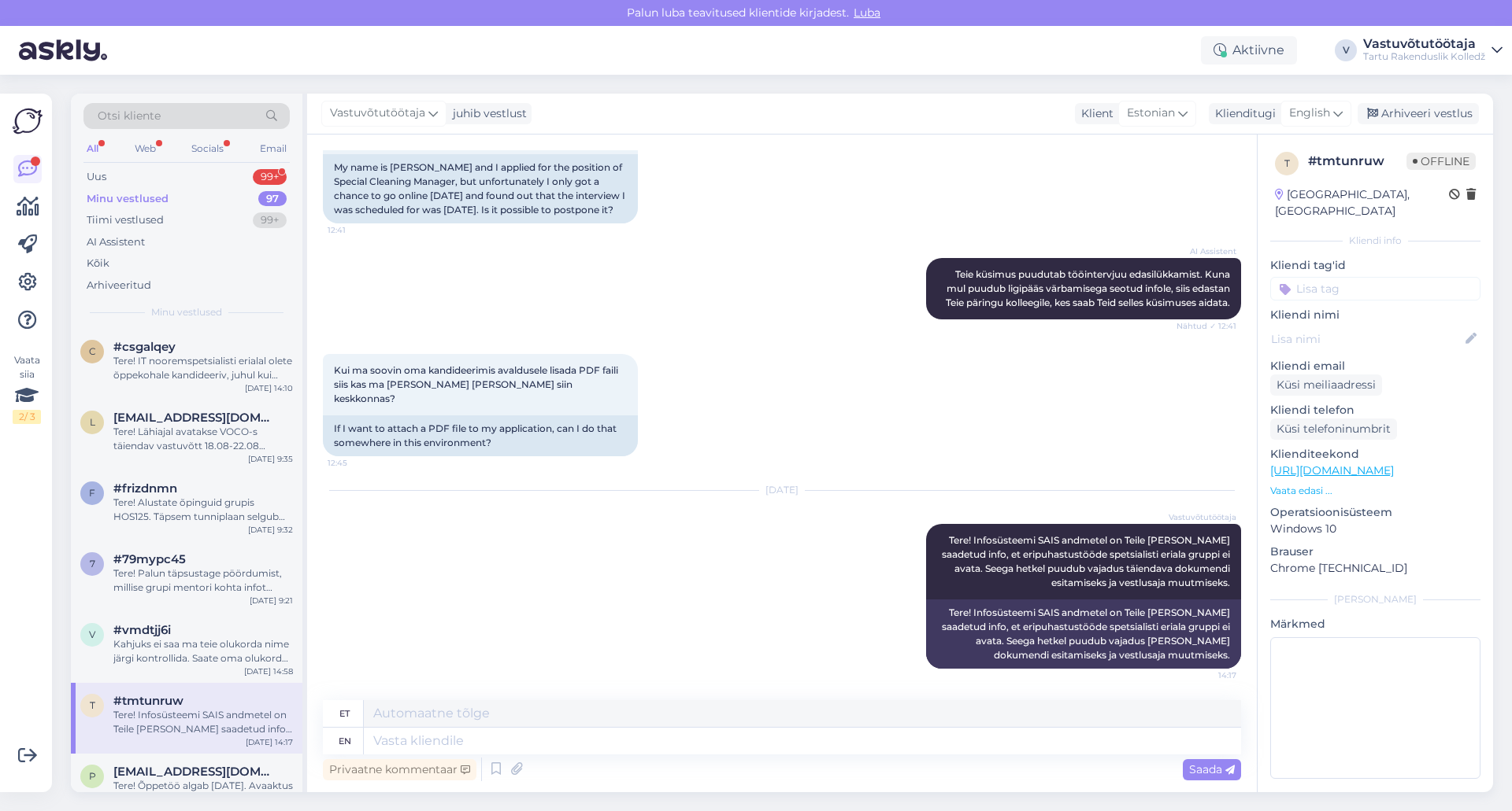
scroll to position [345, 0]
click at [220, 657] on div "Kahjuks ei saa ma teie olukorda nime järgi kontrollida. Saate oma olukorda, kas…" at bounding box center [203, 651] width 179 height 28
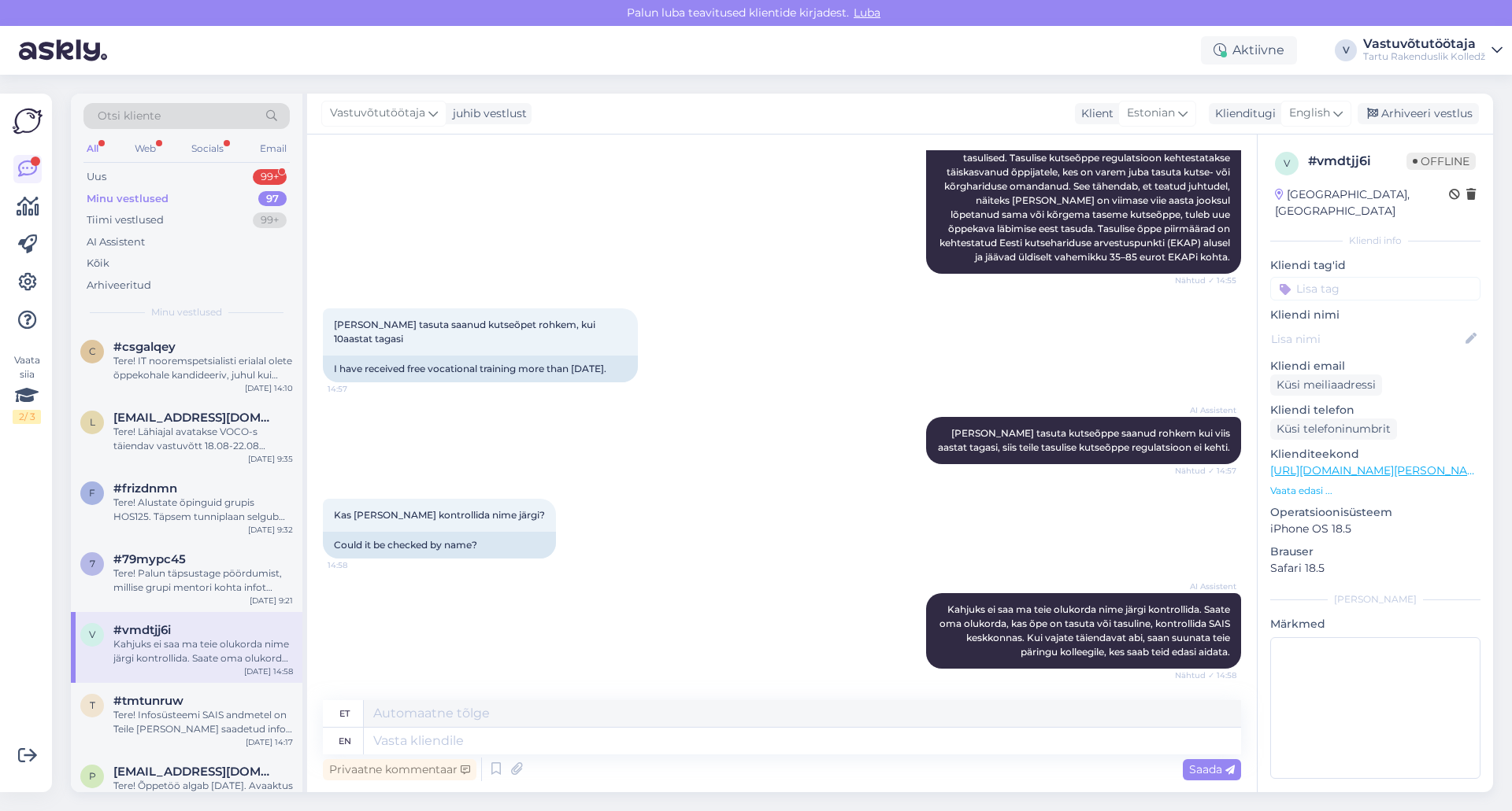
scroll to position [79, 0]
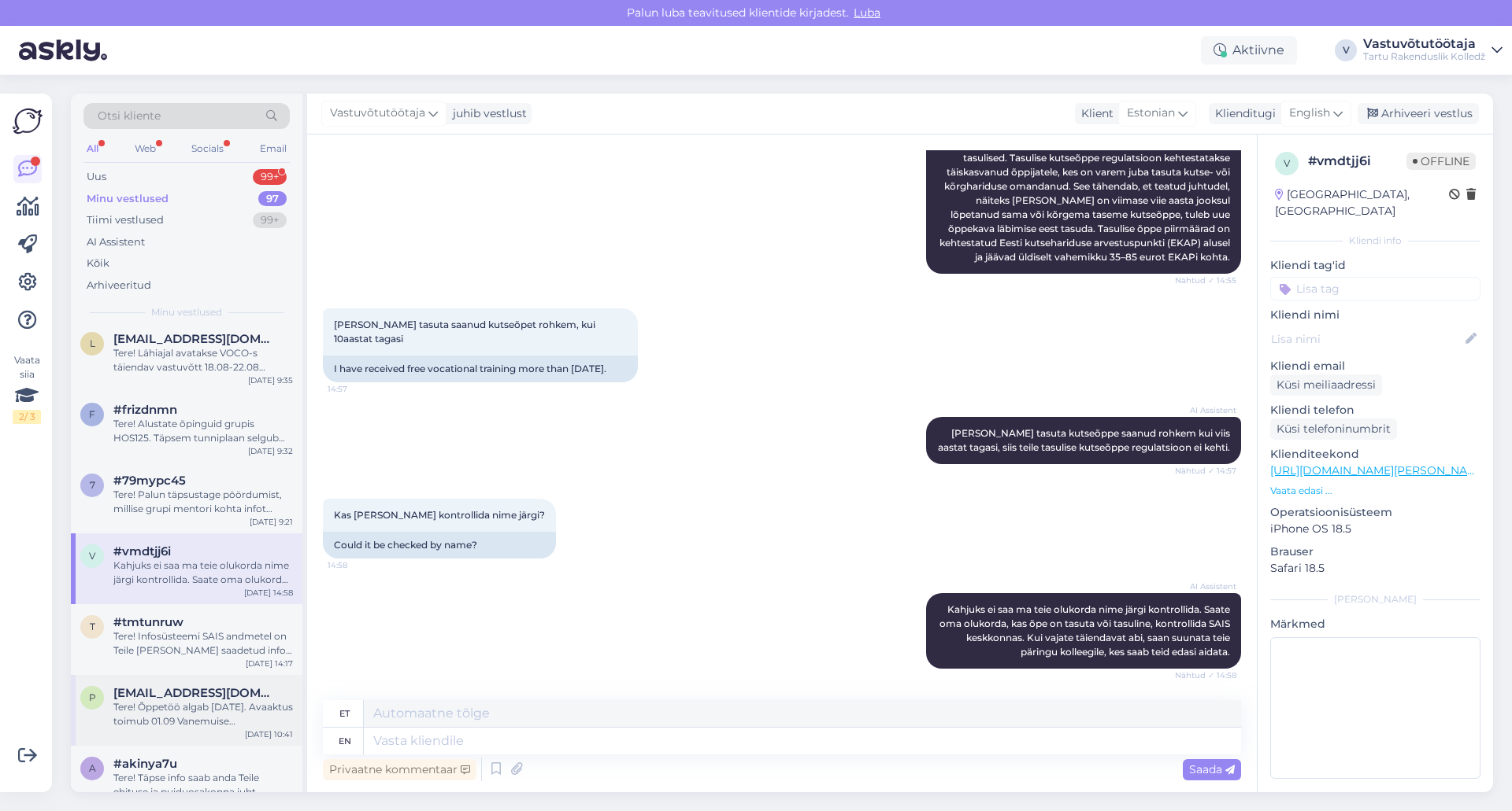
click at [214, 696] on span "[EMAIL_ADDRESS][DOMAIN_NAME]" at bounding box center [196, 694] width 164 height 15
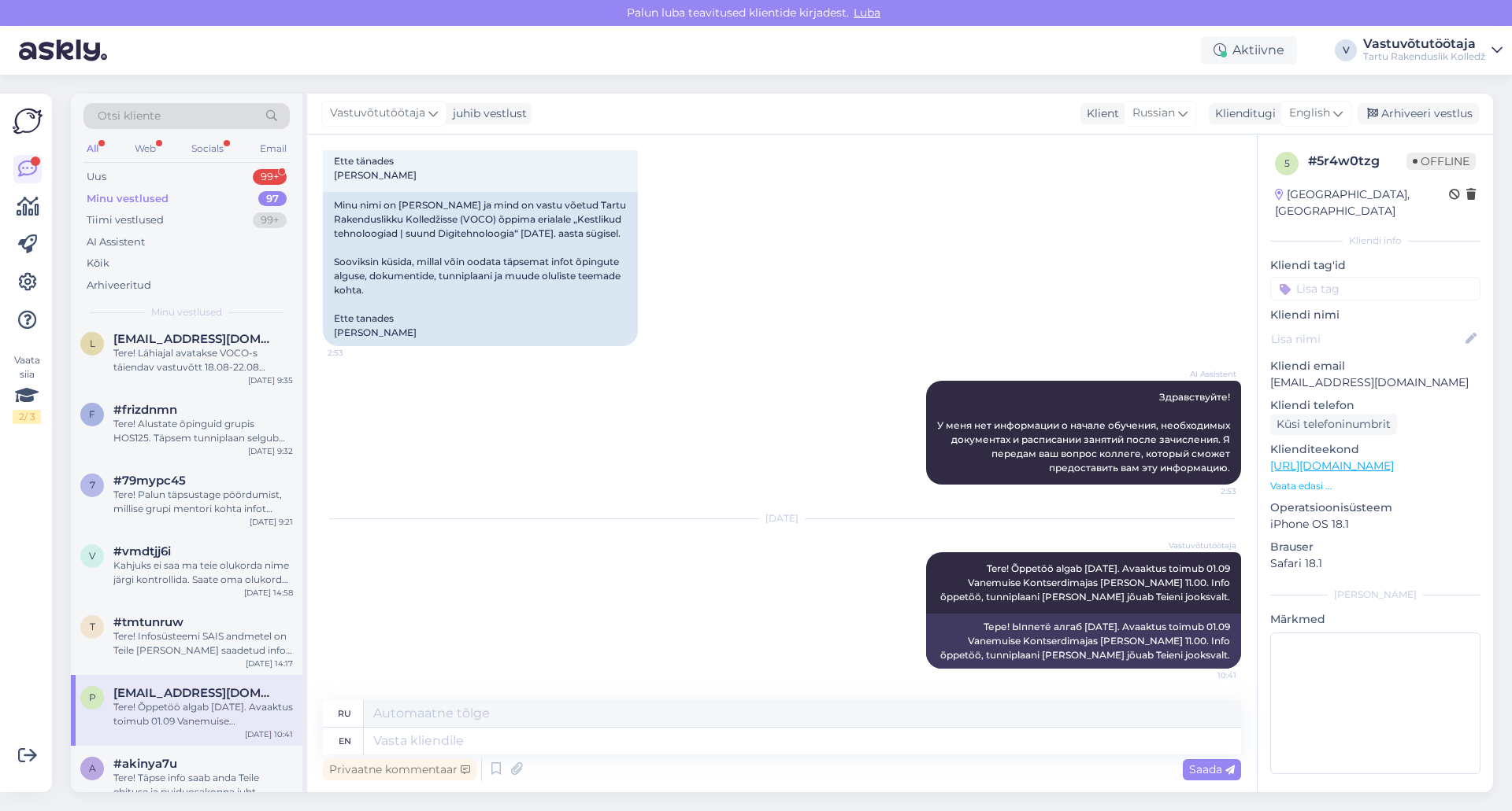
scroll to position [236, 0]
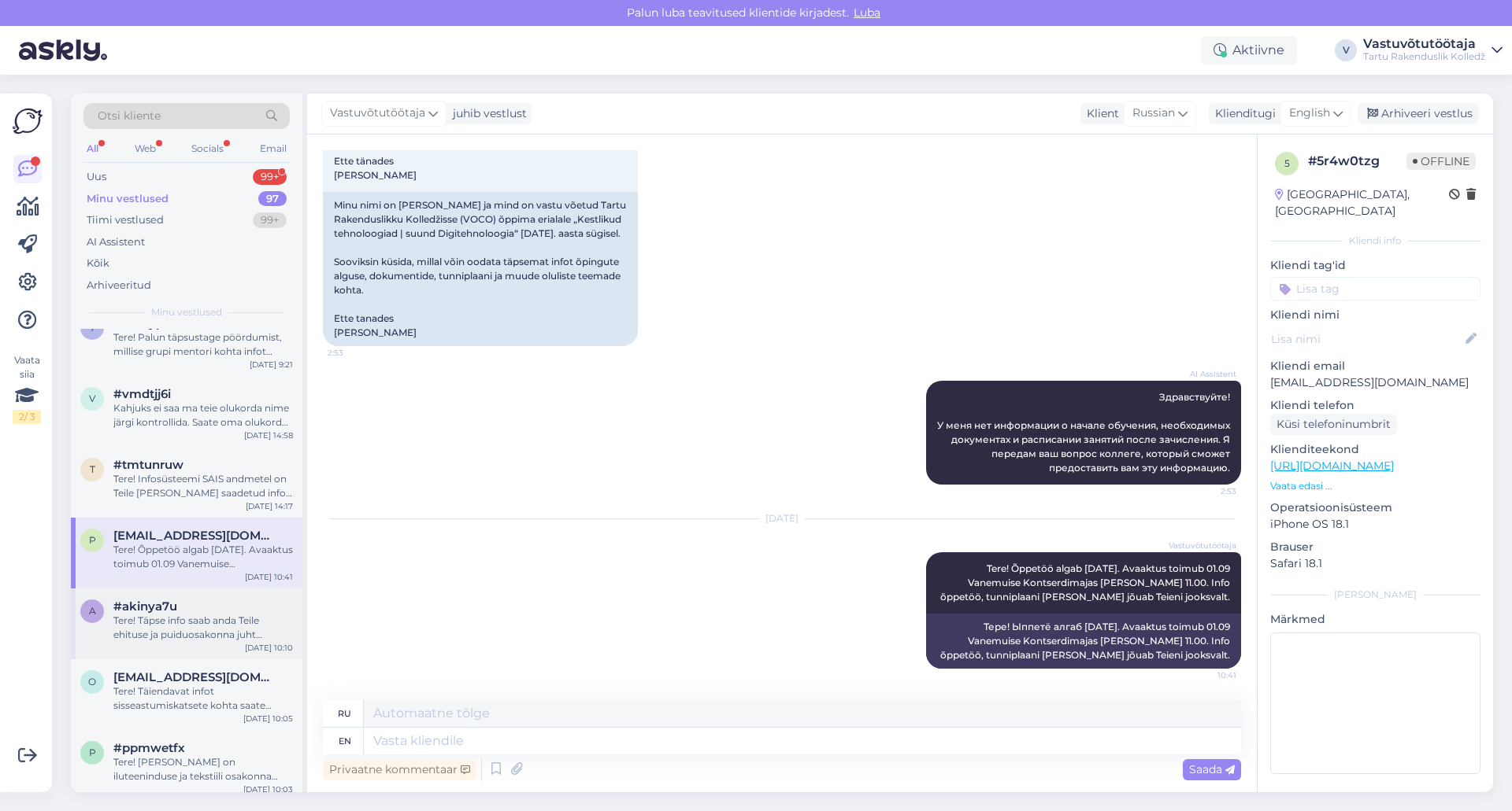
click at [224, 636] on div "Tere! Täpse info saab anda Teile ehituse ja puiduosakonna juht [PERSON_NAME]. t…" at bounding box center [203, 627] width 179 height 28
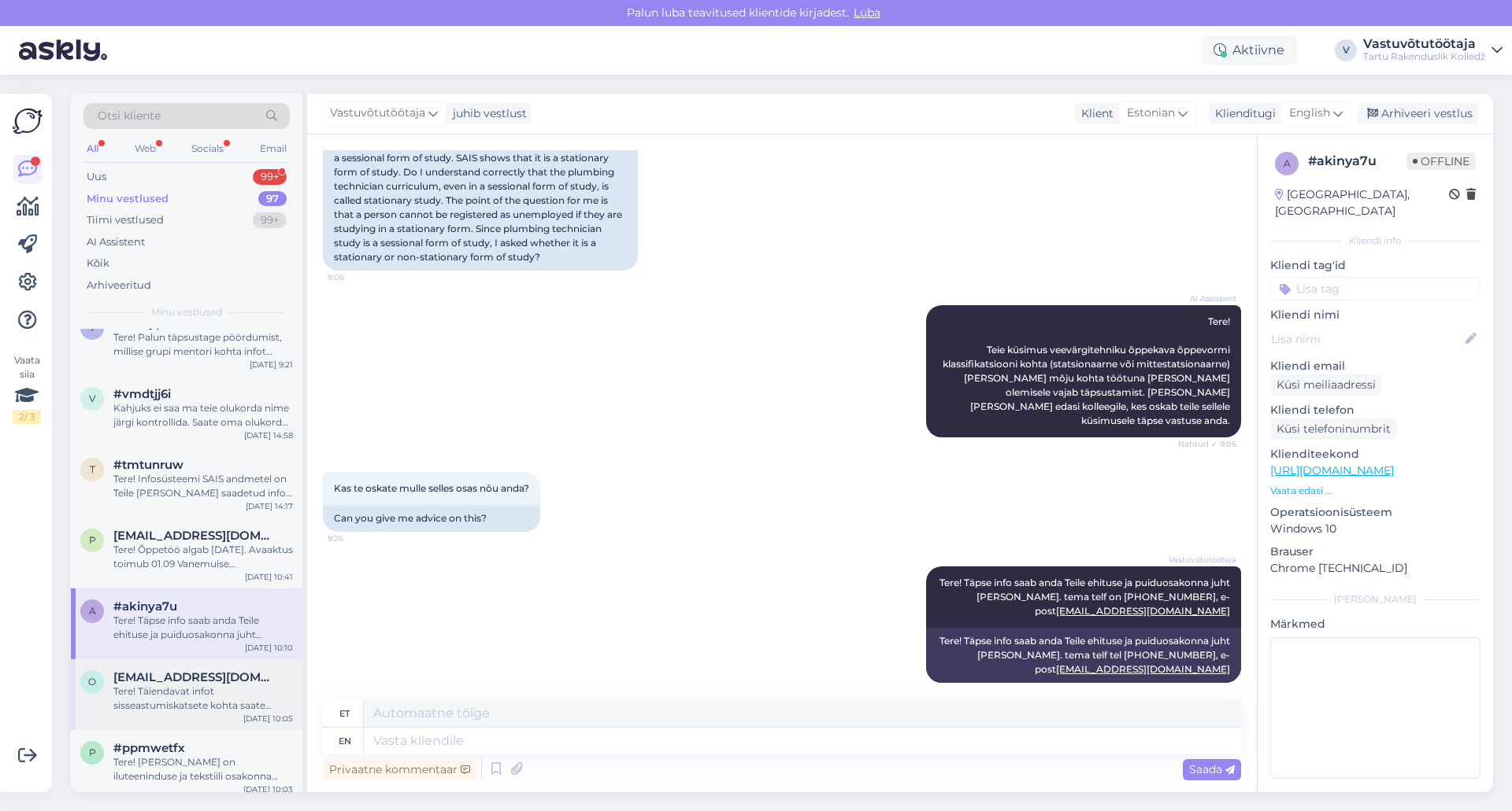
click at [218, 688] on div "Tere! Täiendavat infot sisseastumiskatsete kohta saate vastava eriala osakonnaj…" at bounding box center [203, 698] width 179 height 28
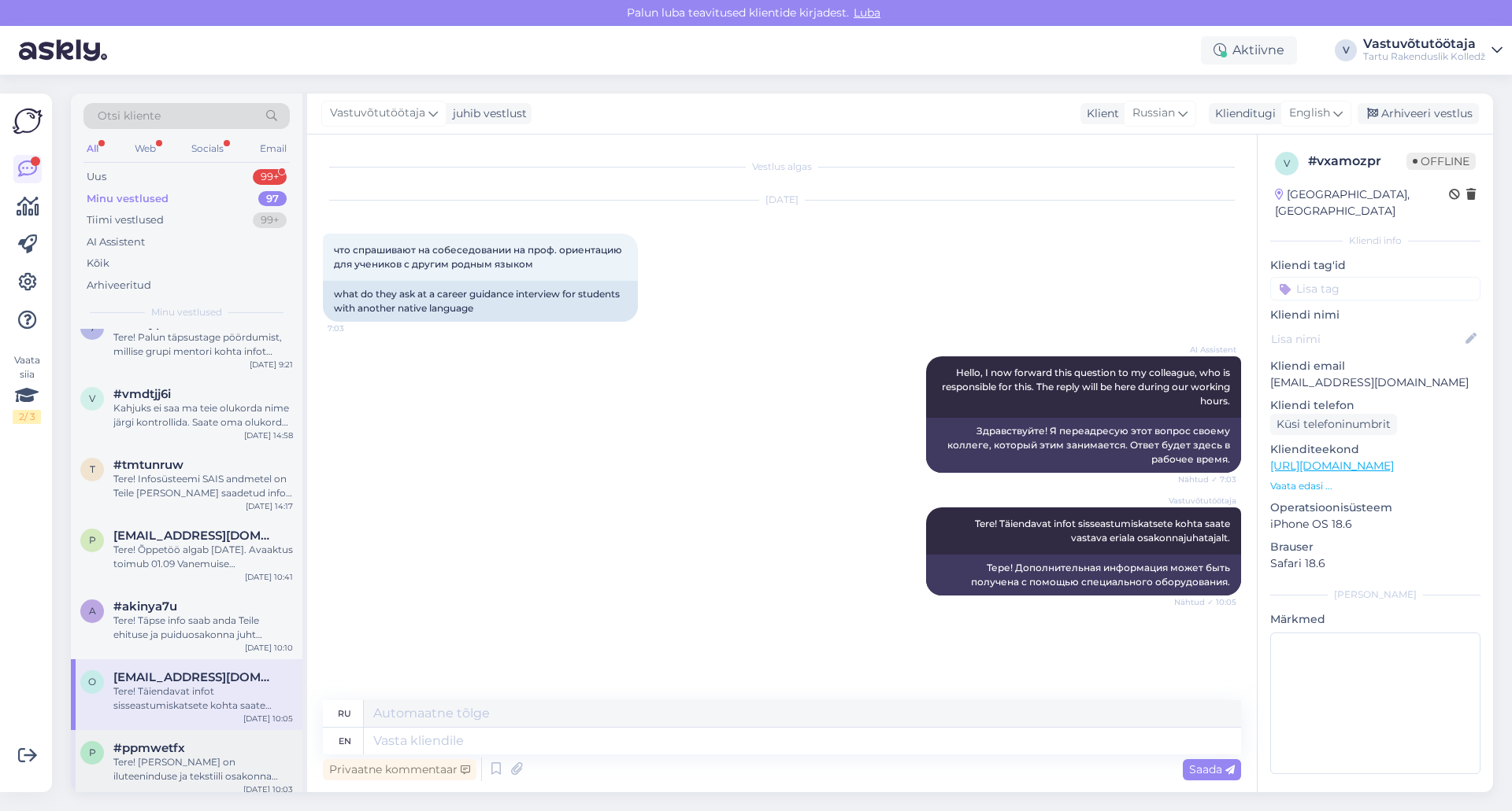
click at [200, 746] on div "#ppmwetfx" at bounding box center [203, 748] width 179 height 15
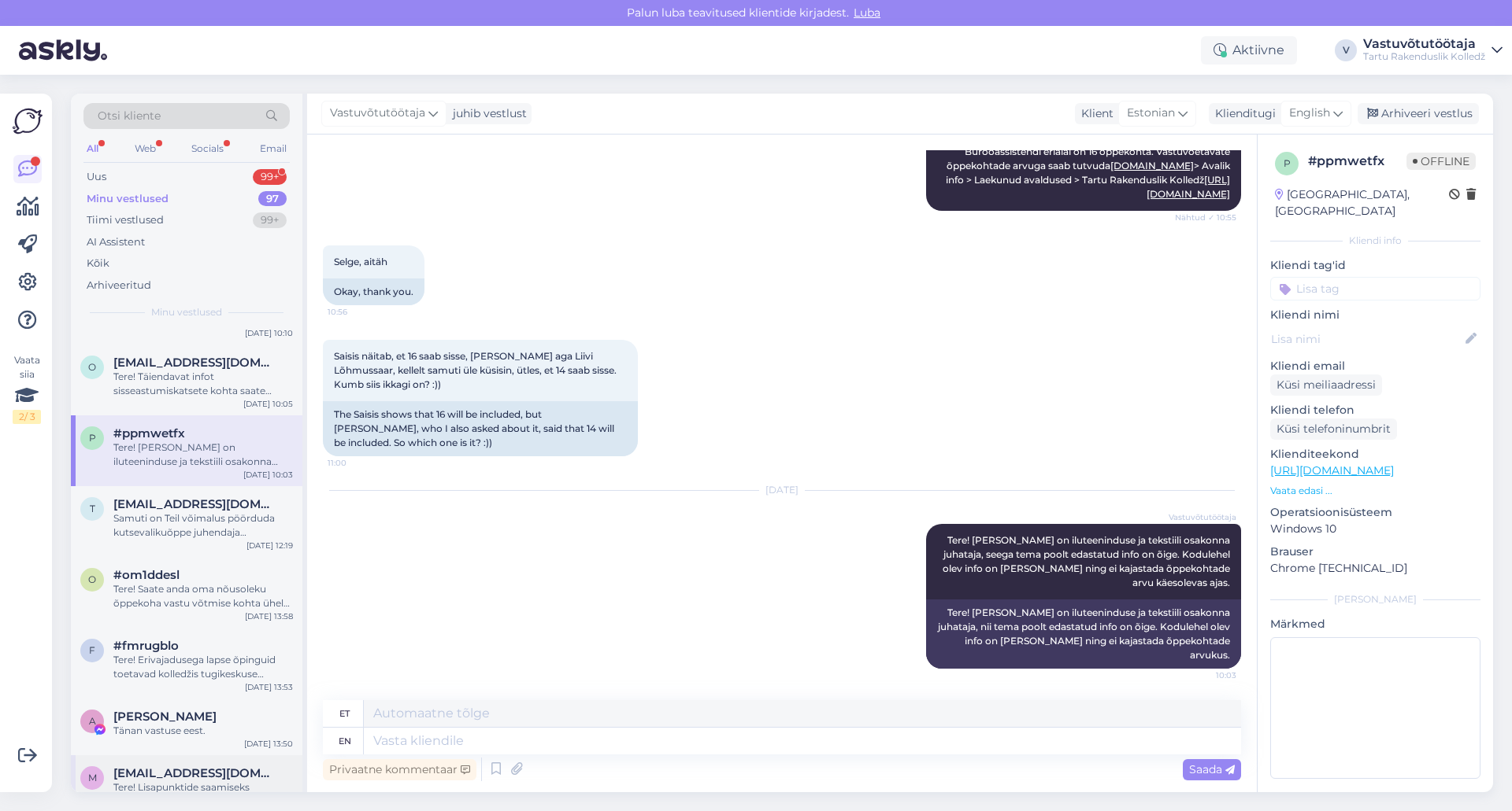
scroll to position [630, 0]
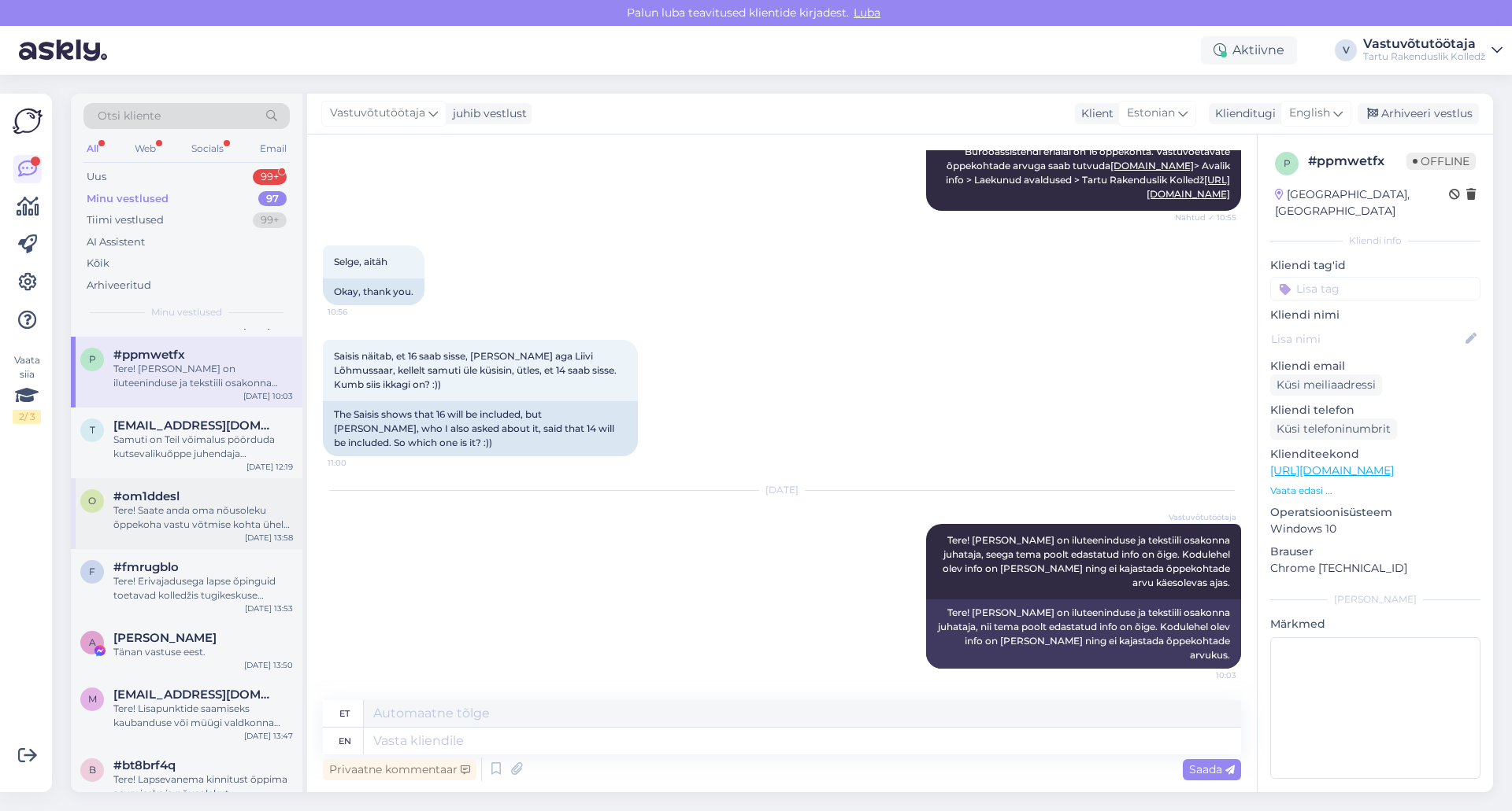
click at [212, 525] on div "Tere! Saate anda oma nõusoleku õppekoha vastu võtmise kohta ühel erialal. Täien…" at bounding box center [203, 517] width 179 height 28
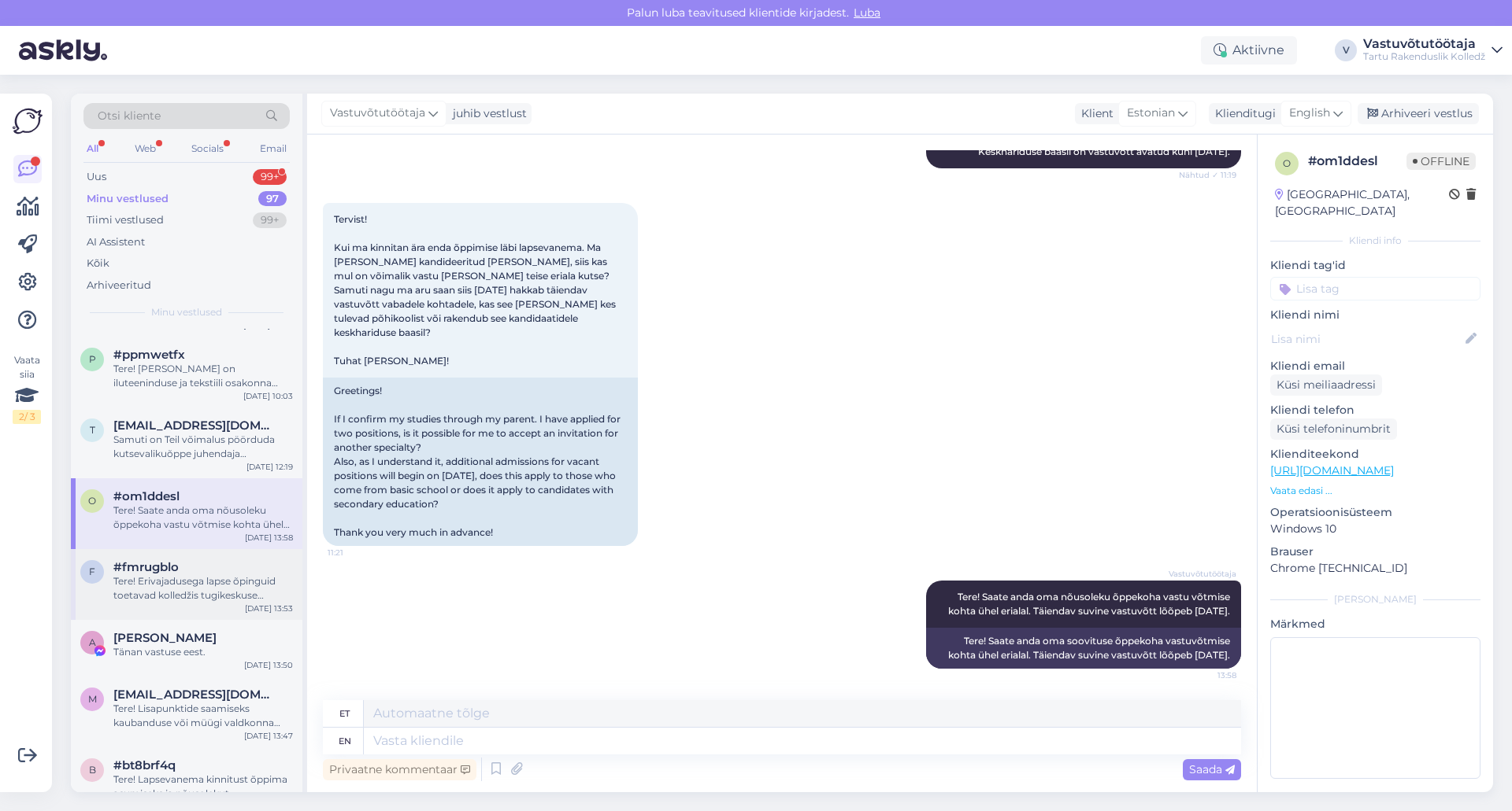
click at [209, 574] on div "#fmrugblo" at bounding box center [203, 567] width 179 height 15
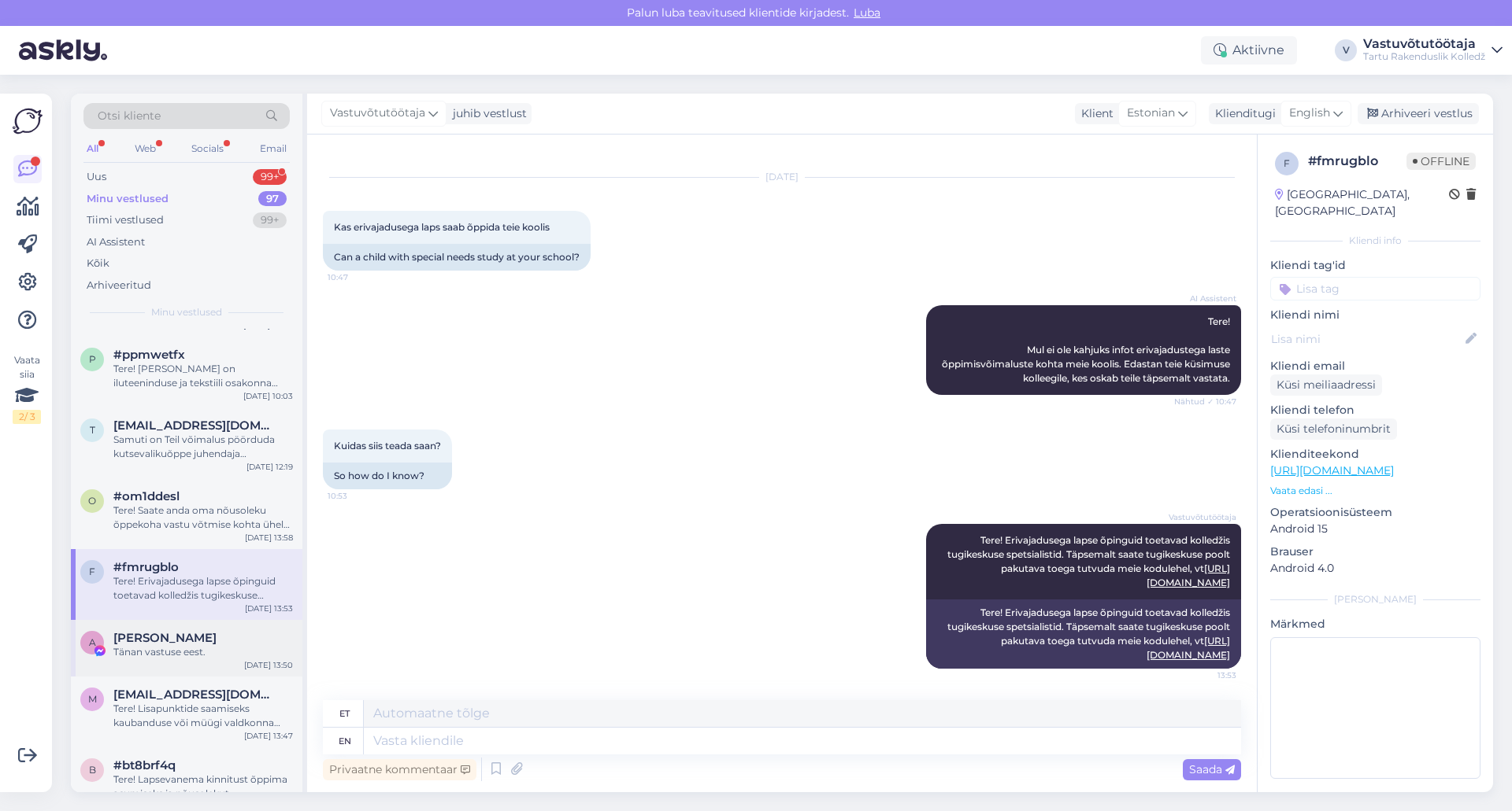
click at [206, 635] on div "[PERSON_NAME]" at bounding box center [203, 638] width 179 height 15
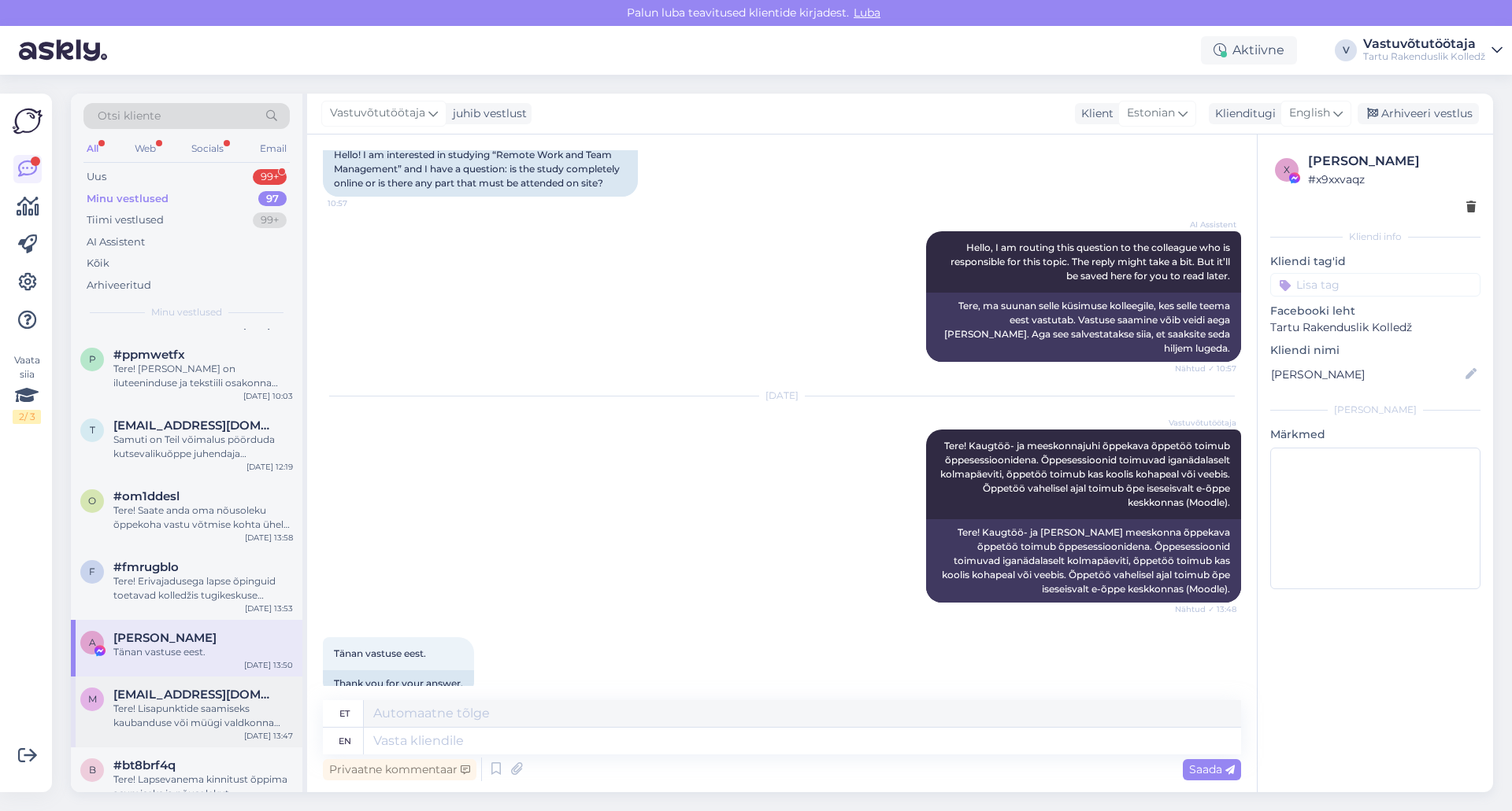
click at [210, 706] on div "Tere! Lisapunktide saamiseks kaubanduse või müügi valdkonna töökogemuse tõendam…" at bounding box center [203, 716] width 179 height 28
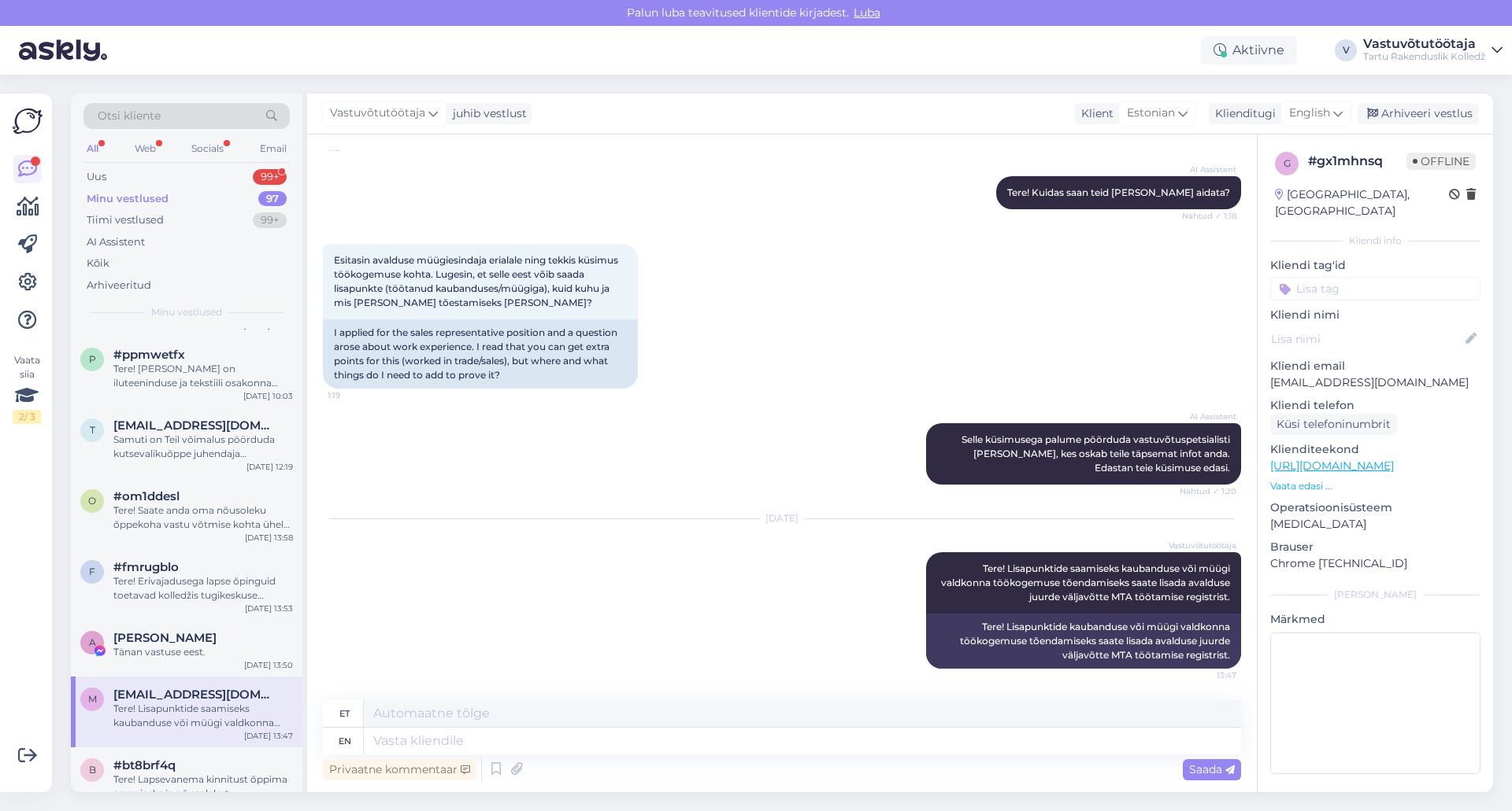
scroll to position [866, 0]
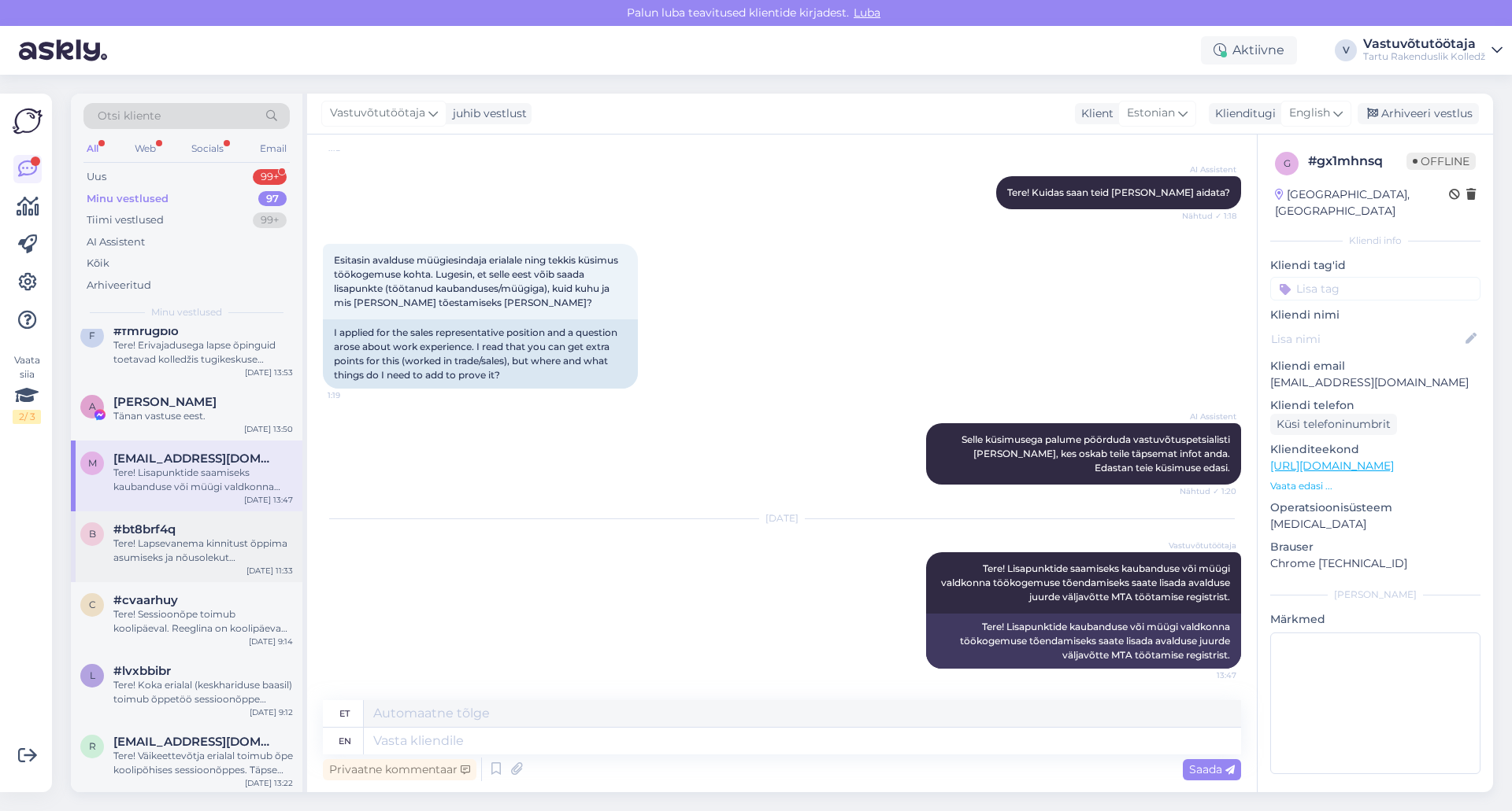
click at [190, 554] on div "Tere! Lapsevanema kinnitust õppima asumiseks ja nõusolekut isikuandmete töötlem…" at bounding box center [203, 550] width 179 height 28
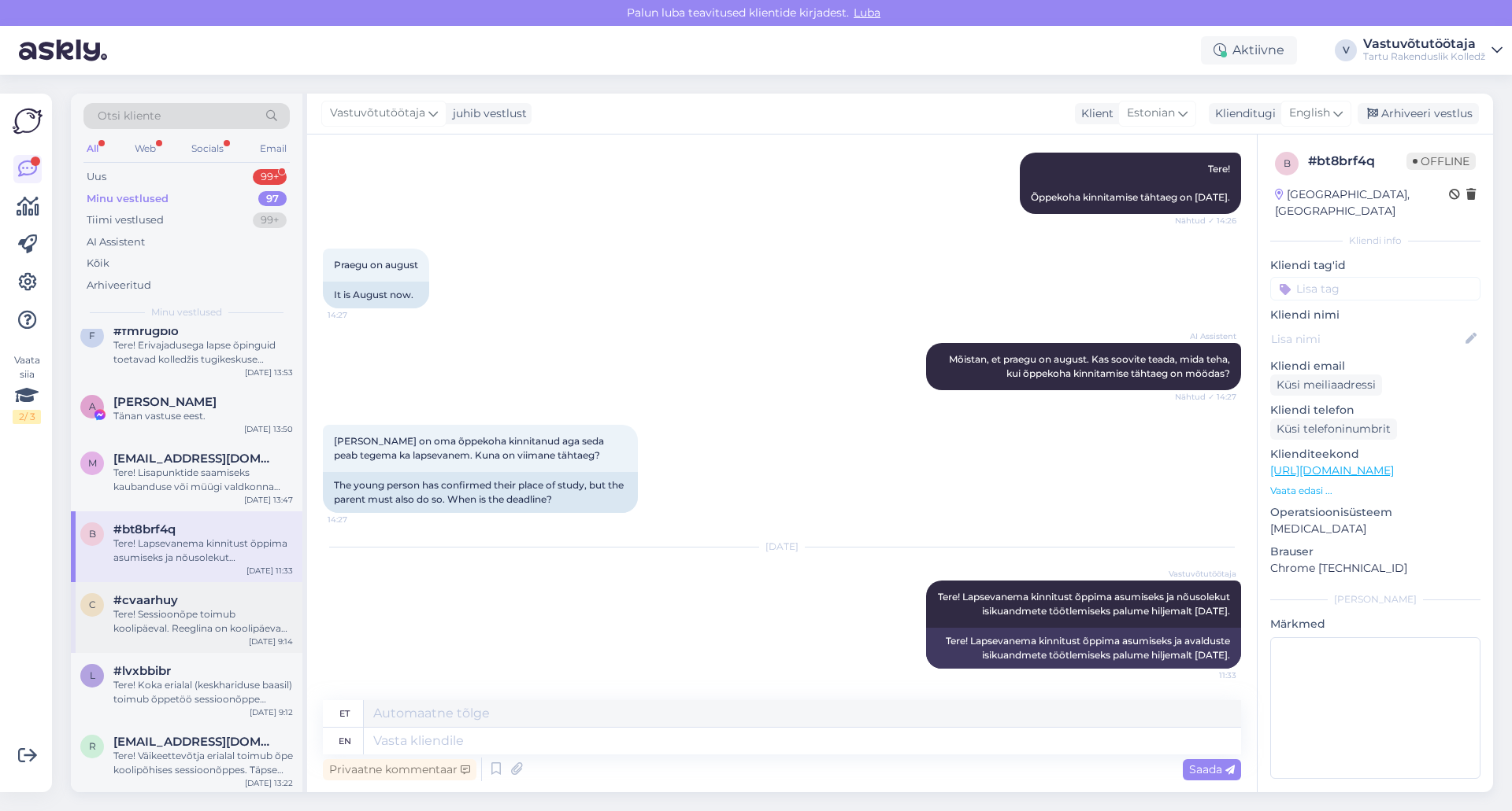
click at [185, 618] on div "Tere! Sessioonõpe toimub koolipäeval. Reeglina on koolipäeva algusaeg 08.30." at bounding box center [203, 621] width 179 height 28
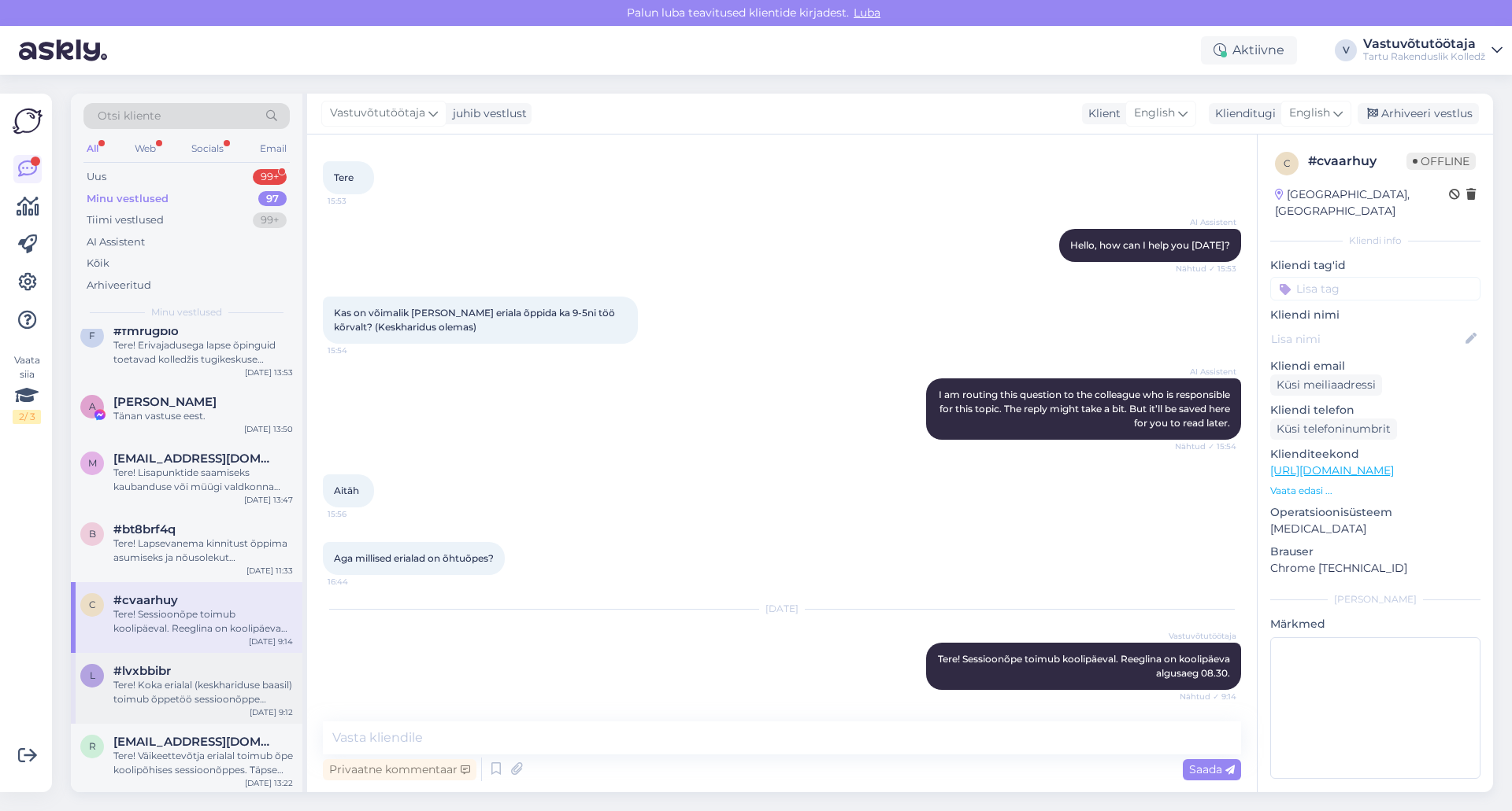
click at [190, 686] on div "Tere! Koka erialal (keskhariduse baasil) toimub õppetöö sessioonõppe vormis. Se…" at bounding box center [203, 692] width 179 height 28
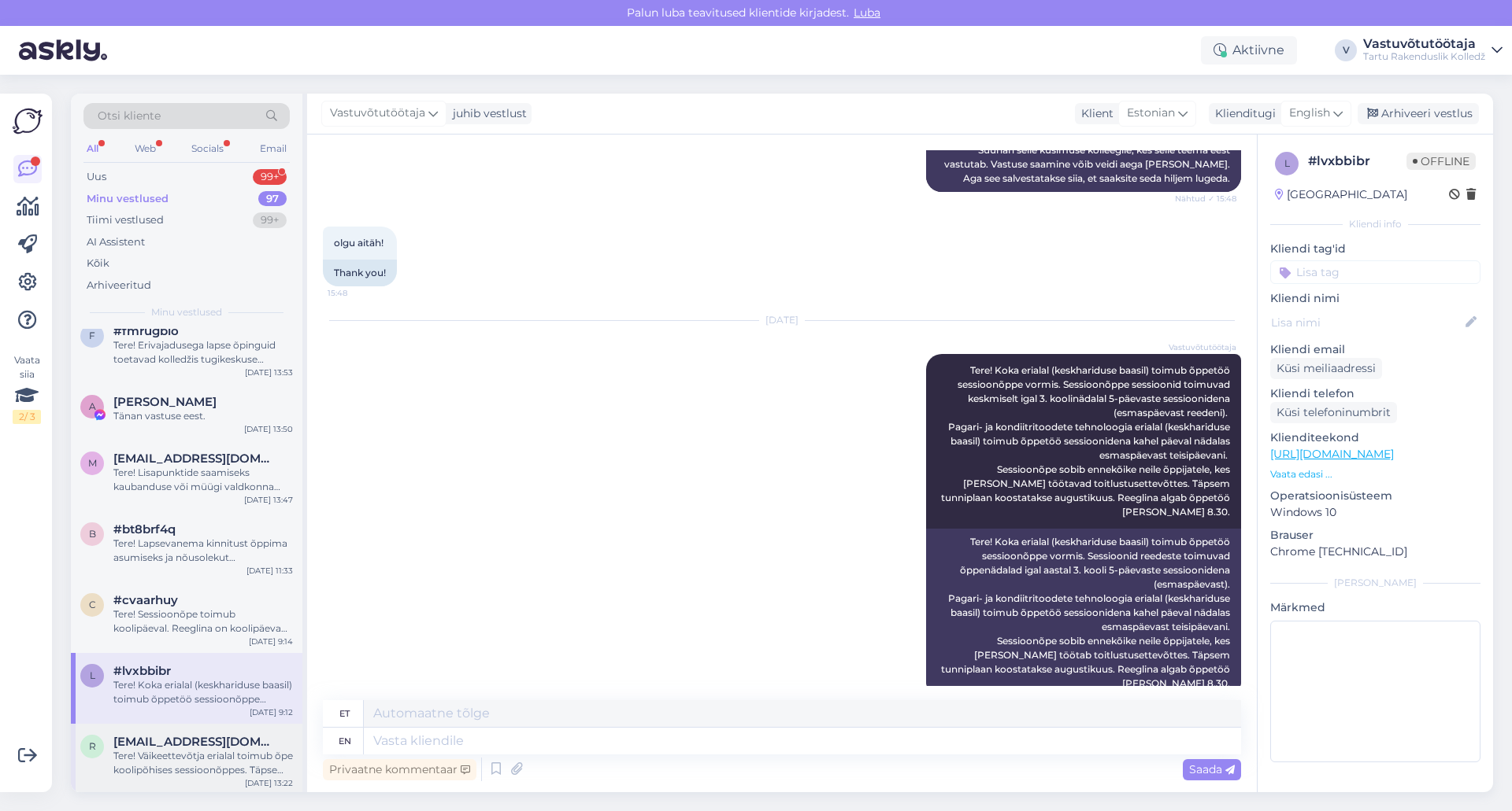
click at [193, 752] on div "Tere! Väikeettevõtja erialal toimub õpe koolipõhises sessioonõppes. Täpsem tunn…" at bounding box center [203, 763] width 179 height 28
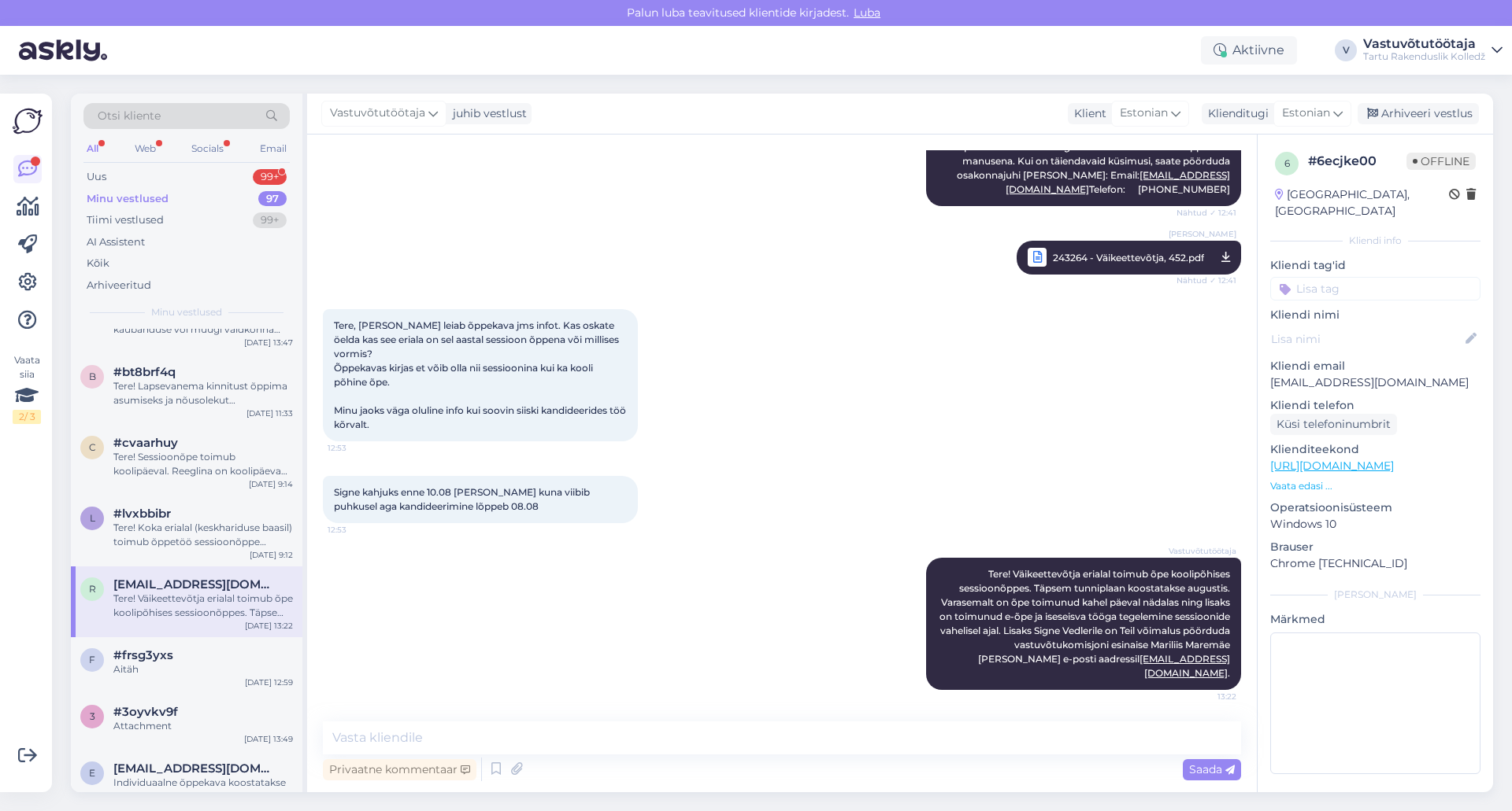
scroll to position [1102, 0]
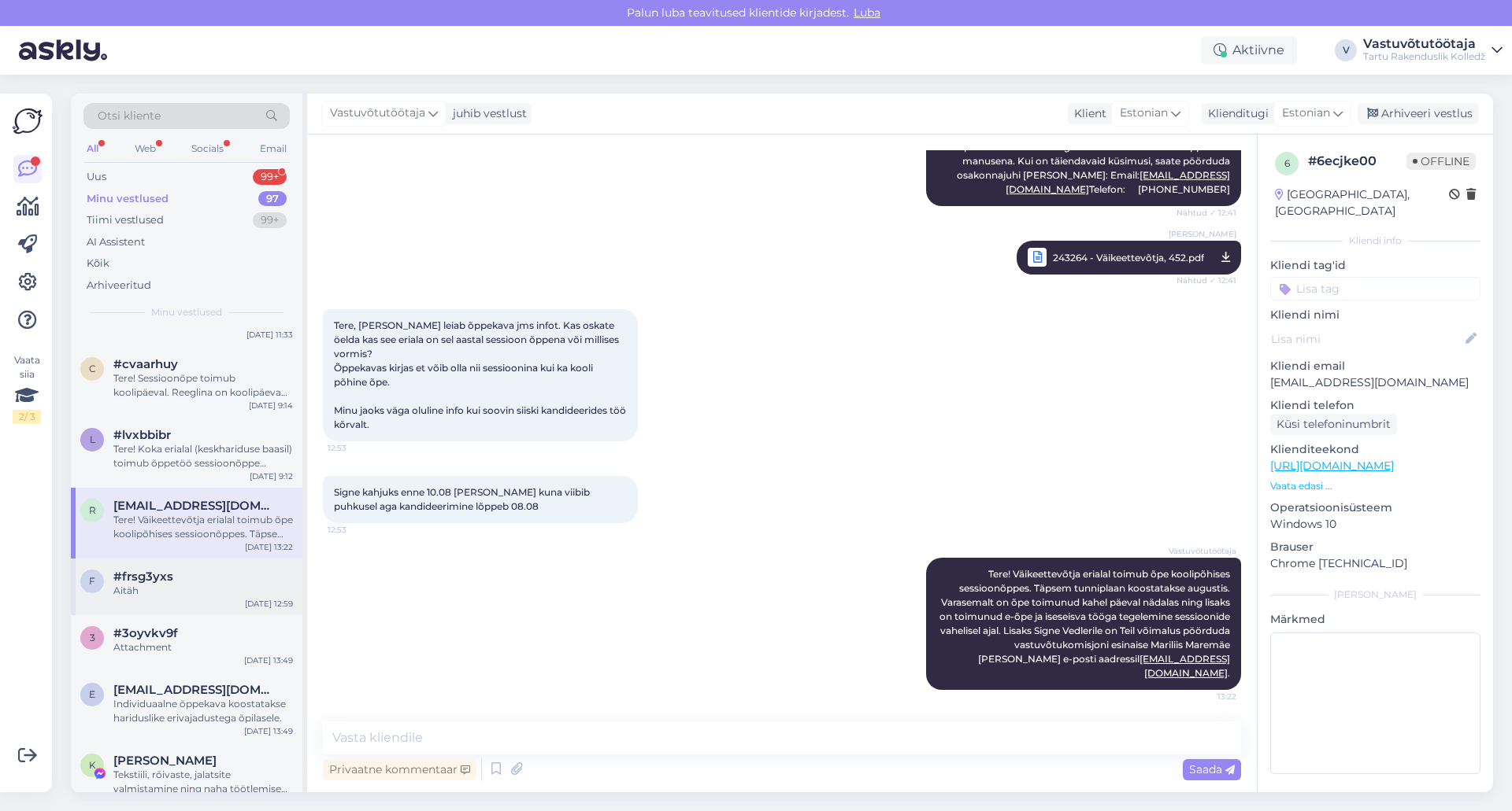
click at [190, 589] on div "Aitäh" at bounding box center [203, 591] width 179 height 15
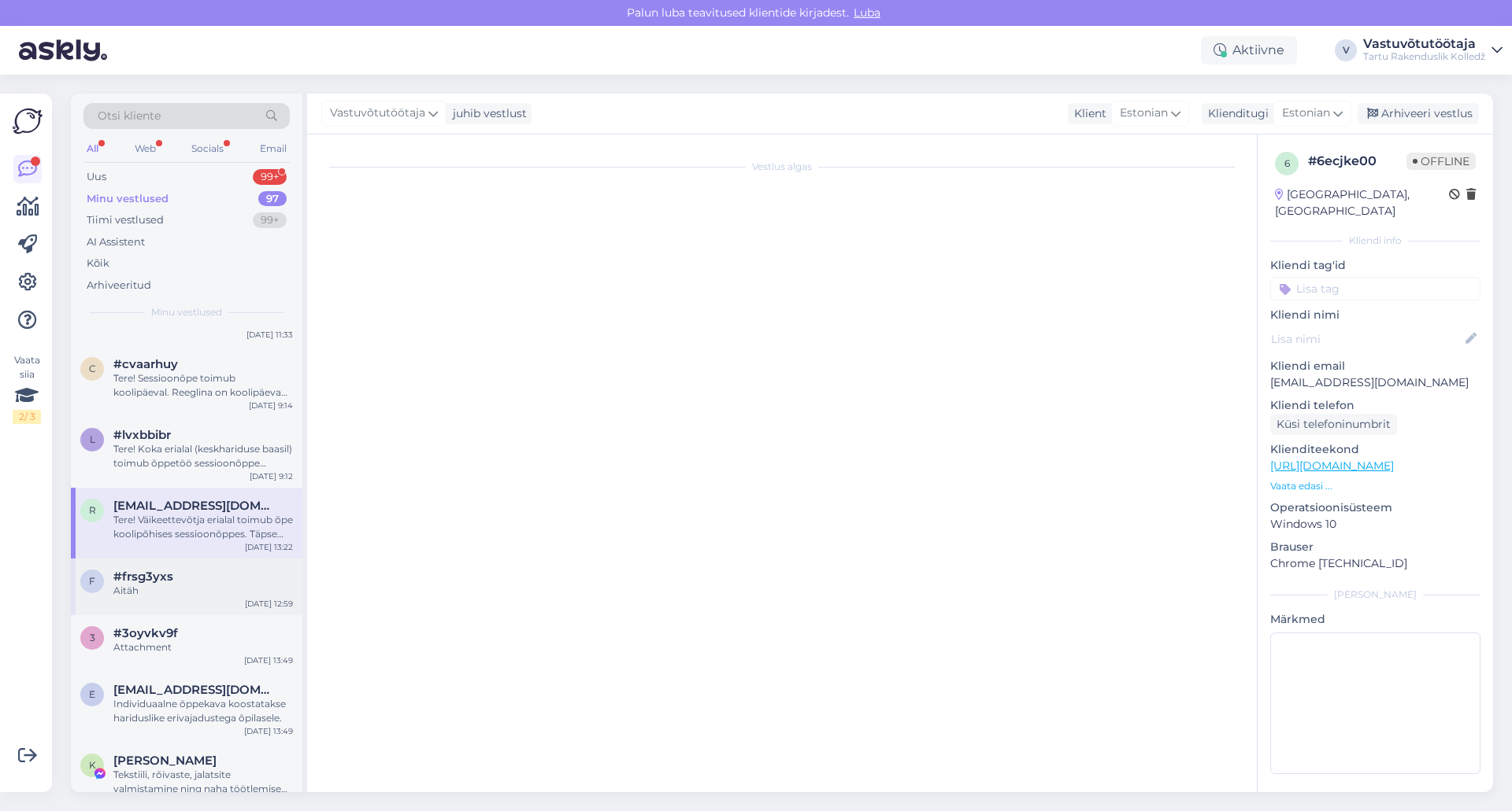
scroll to position [94, 0]
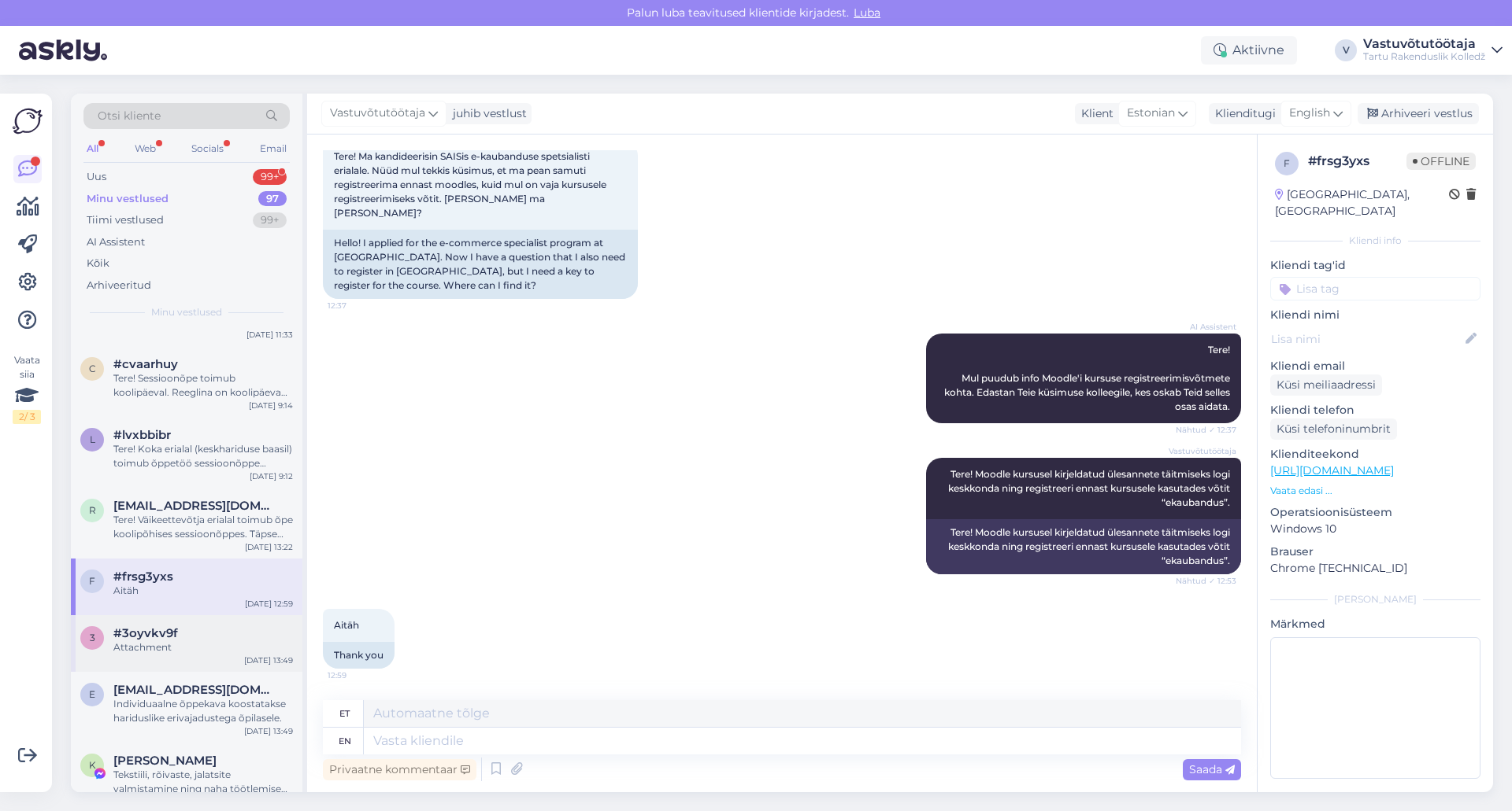
click at [201, 643] on div "Attachment" at bounding box center [203, 648] width 179 height 15
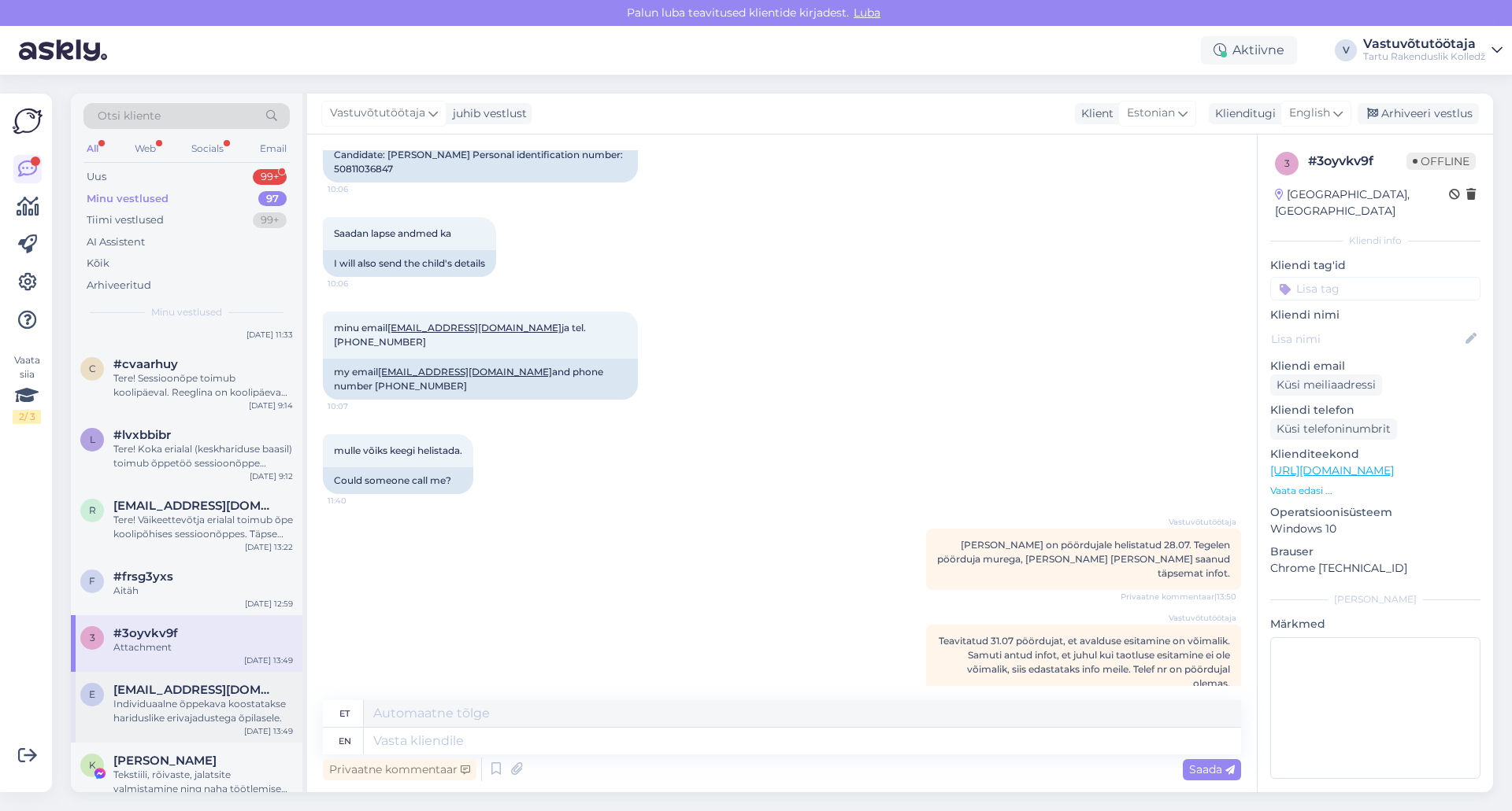
click at [199, 694] on span "[EMAIL_ADDRESS][DOMAIN_NAME]" at bounding box center [196, 690] width 164 height 15
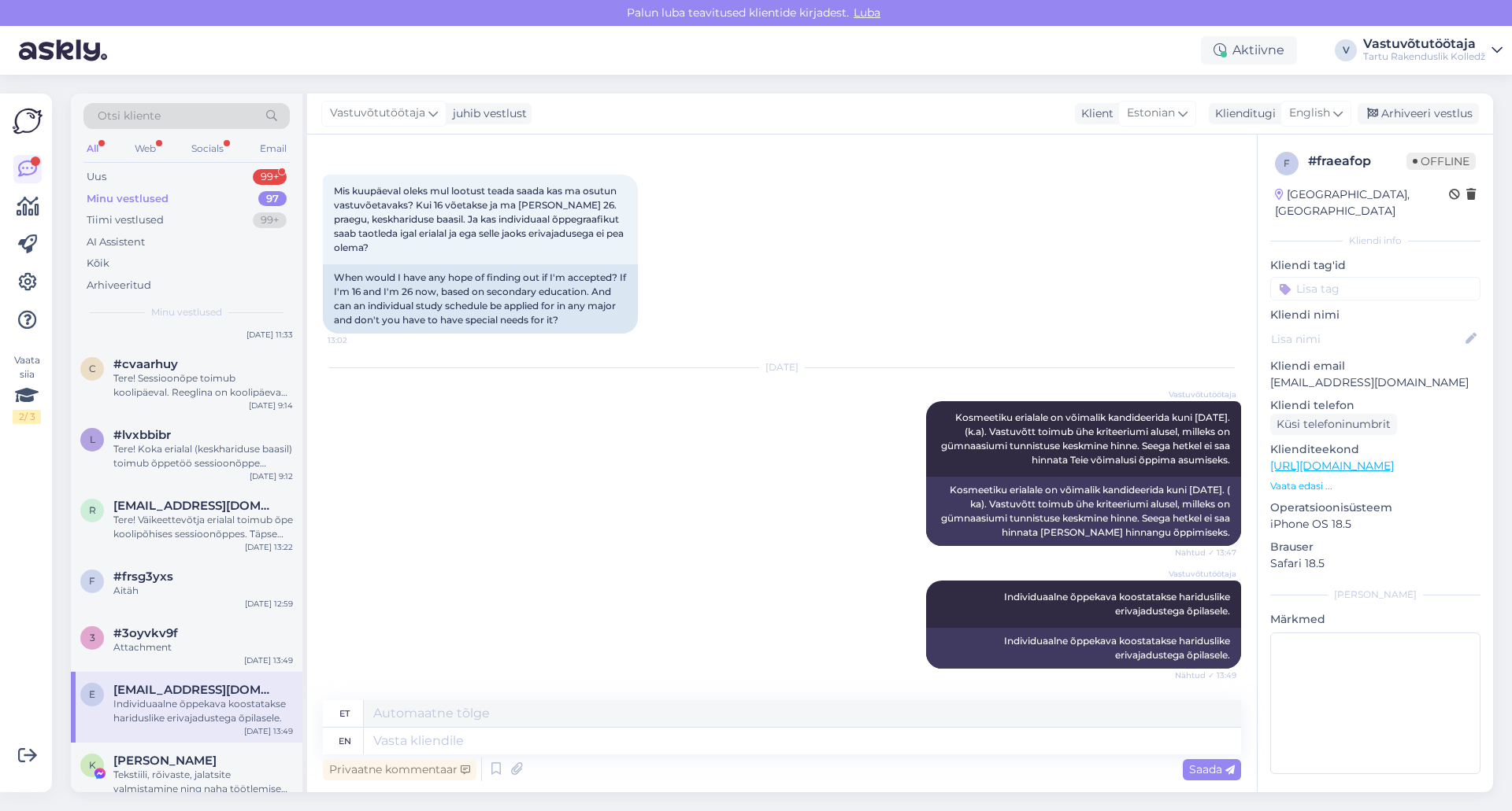
scroll to position [1259, 0]
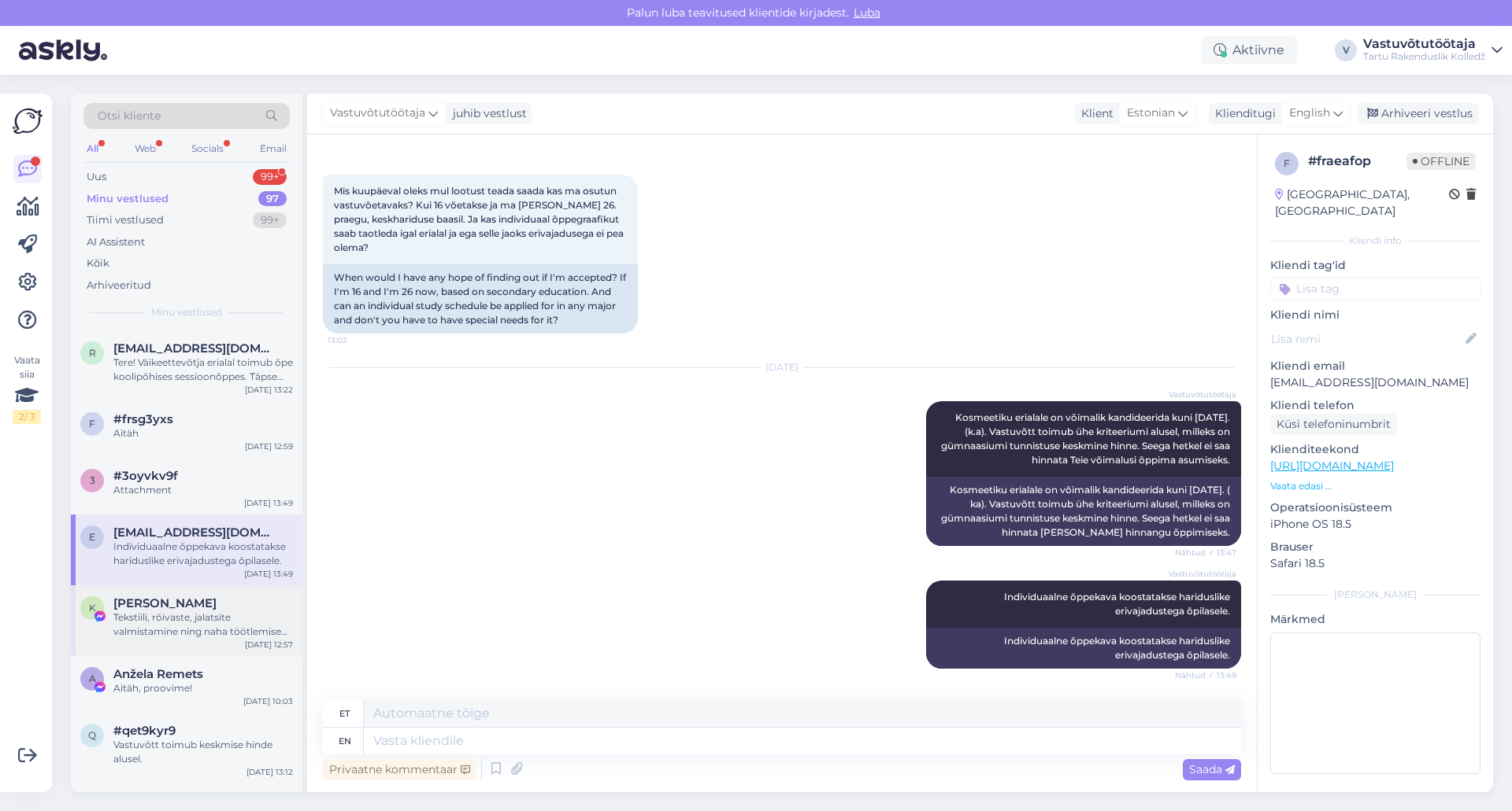
click at [197, 627] on div "Tekstiili, rõivaste, jalatsite valmistamine ning naha töötlemise õpperühma 1 EK…" at bounding box center [203, 625] width 179 height 28
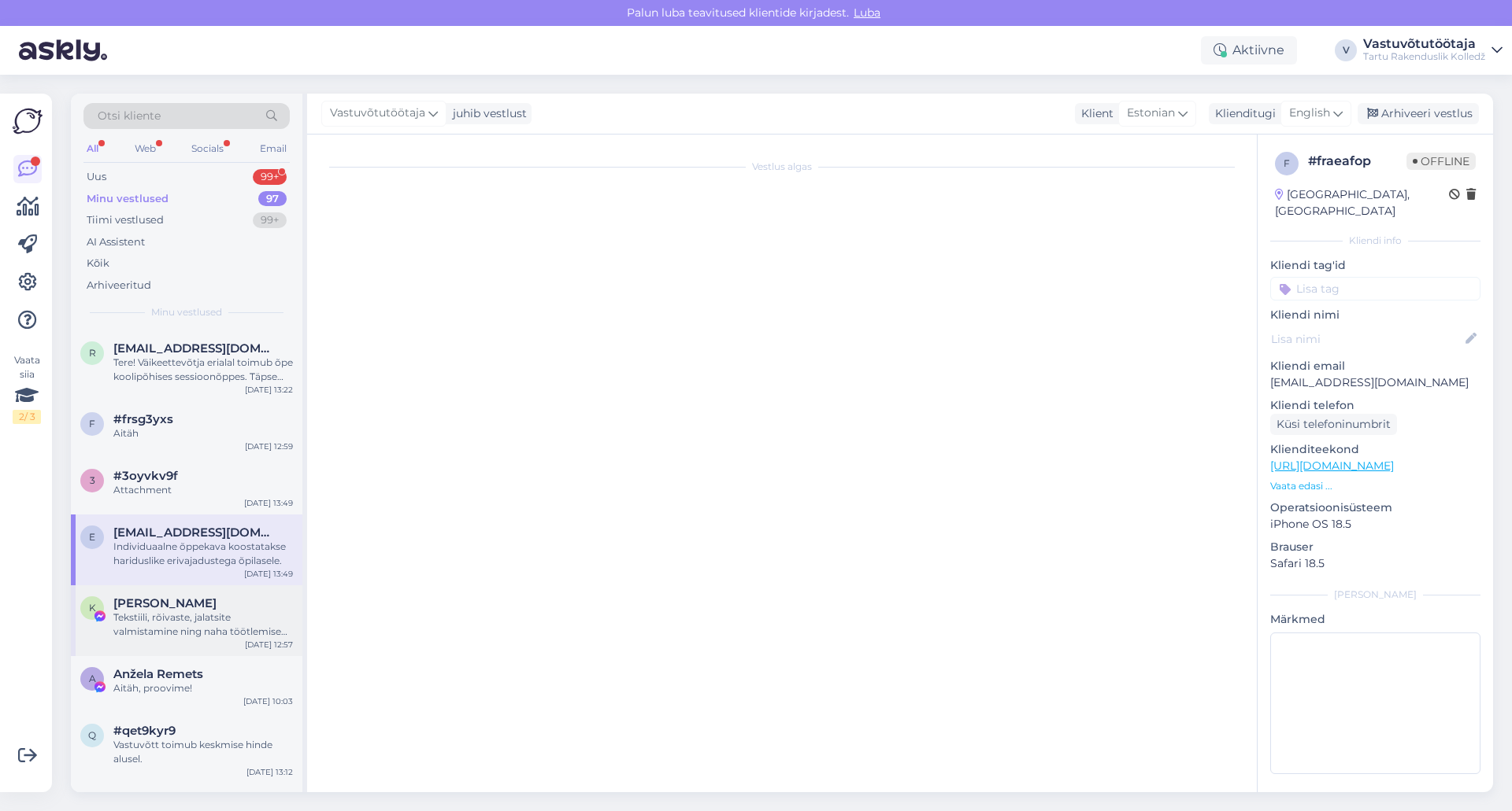
scroll to position [696, 0]
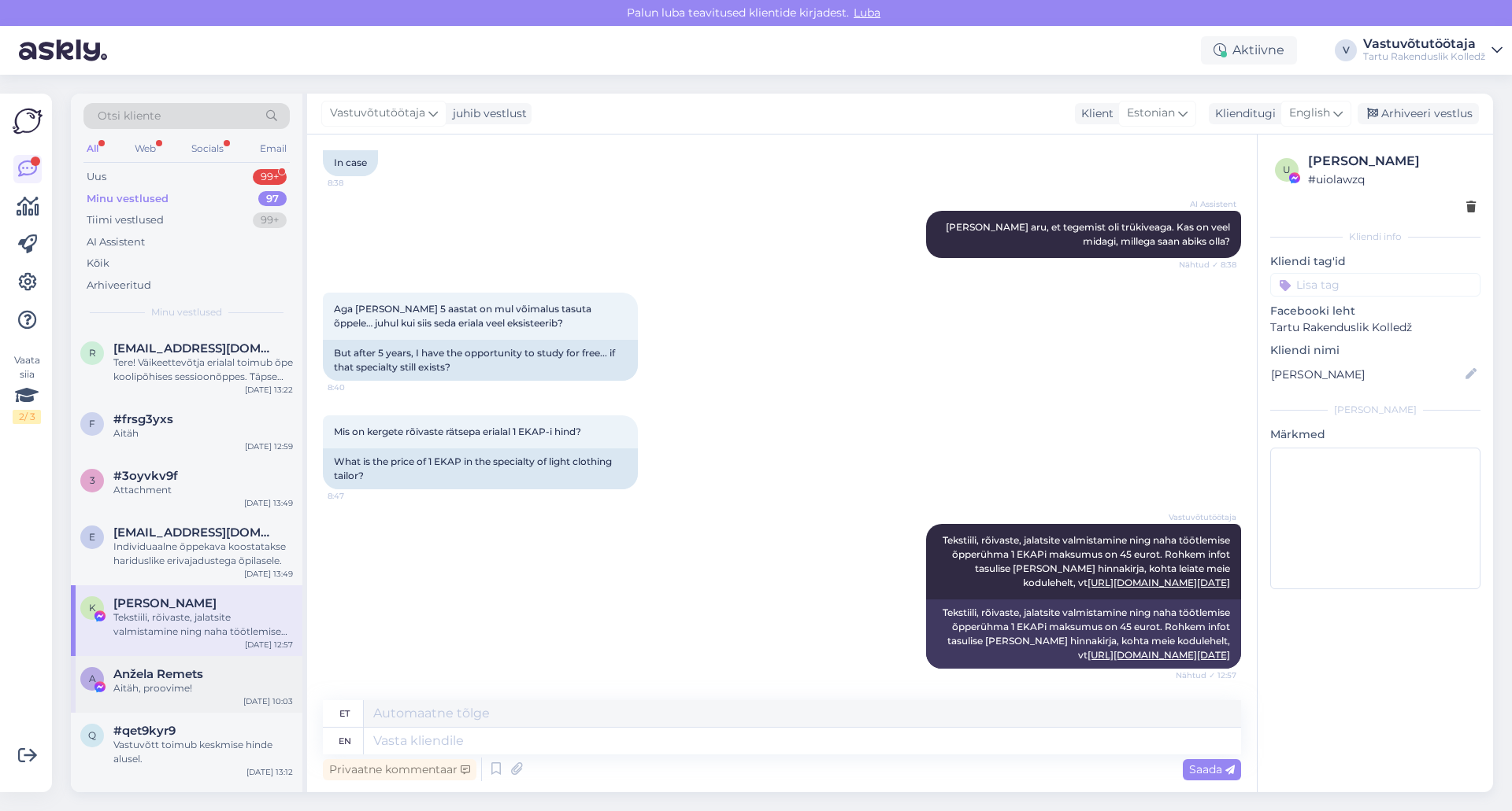
click at [179, 680] on span "Anžela Remets" at bounding box center [158, 675] width 90 height 15
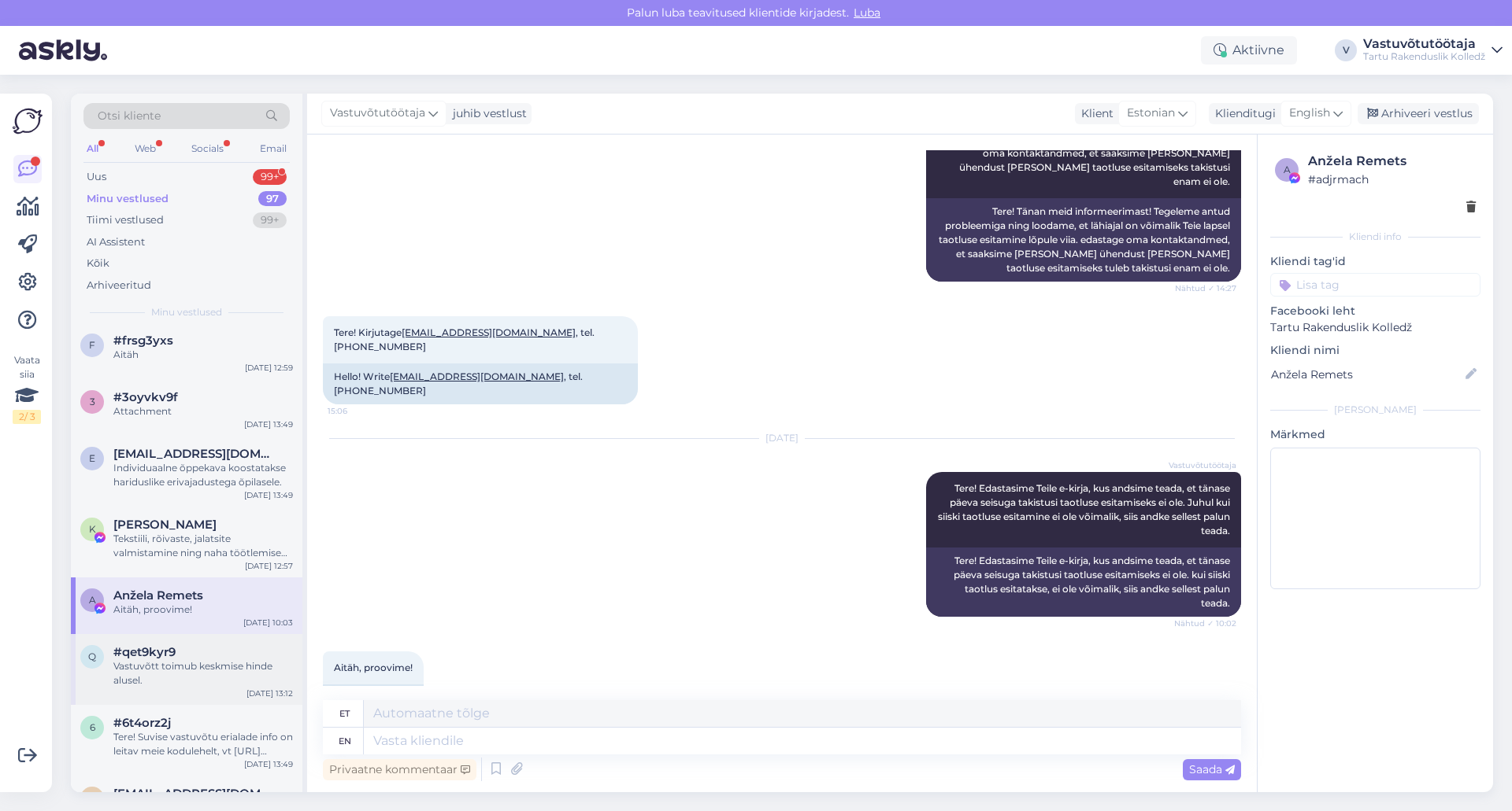
click at [178, 680] on div "Vastuvõtt toimub keskmise hinde alusel." at bounding box center [203, 673] width 179 height 28
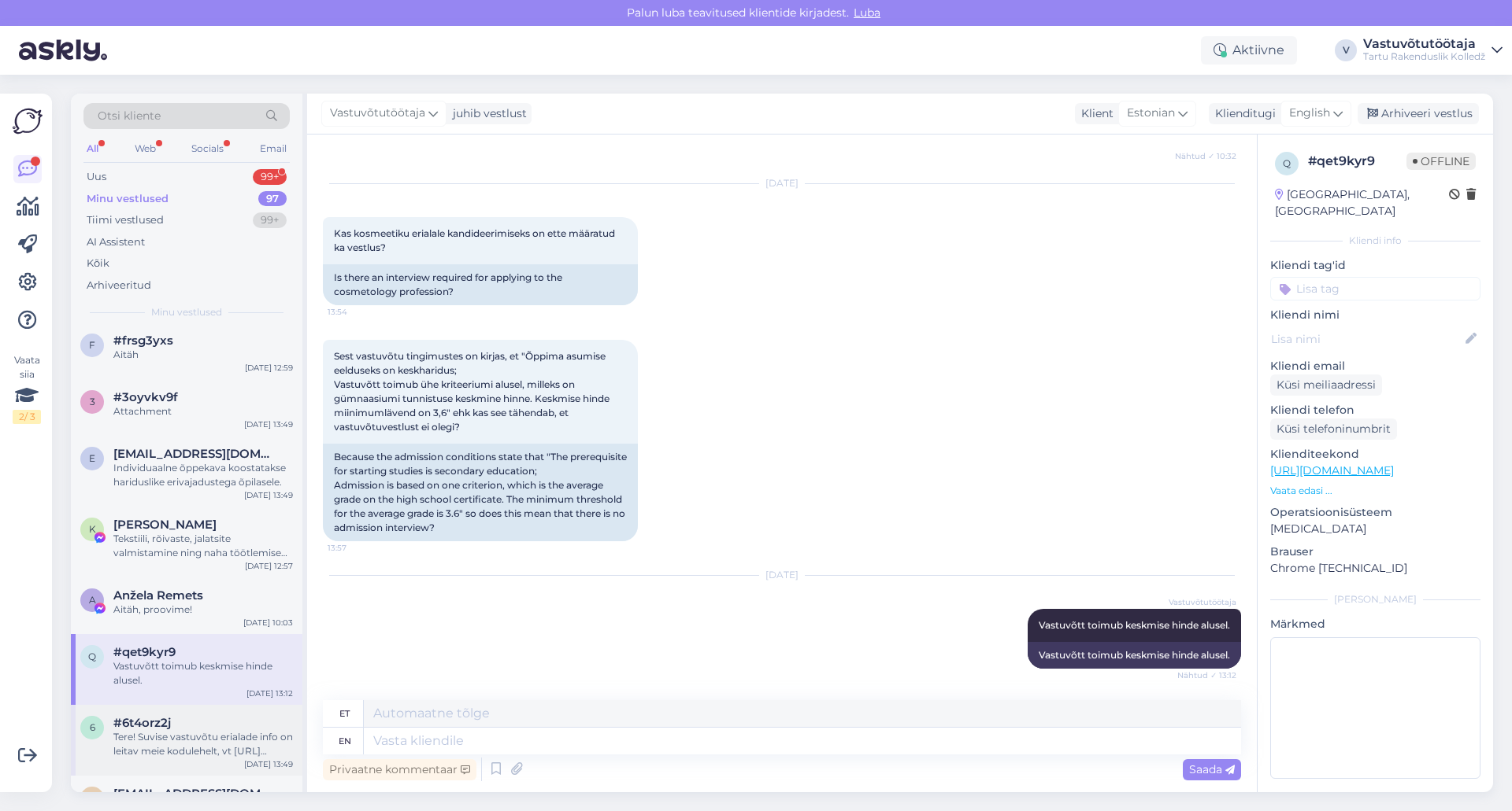
click at [182, 743] on div "Tere! Suvise vastuvõtu erialade info on leitav meie kodulehelt, vt [URL][DOMAIN…" at bounding box center [203, 744] width 179 height 28
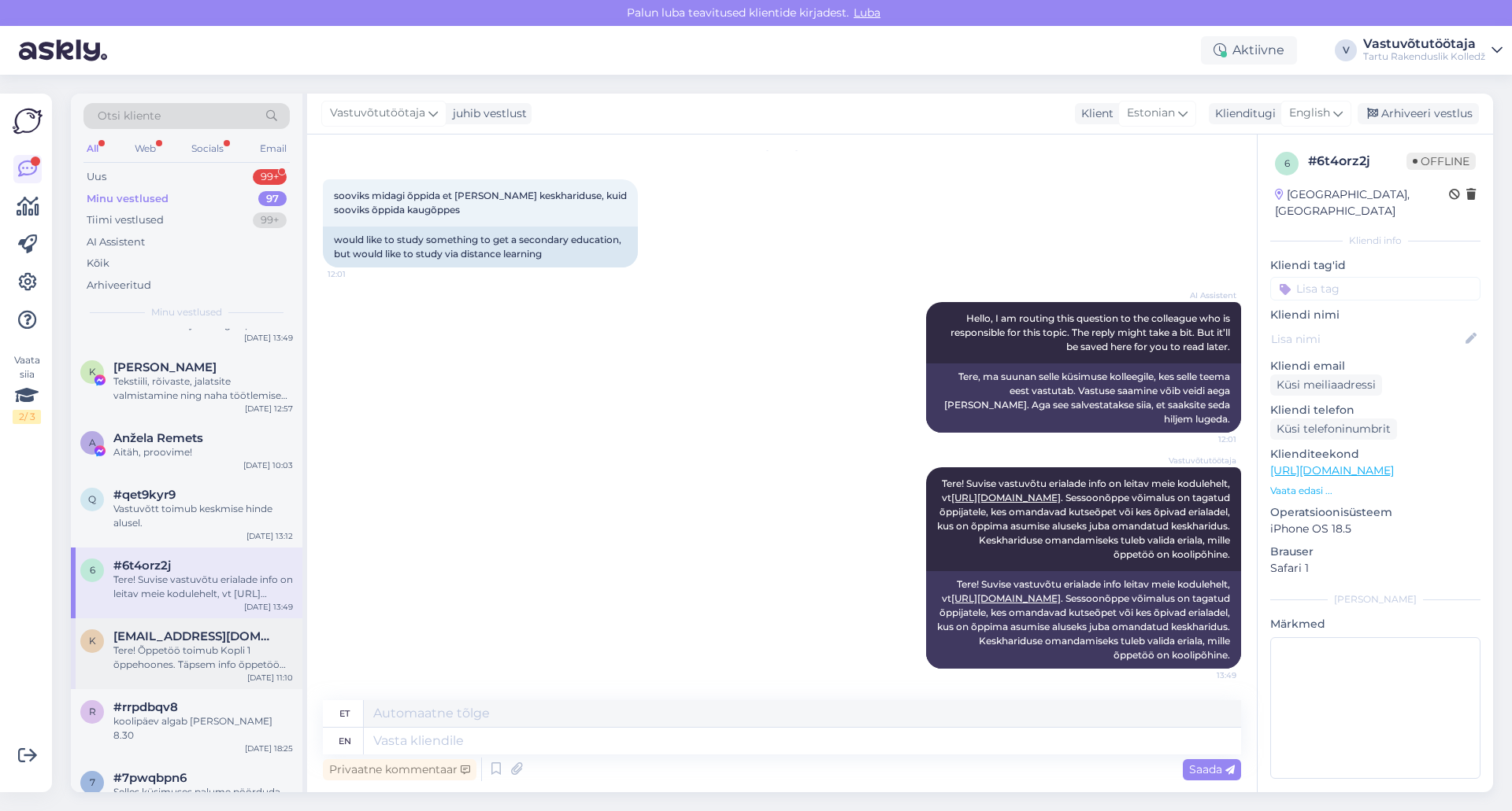
click at [197, 662] on div "Tere! Õppetöö toimub Kopli 1 õppehoones. Täpsem info õppetöö kohta edastatakse …" at bounding box center [203, 657] width 179 height 28
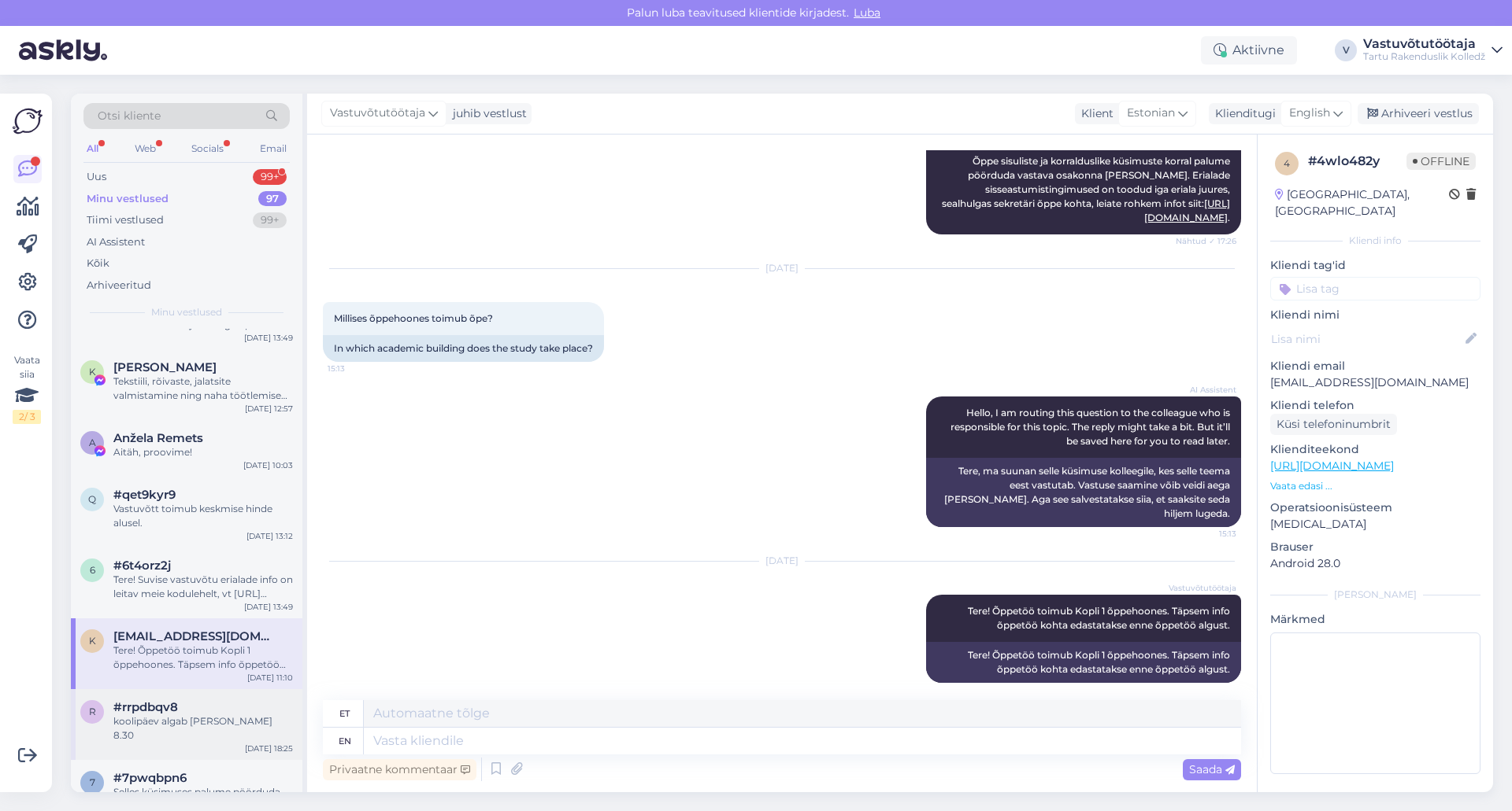
click at [189, 721] on div "koolipäev algab [PERSON_NAME] 8.30" at bounding box center [203, 728] width 179 height 28
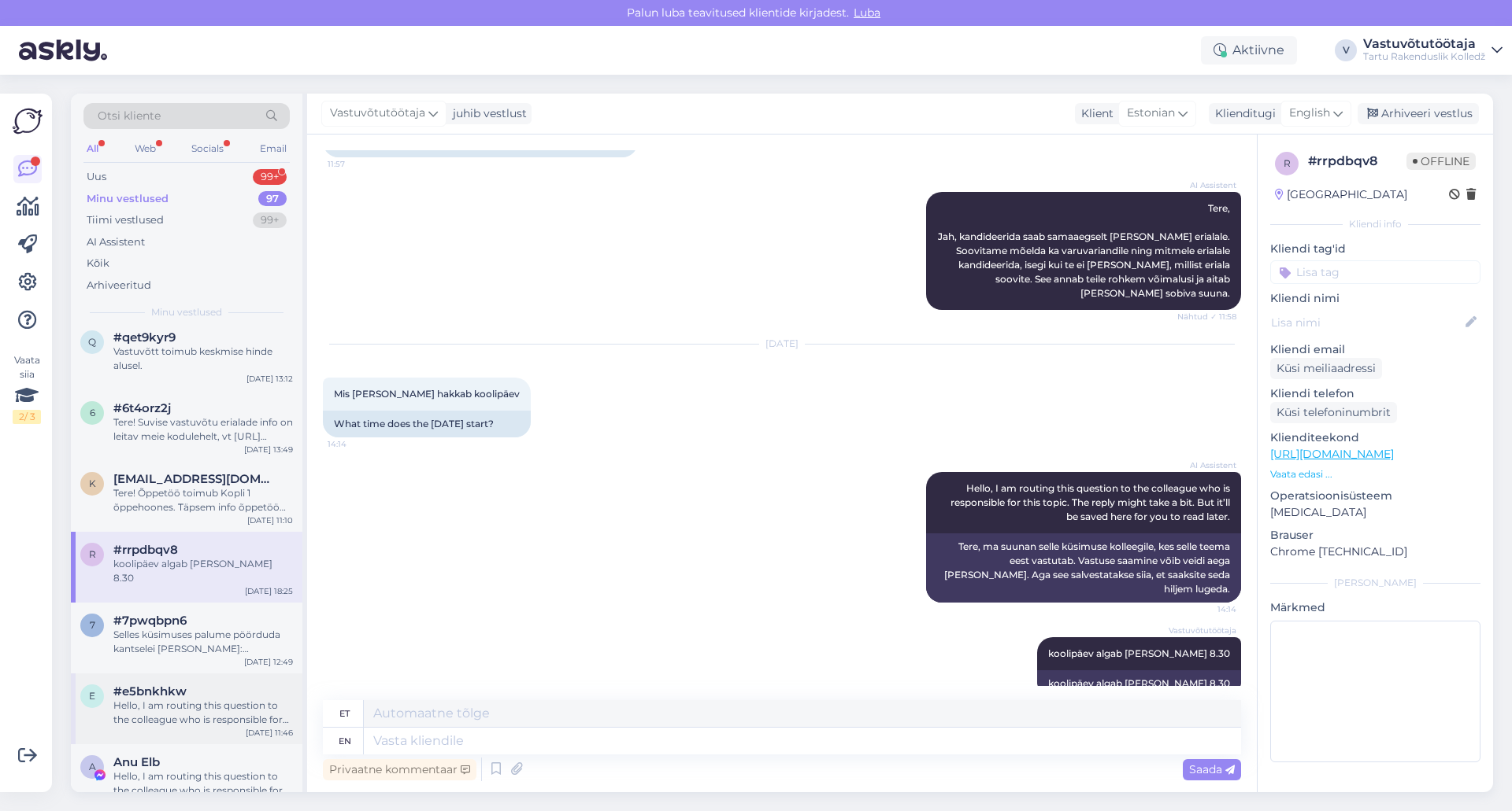
click at [186, 699] on div "Hello, I am routing this question to the colleague who is responsible for this …" at bounding box center [203, 713] width 179 height 28
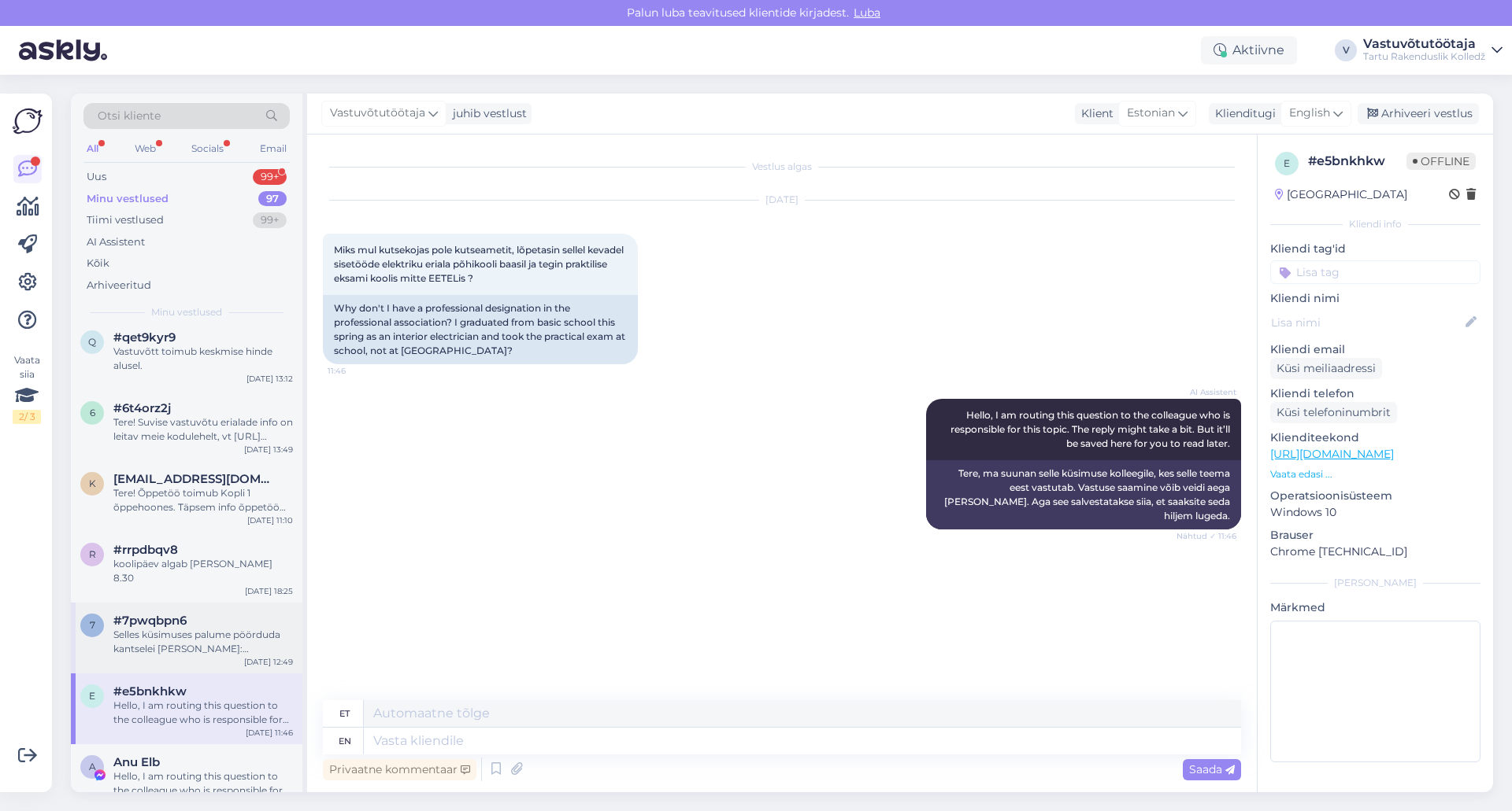
click at [208, 628] on div "Selles küsimuses palume pöörduda kantselei [PERSON_NAME]: [PERSON_NAME]. Aadres…" at bounding box center [203, 642] width 179 height 28
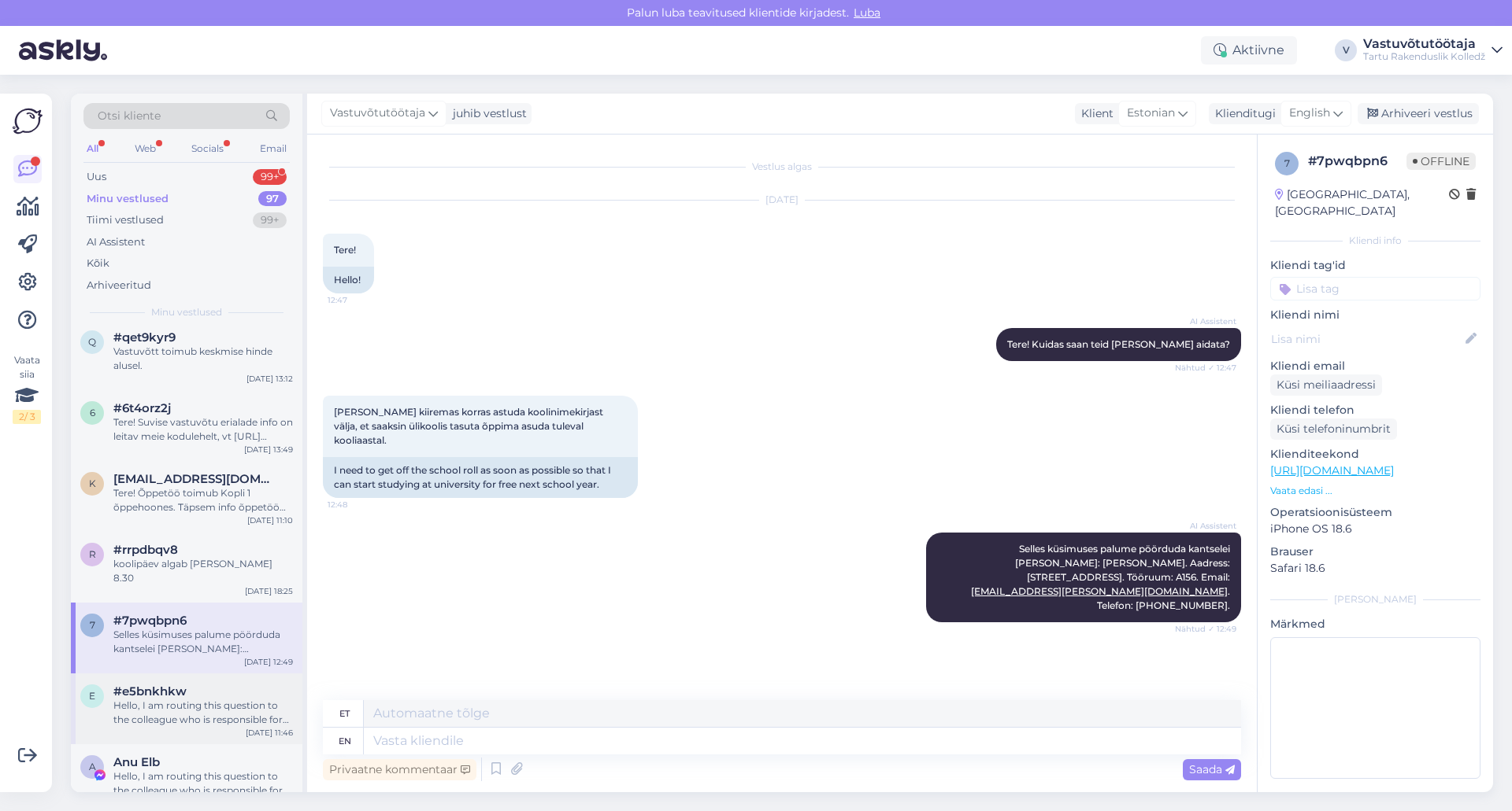
click at [211, 706] on div "Hello, I am routing this question to the colleague who is responsible for this …" at bounding box center [203, 713] width 179 height 28
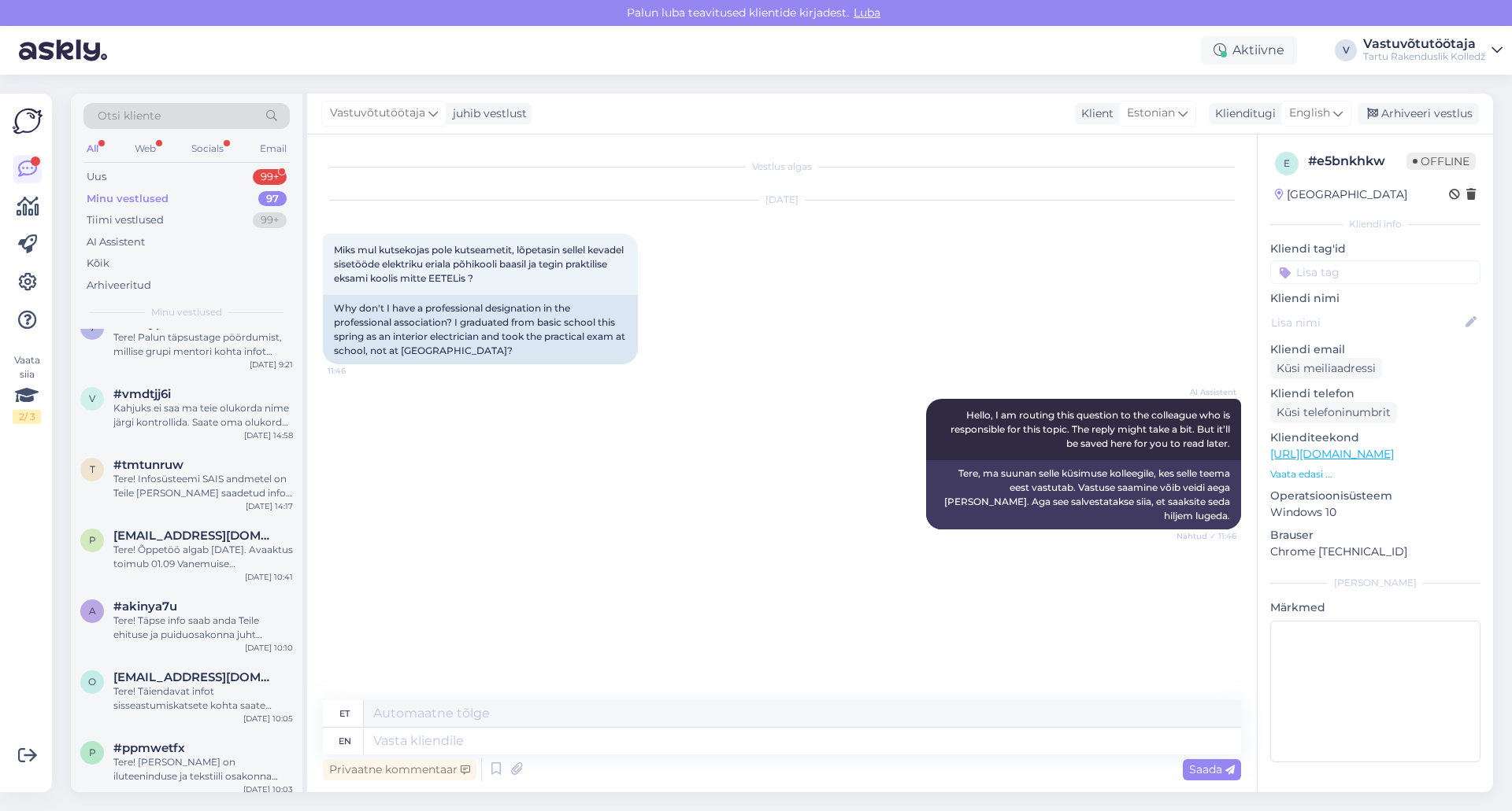
click at [149, 194] on div "Minu vestlused" at bounding box center [127, 198] width 82 height 15
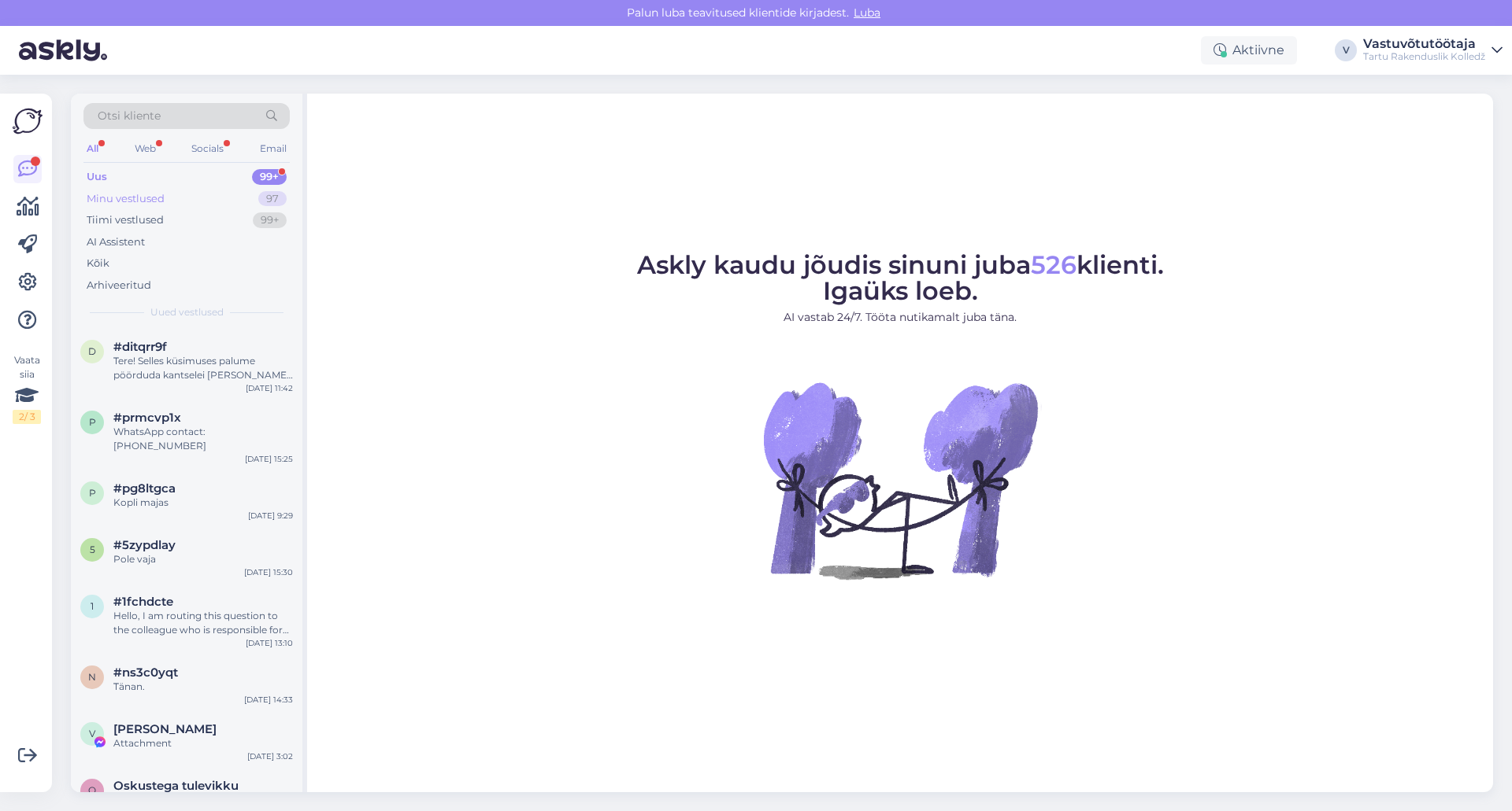
click at [147, 196] on div "Minu vestlused" at bounding box center [126, 198] width 78 height 15
click at [148, 197] on div "Minu vestlused" at bounding box center [126, 198] width 78 height 15
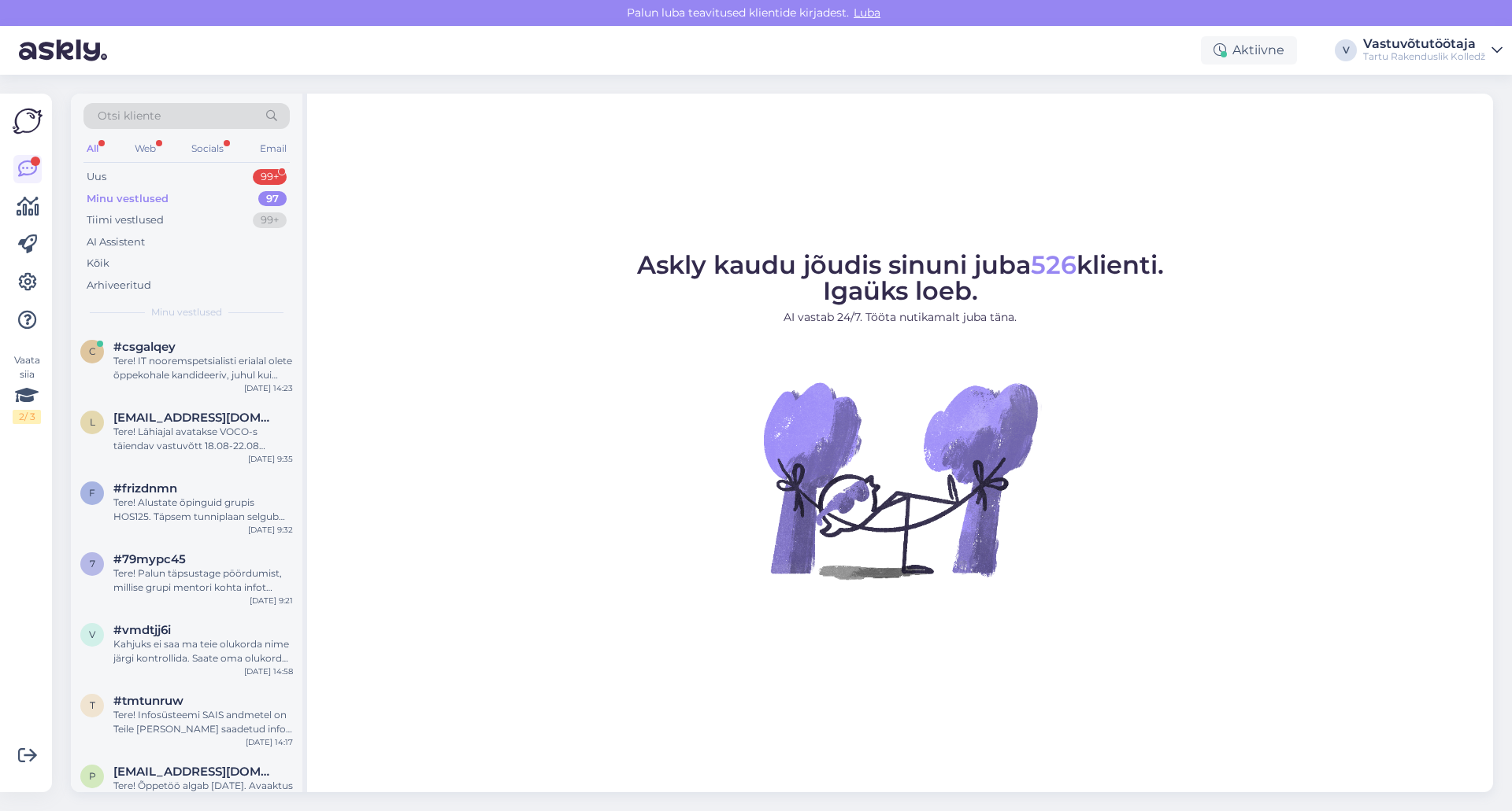
click at [132, 196] on div "Minu vestlused" at bounding box center [127, 198] width 82 height 15
